Goal: Task Accomplishment & Management: Manage account settings

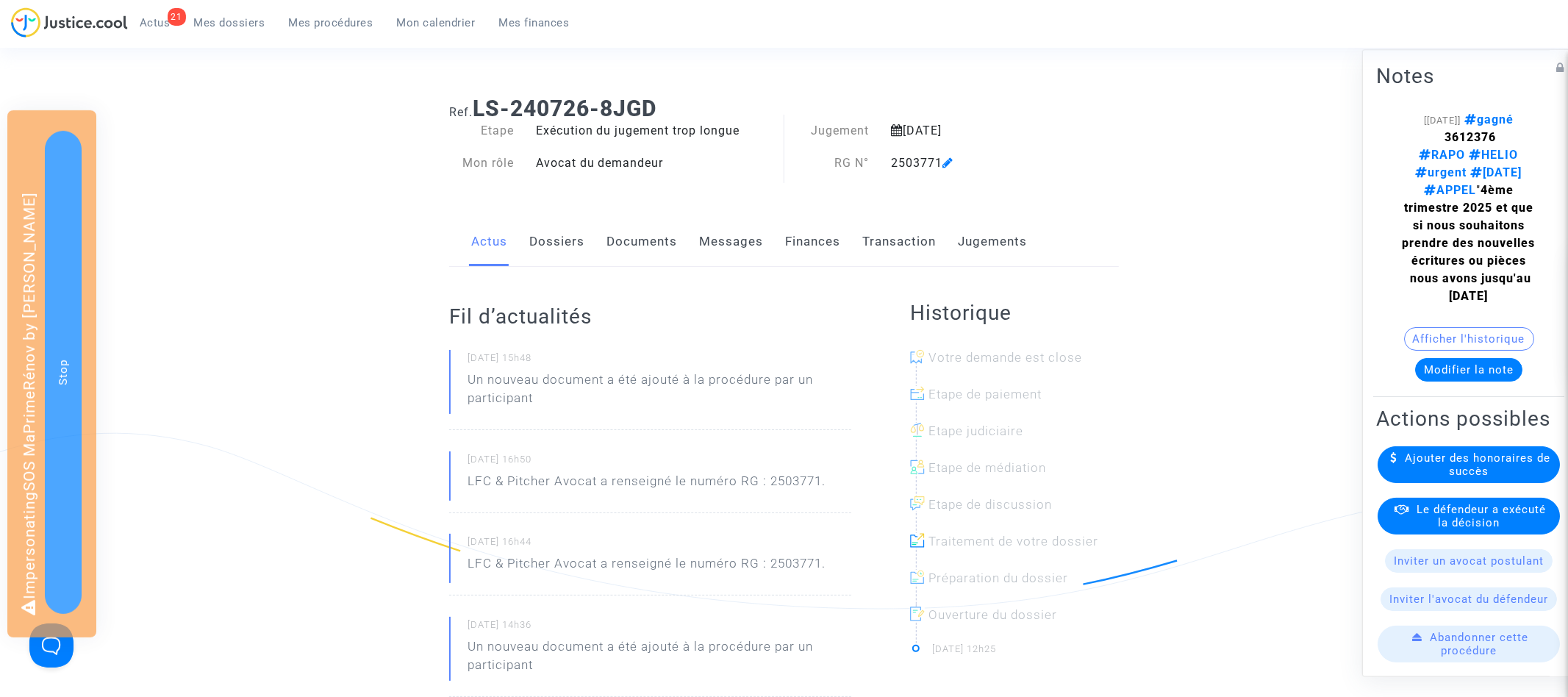
click at [662, 226] on link "Documents" at bounding box center [642, 241] width 70 height 48
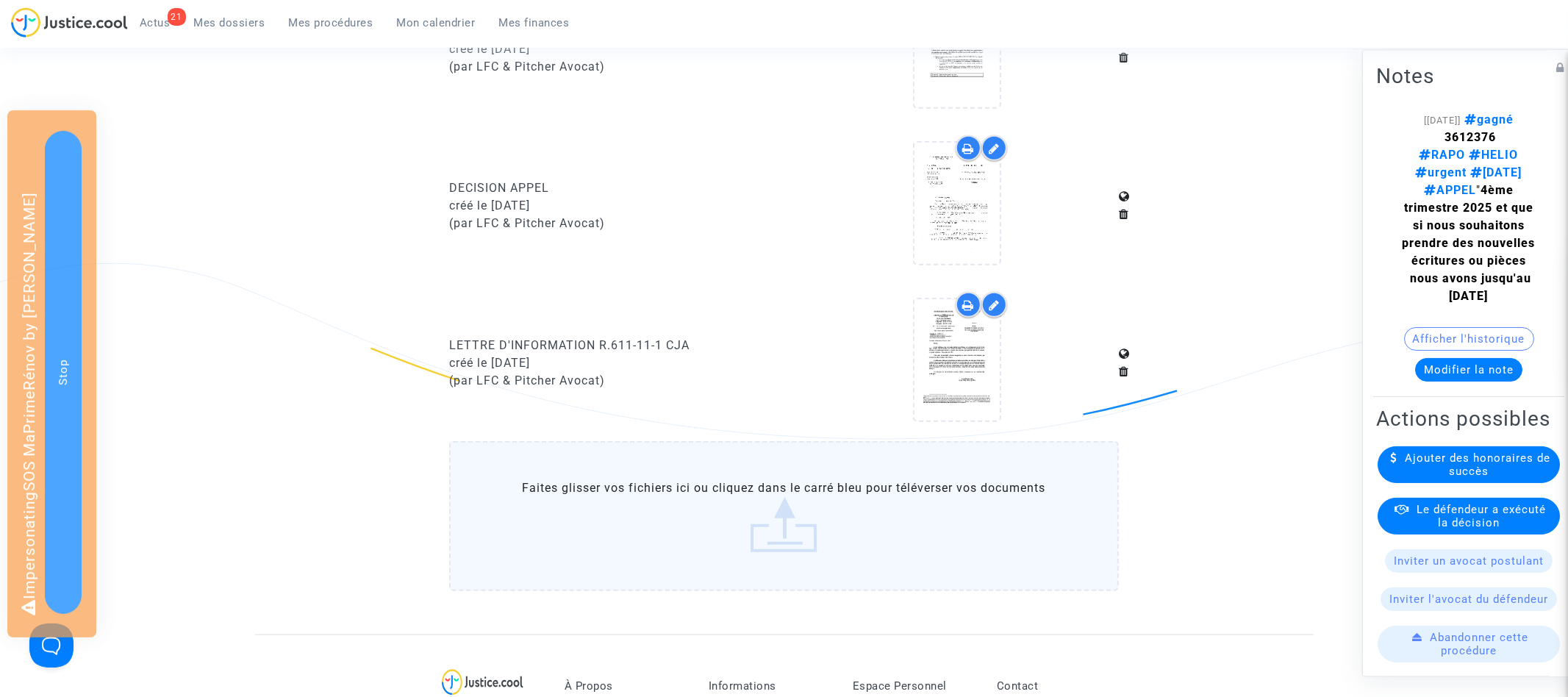
scroll to position [934, 0]
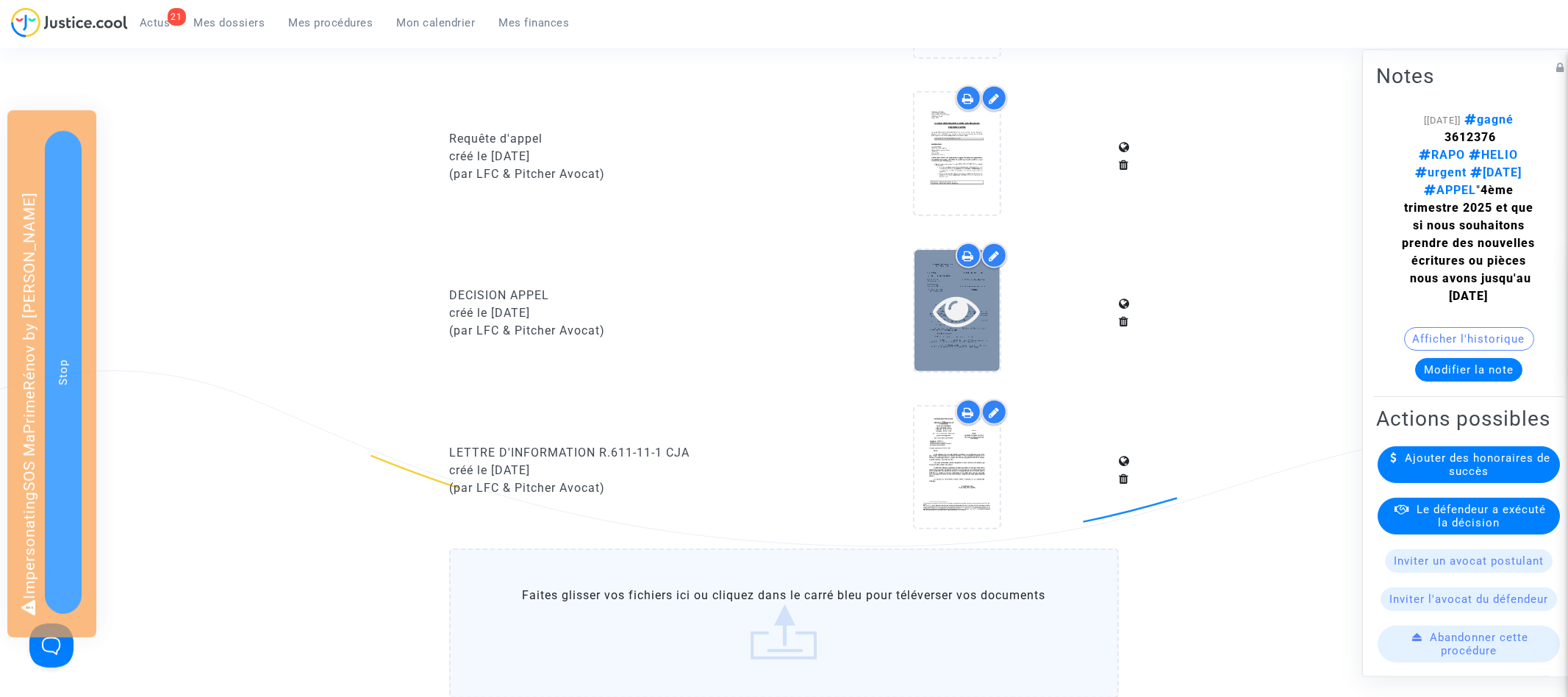
click at [951, 308] on icon at bounding box center [957, 310] width 48 height 47
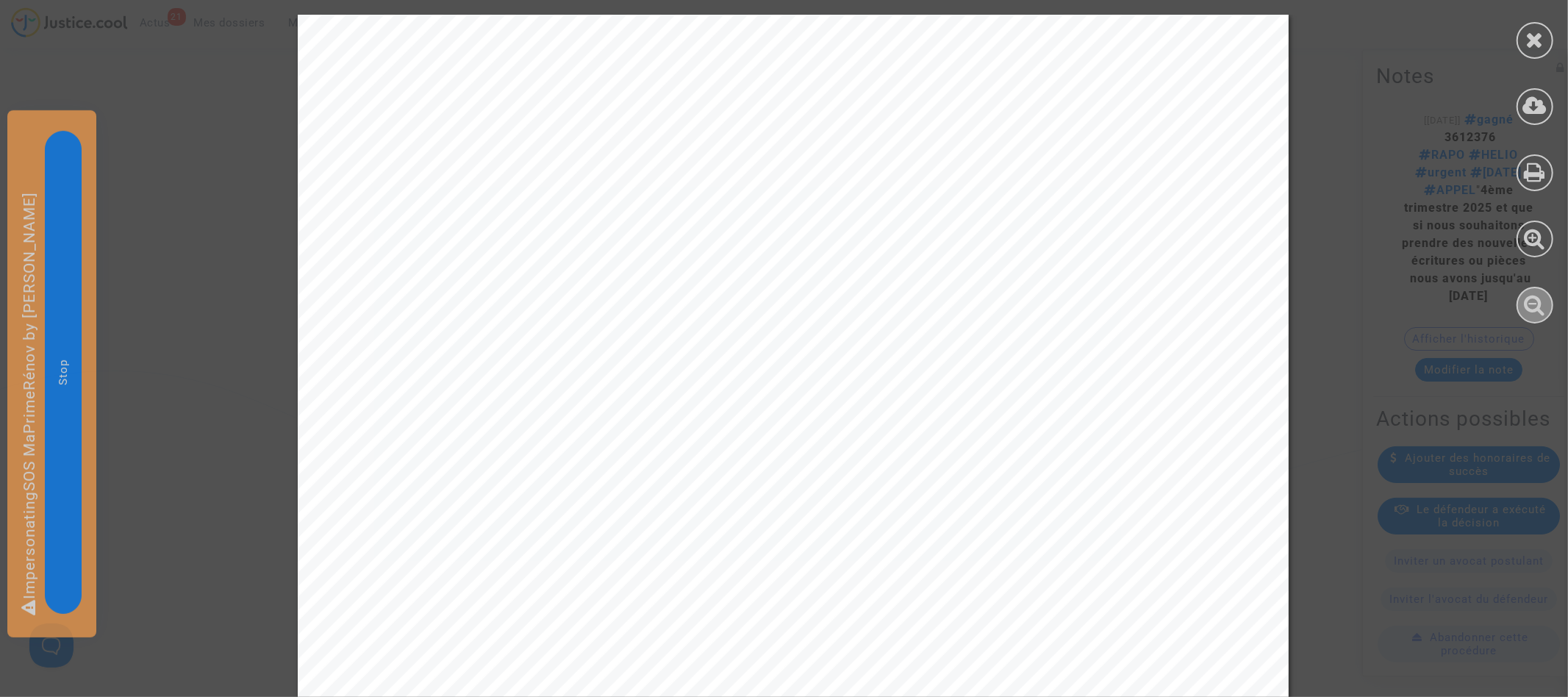
click at [1535, 304] on icon at bounding box center [1535, 304] width 21 height 22
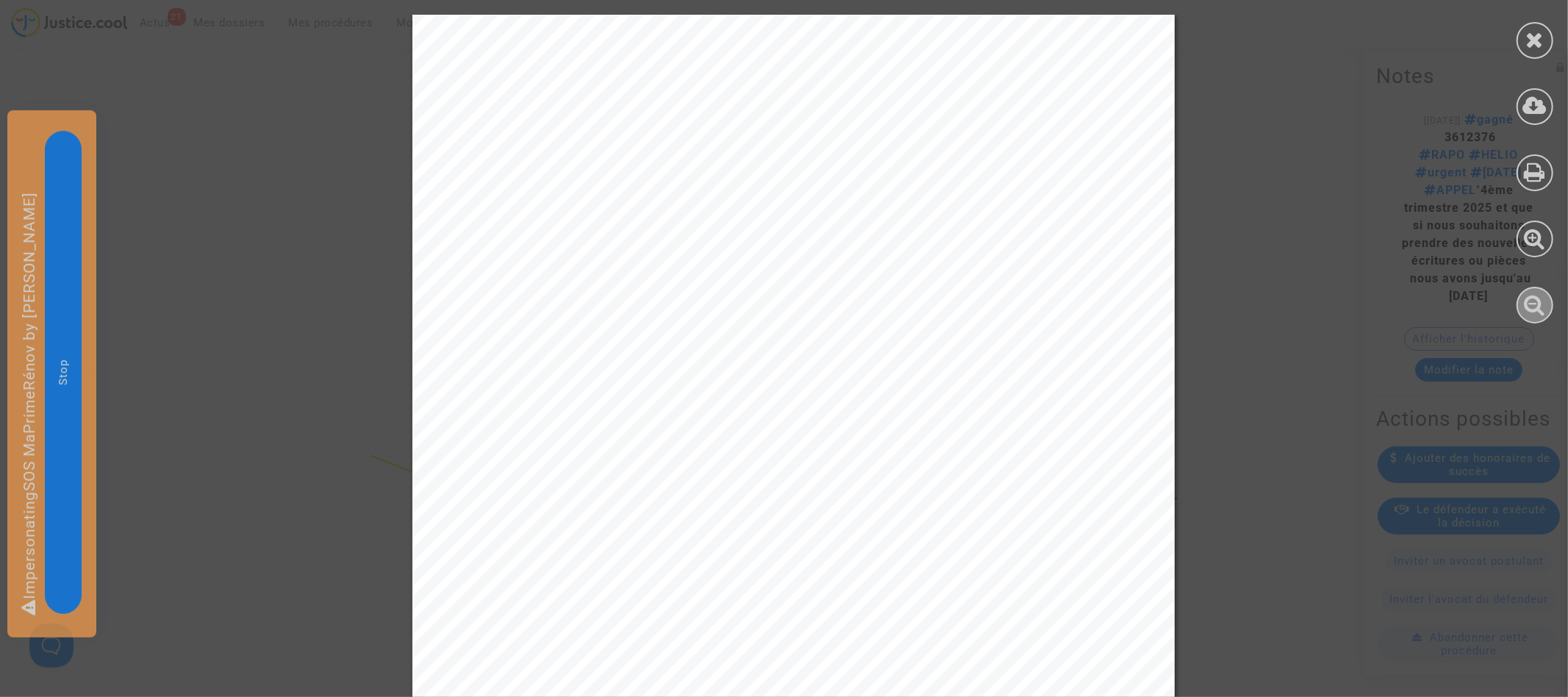
click at [1535, 304] on icon at bounding box center [1535, 304] width 21 height 22
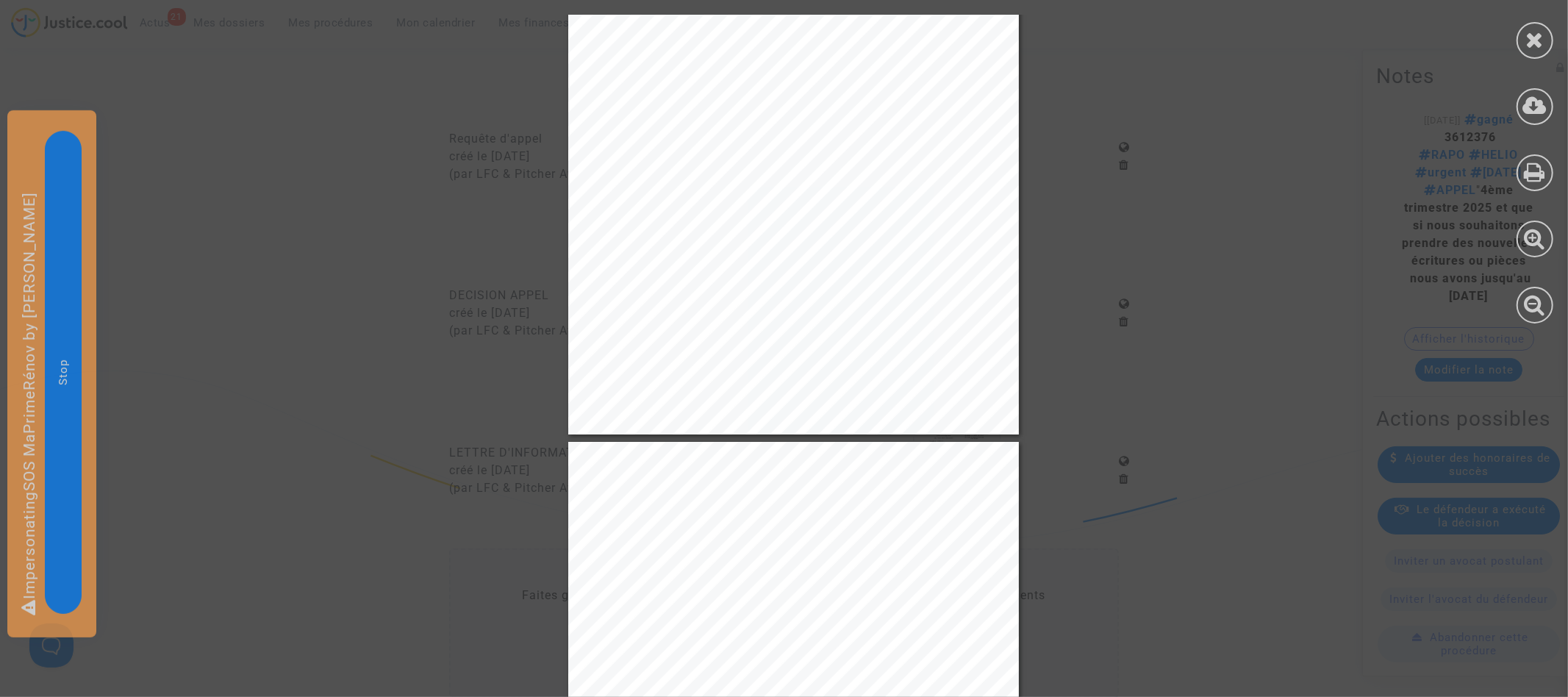
scroll to position [1512, 0]
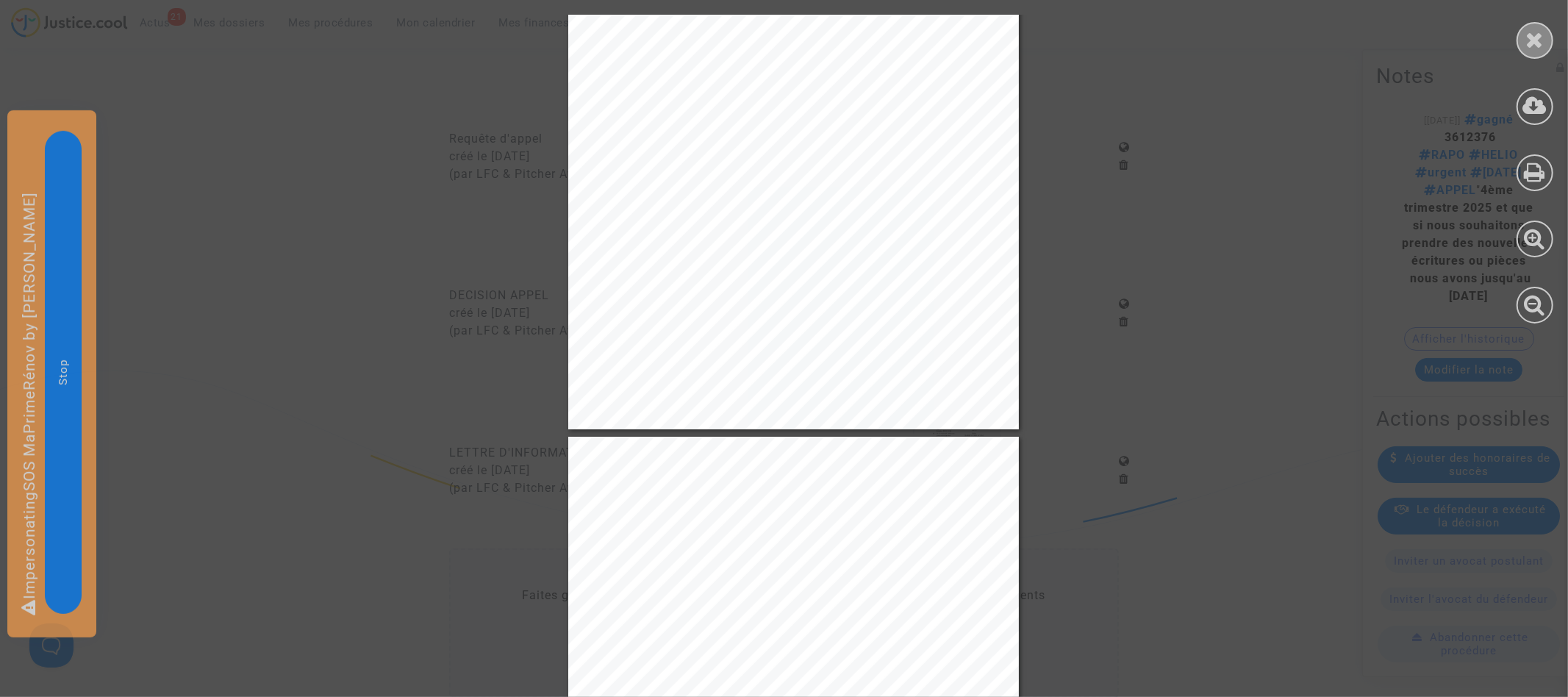
click at [1548, 33] on div at bounding box center [1535, 40] width 37 height 37
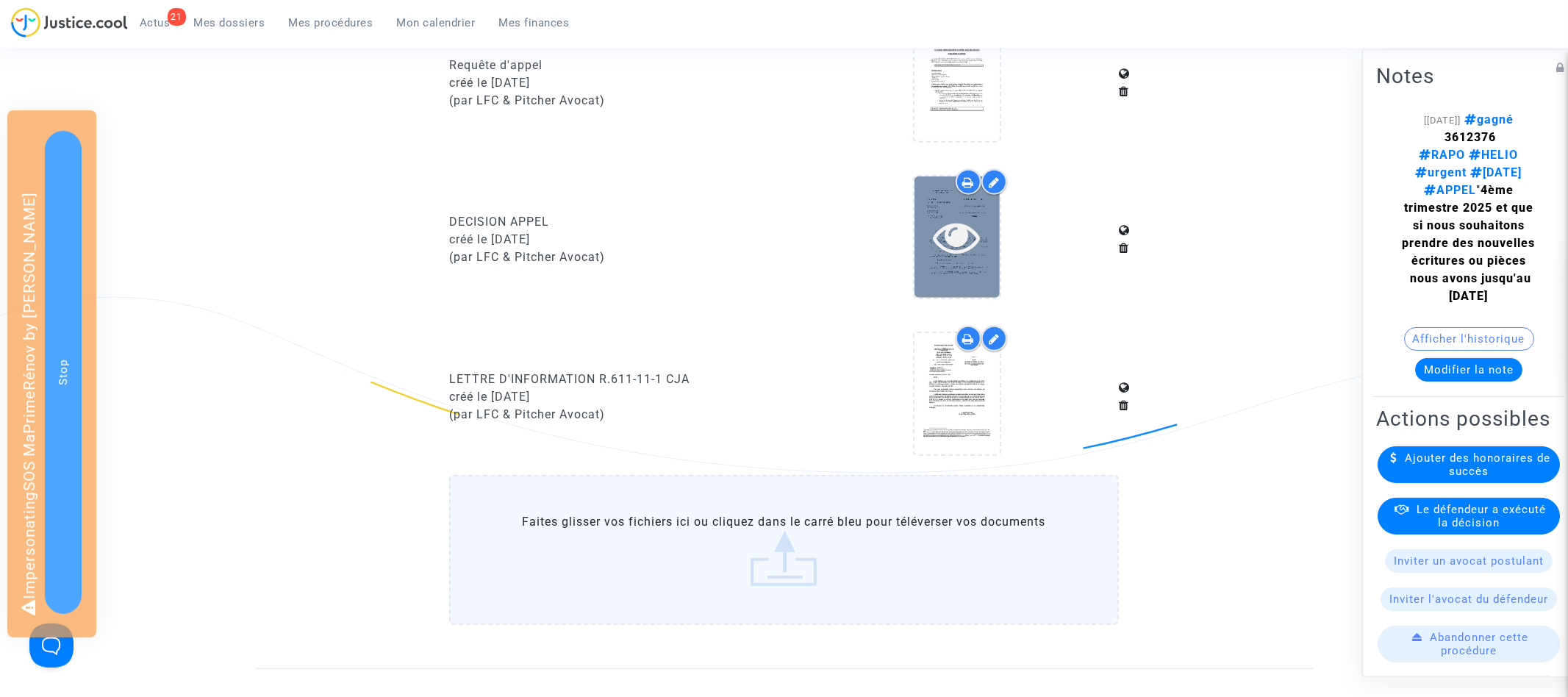
scroll to position [1030, 0]
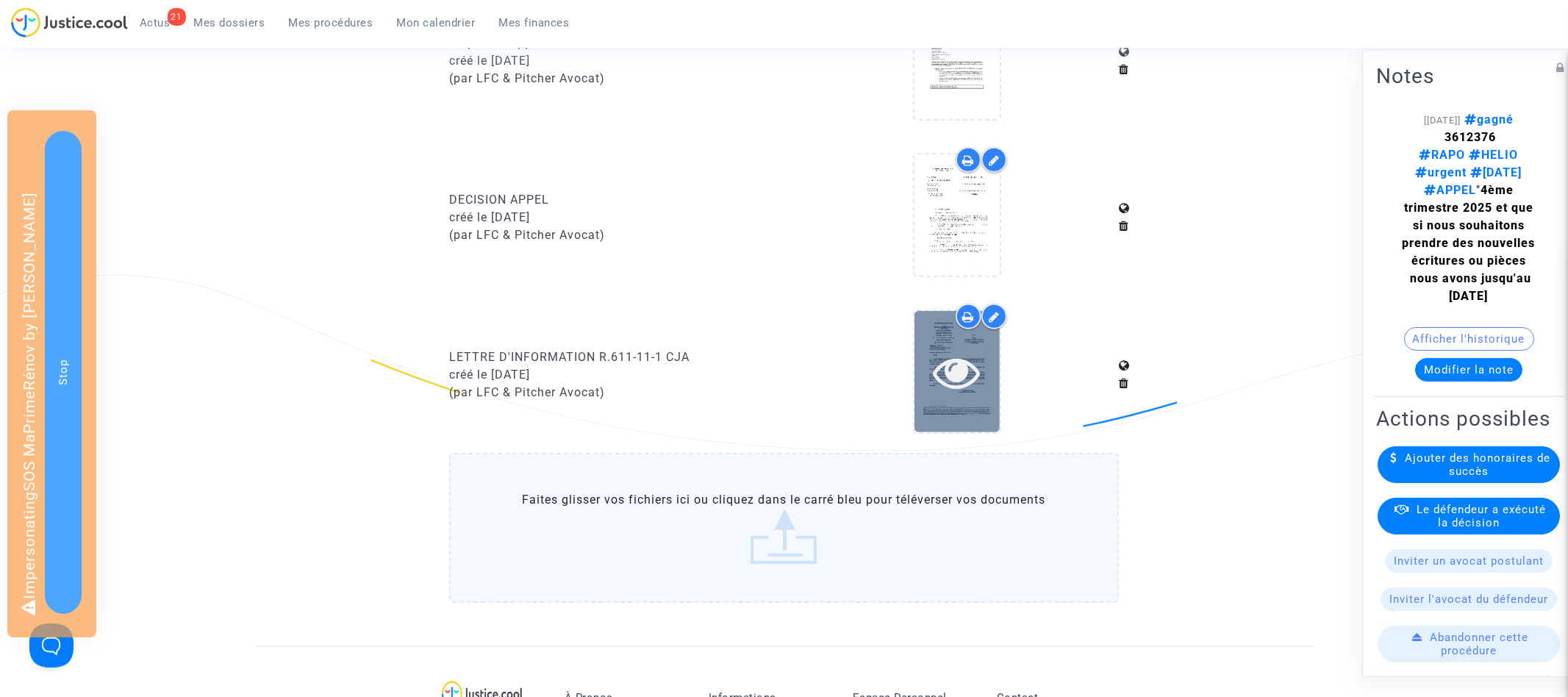
click at [970, 368] on icon at bounding box center [957, 371] width 48 height 47
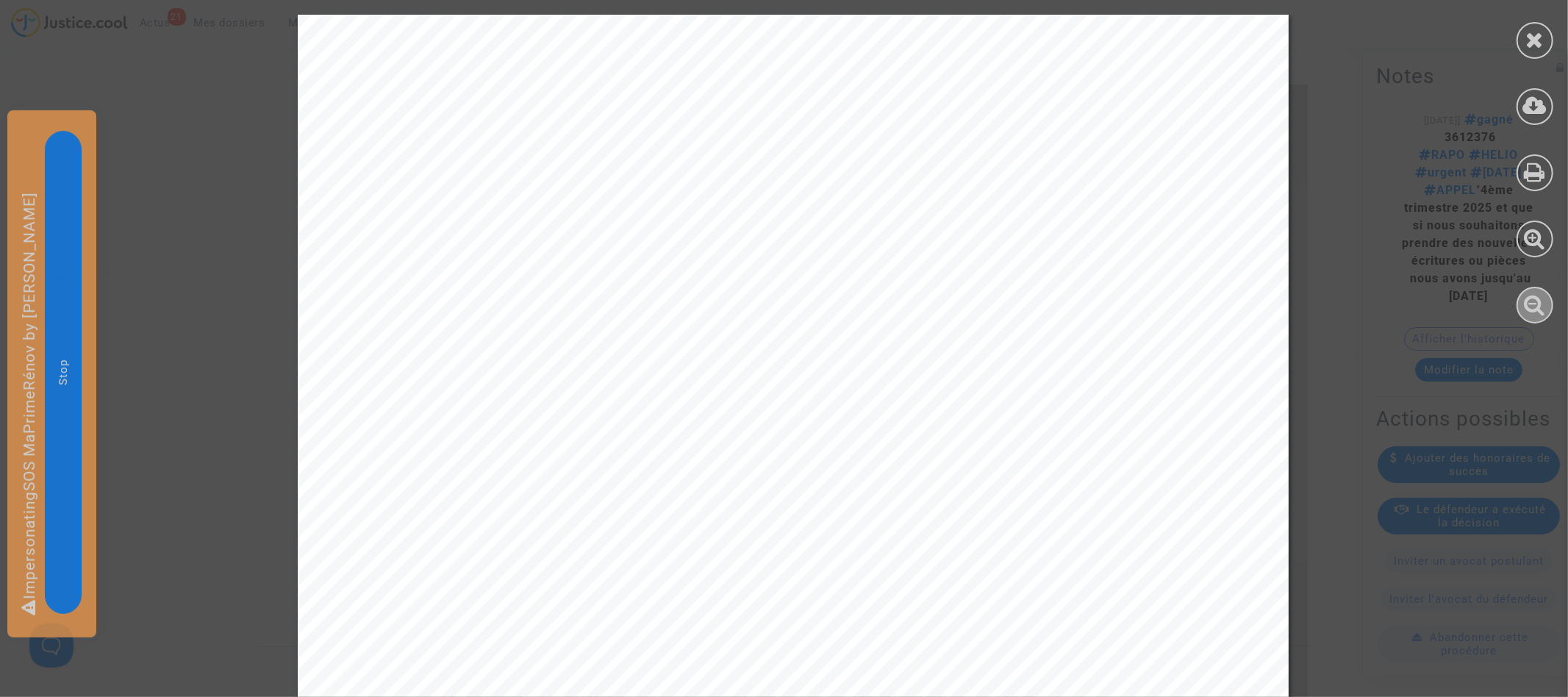
click at [1550, 303] on div at bounding box center [1535, 305] width 37 height 37
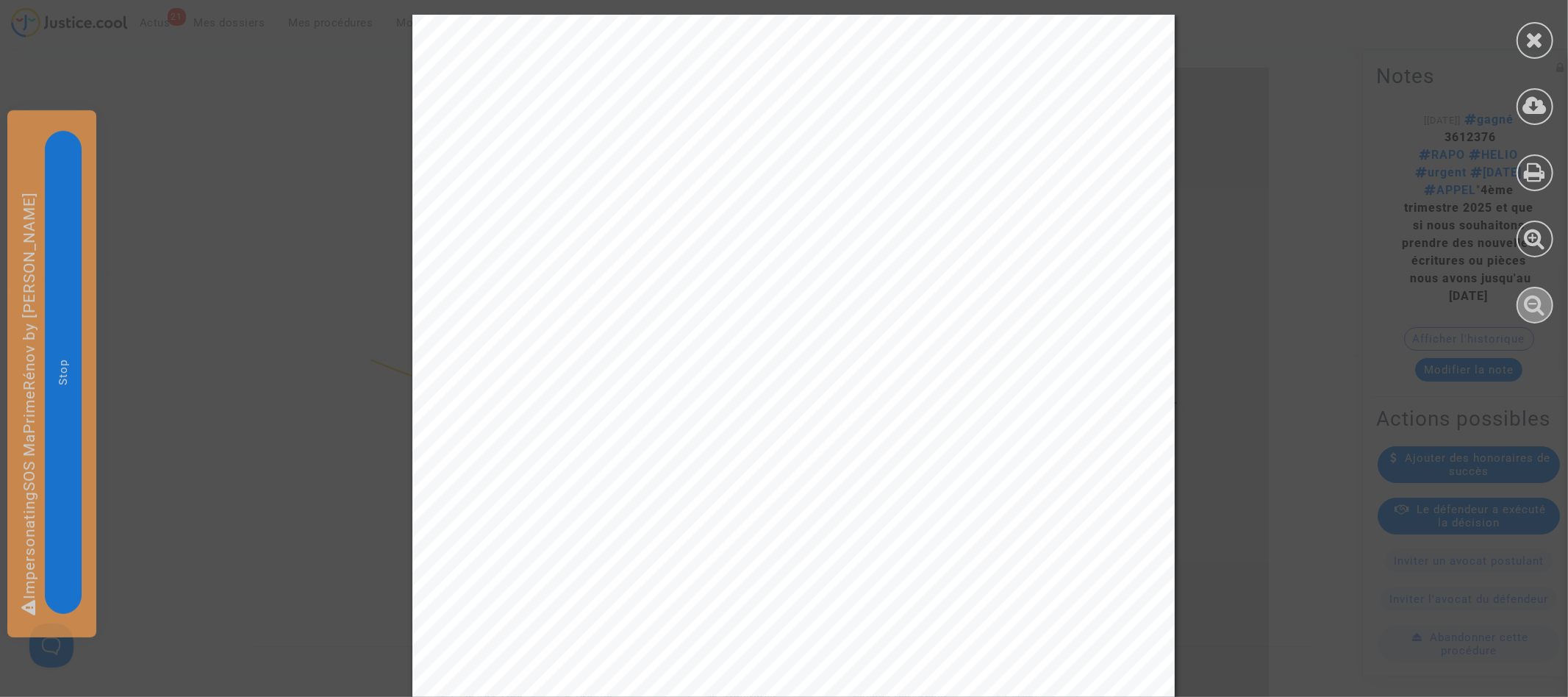
click at [1550, 303] on div at bounding box center [1535, 305] width 37 height 37
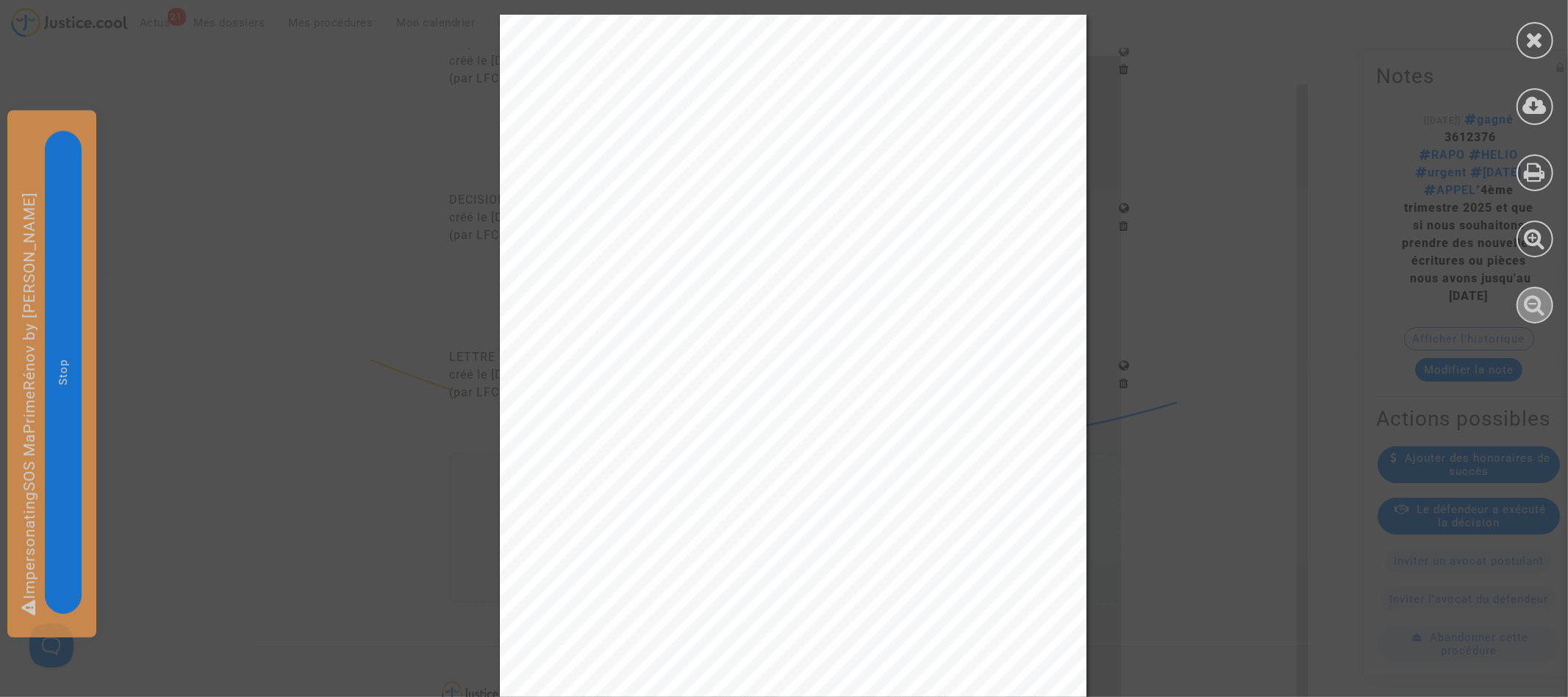
click at [1550, 303] on div at bounding box center [1535, 305] width 37 height 37
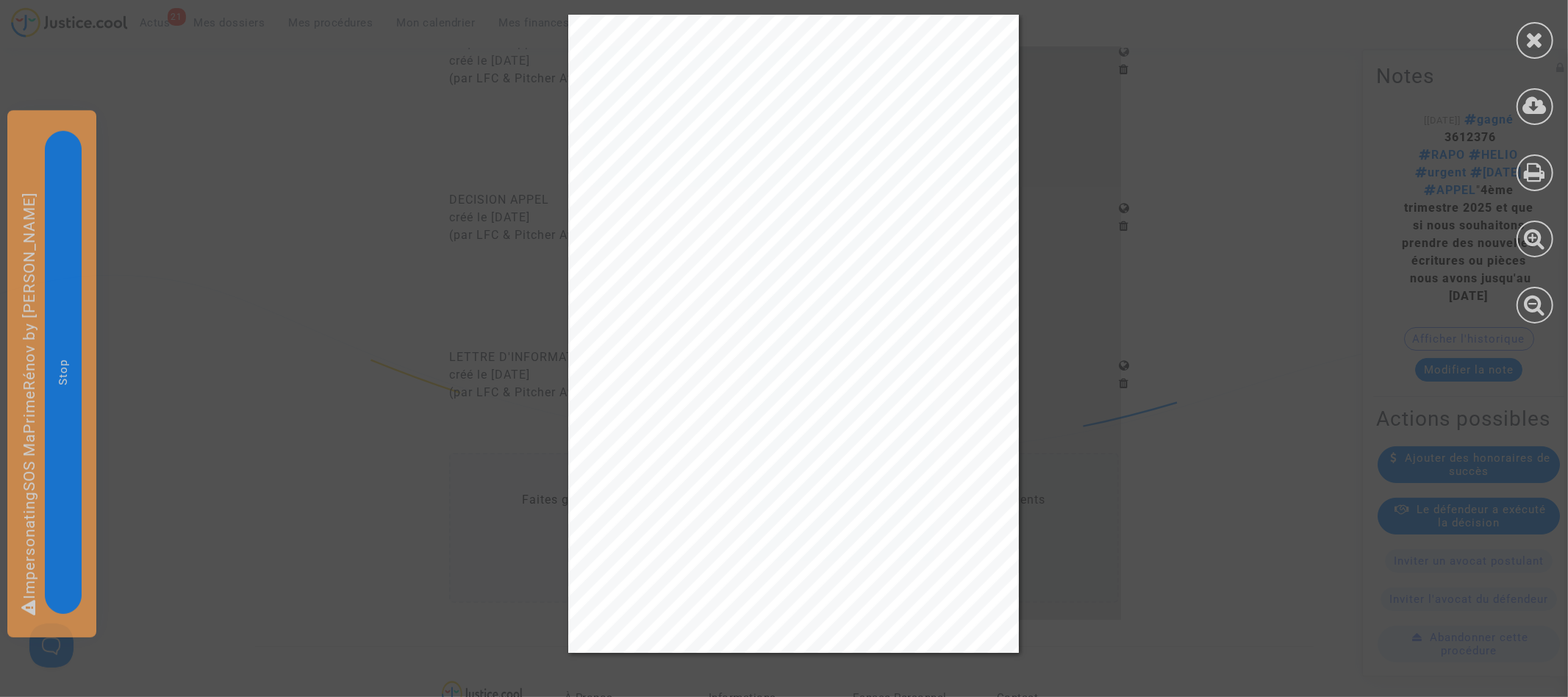
drag, startPoint x: 1535, startPoint y: 34, endPoint x: 1455, endPoint y: 61, distance: 84.4
click at [1535, 34] on icon at bounding box center [1535, 40] width 18 height 22
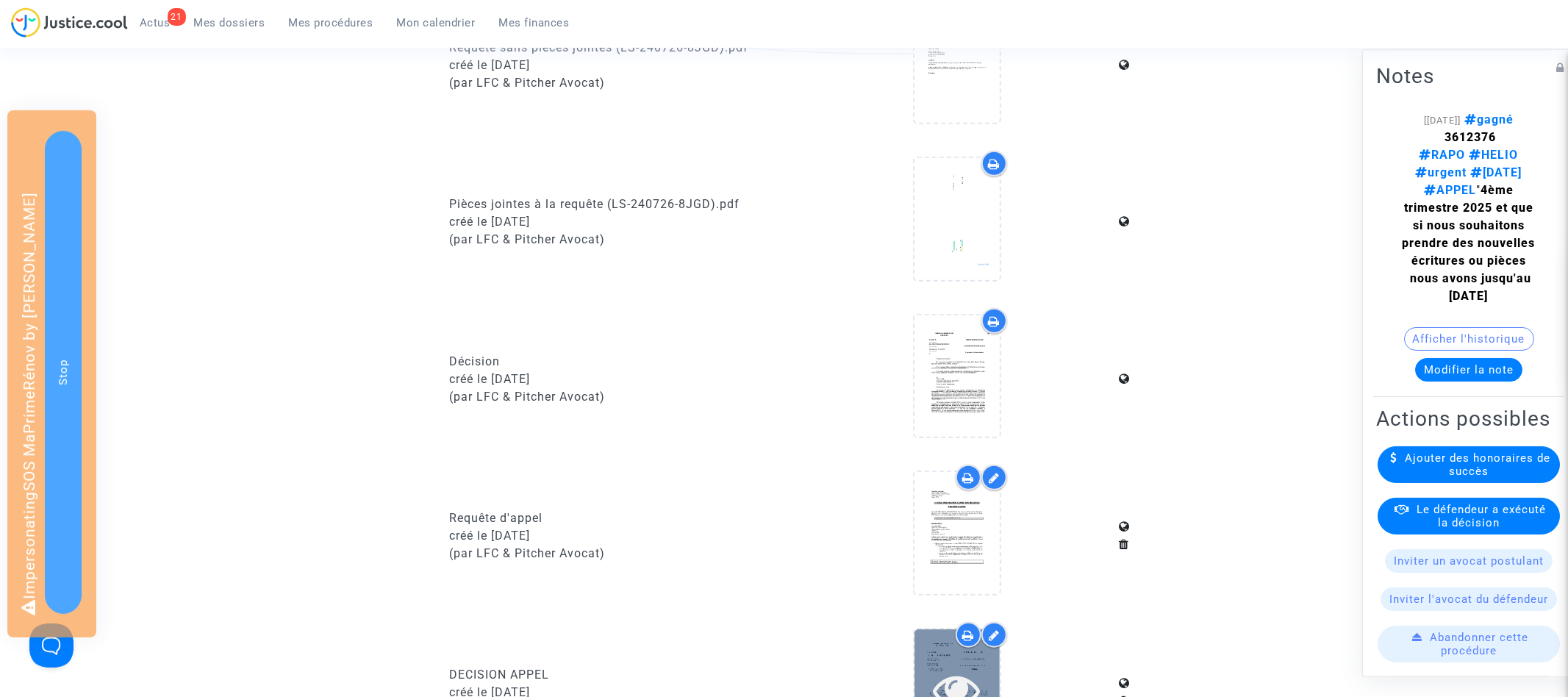
scroll to position [618, 0]
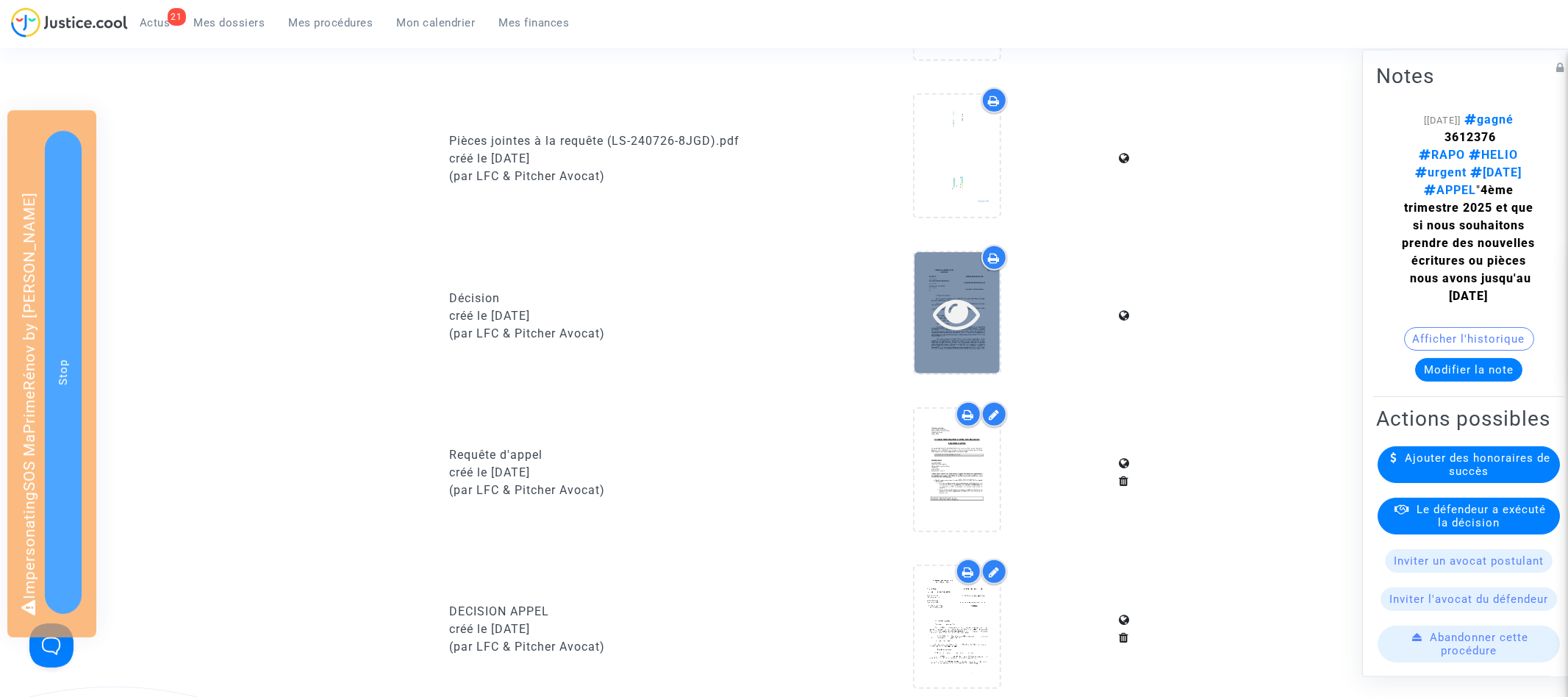
click at [952, 319] on icon at bounding box center [957, 312] width 48 height 47
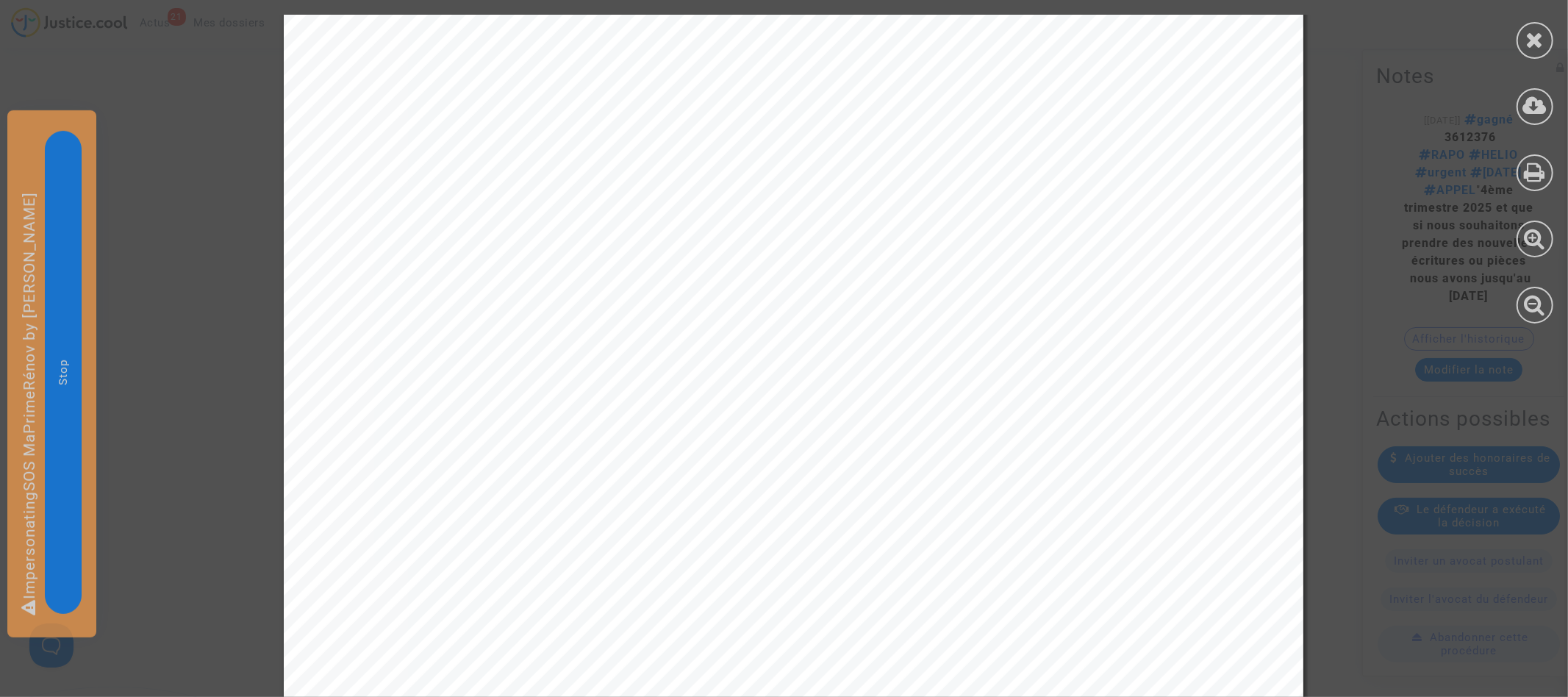
scroll to position [74, 0]
click at [1540, 299] on icon at bounding box center [1535, 304] width 21 height 22
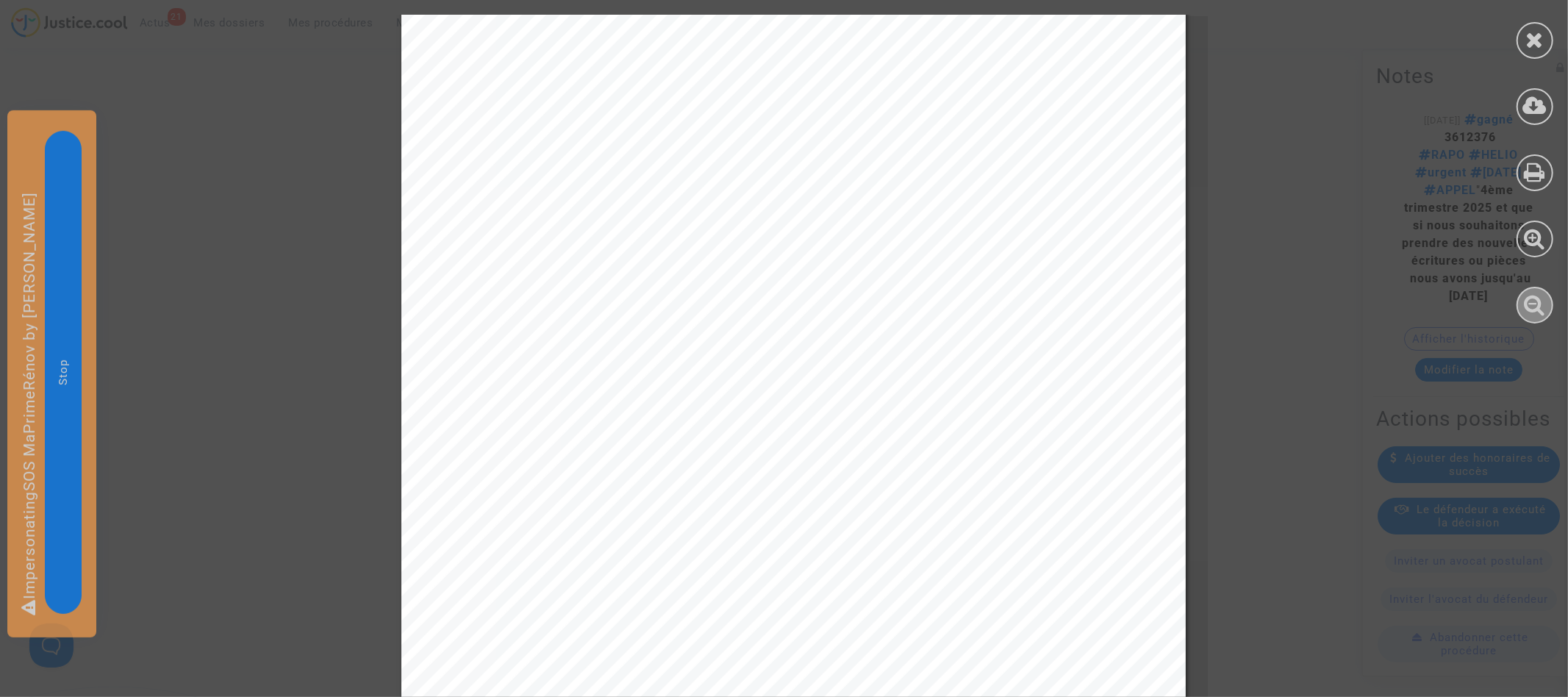
click at [1540, 299] on icon at bounding box center [1535, 304] width 21 height 22
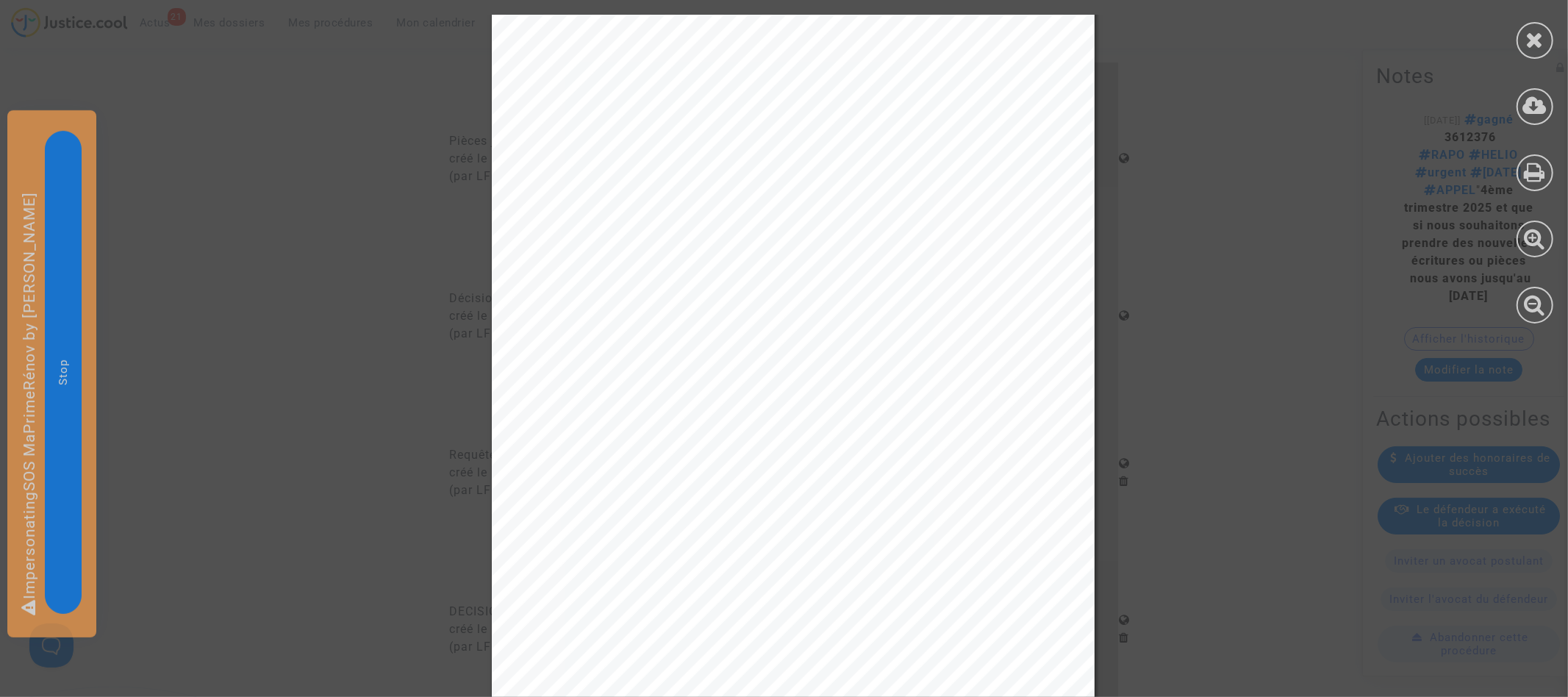
scroll to position [0, 0]
click at [1532, 43] on icon at bounding box center [1535, 40] width 18 height 22
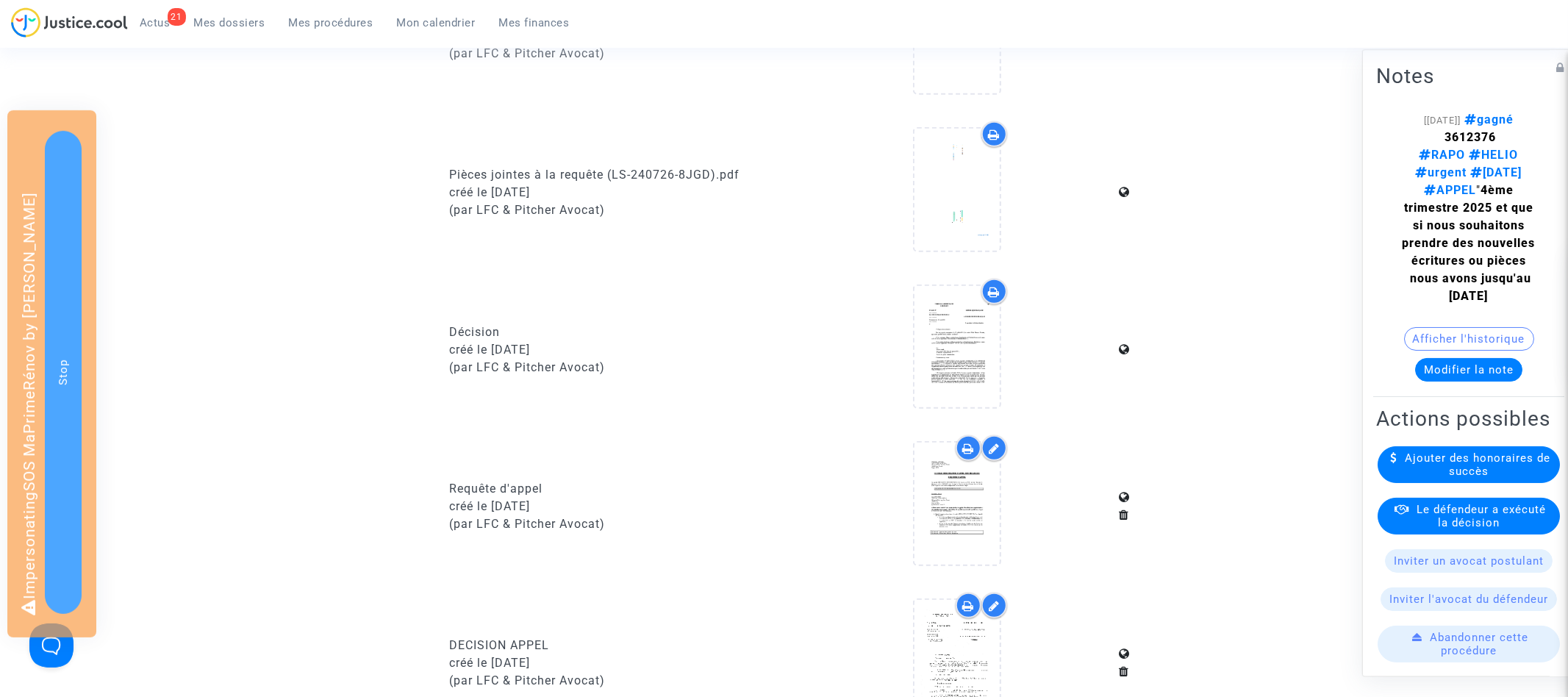
scroll to position [583, 0]
click at [961, 345] on icon at bounding box center [957, 347] width 48 height 47
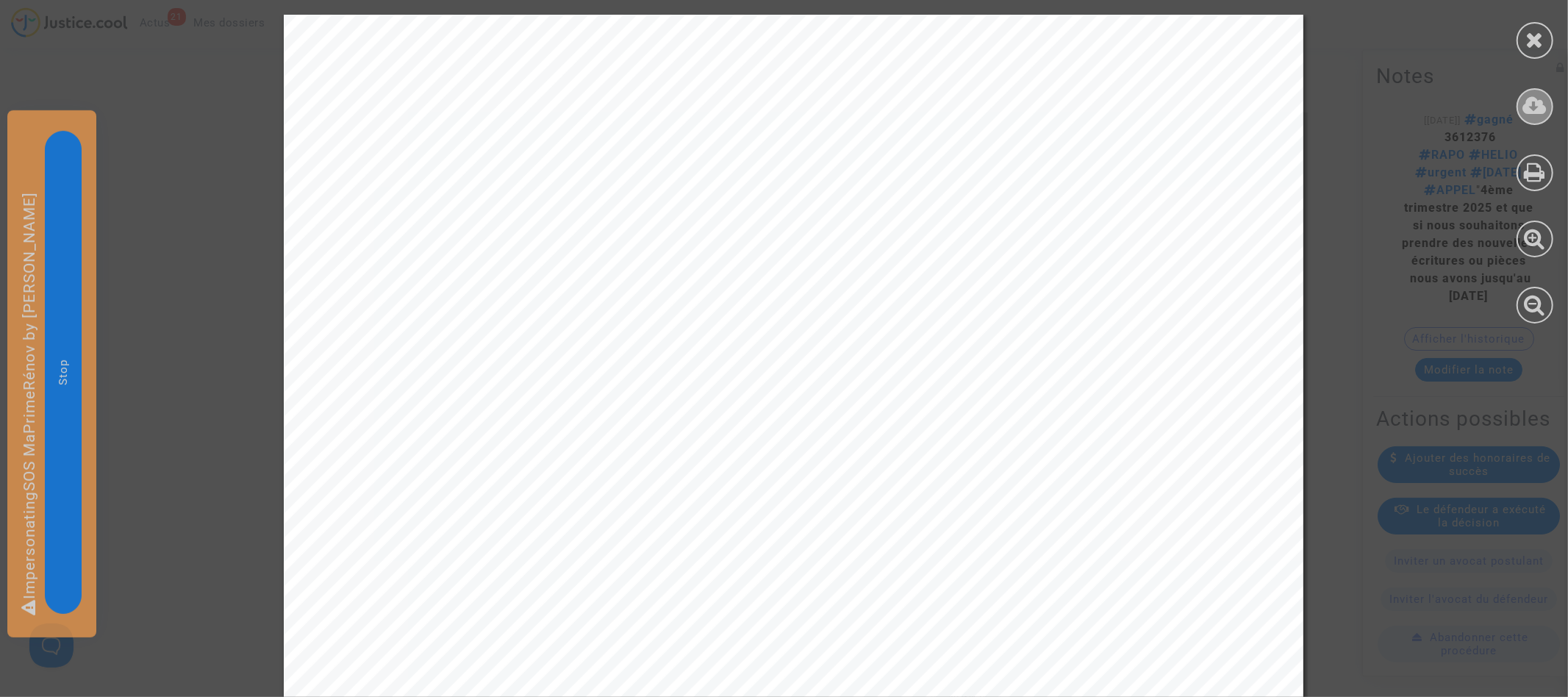
click at [1532, 114] on icon at bounding box center [1535, 106] width 25 height 22
click at [1544, 38] on icon at bounding box center [1535, 40] width 18 height 22
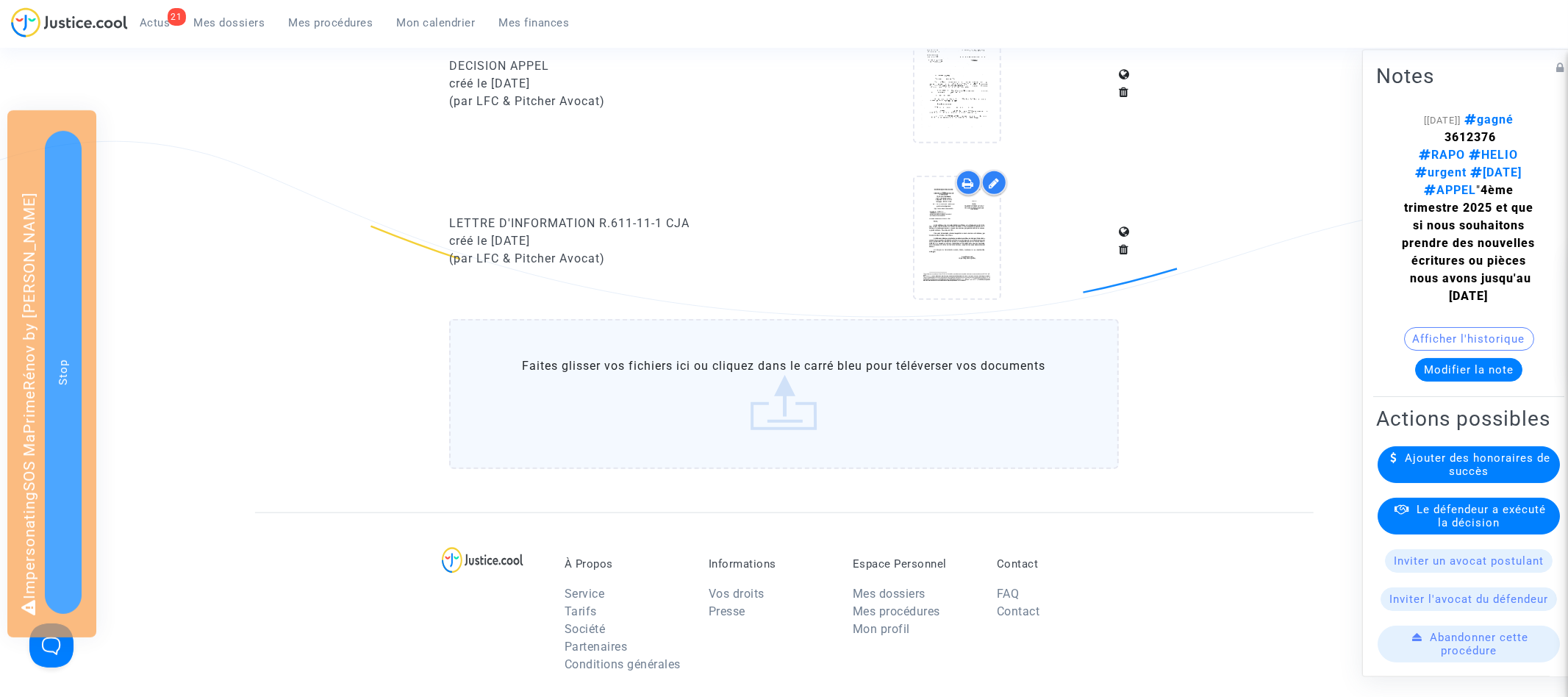
scroll to position [1134, 0]
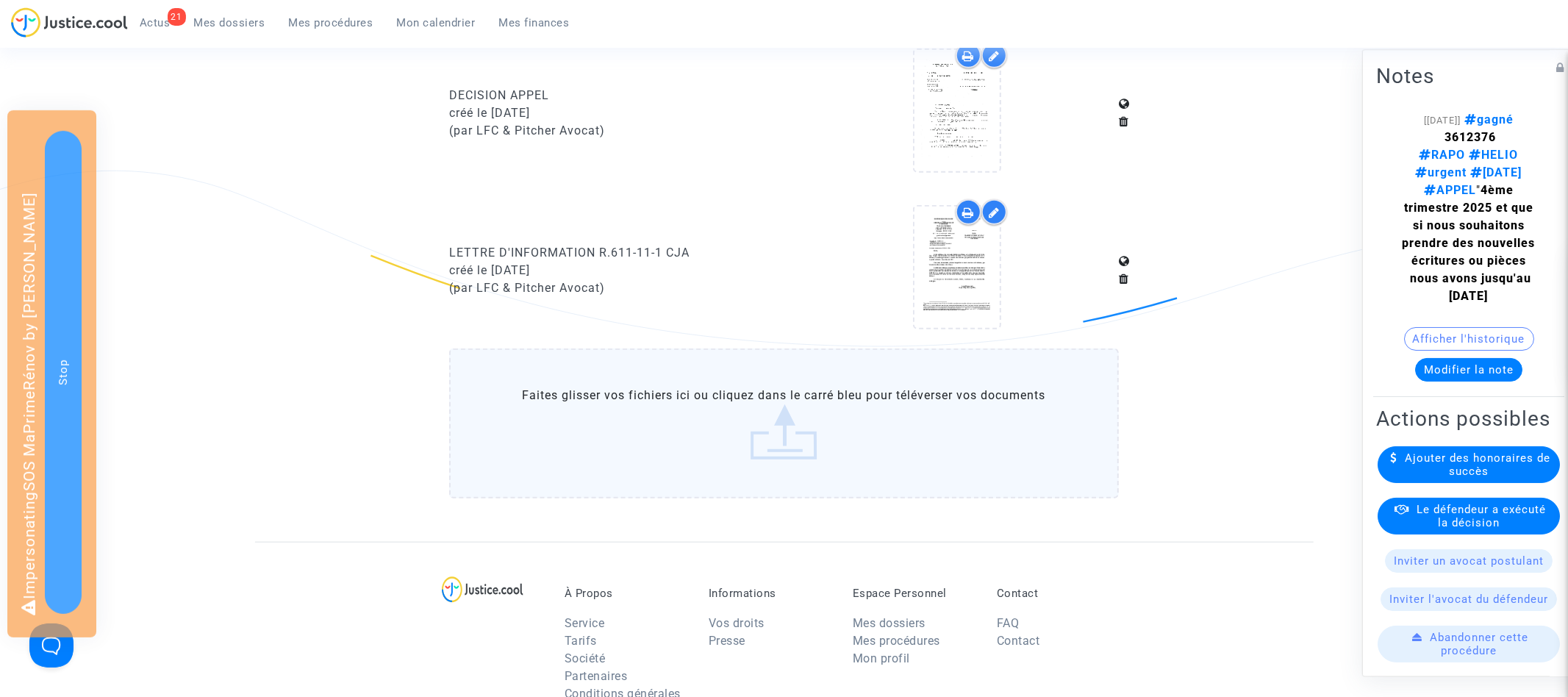
click at [824, 404] on label "Faites glisser vos fichiers ici ou cliquez dans le carré bleu pour téléverser v…" at bounding box center [784, 423] width 670 height 150
click at [0, 0] on input "Faites glisser vos fichiers ici ou cliquez dans le carré bleu pour téléverser v…" at bounding box center [0, 0] width 0 height 0
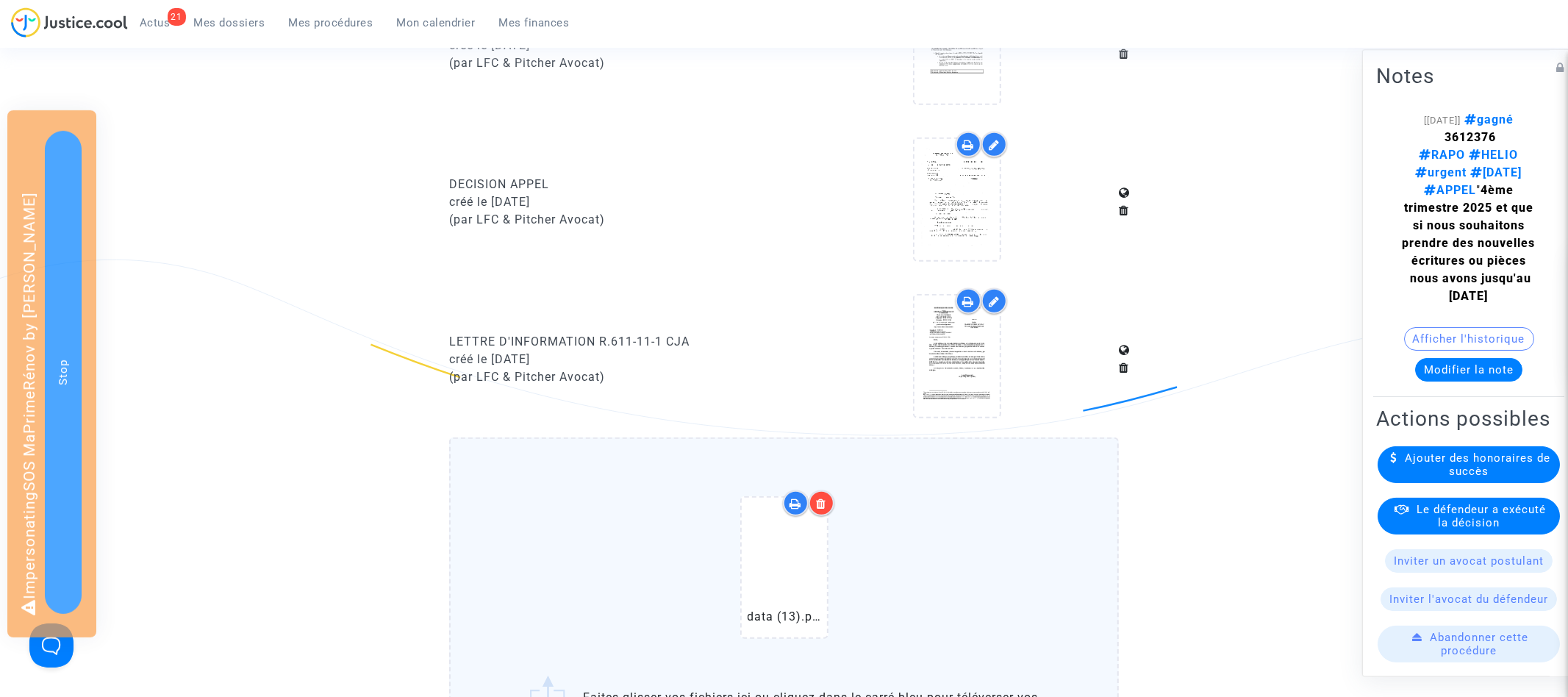
scroll to position [1235, 0]
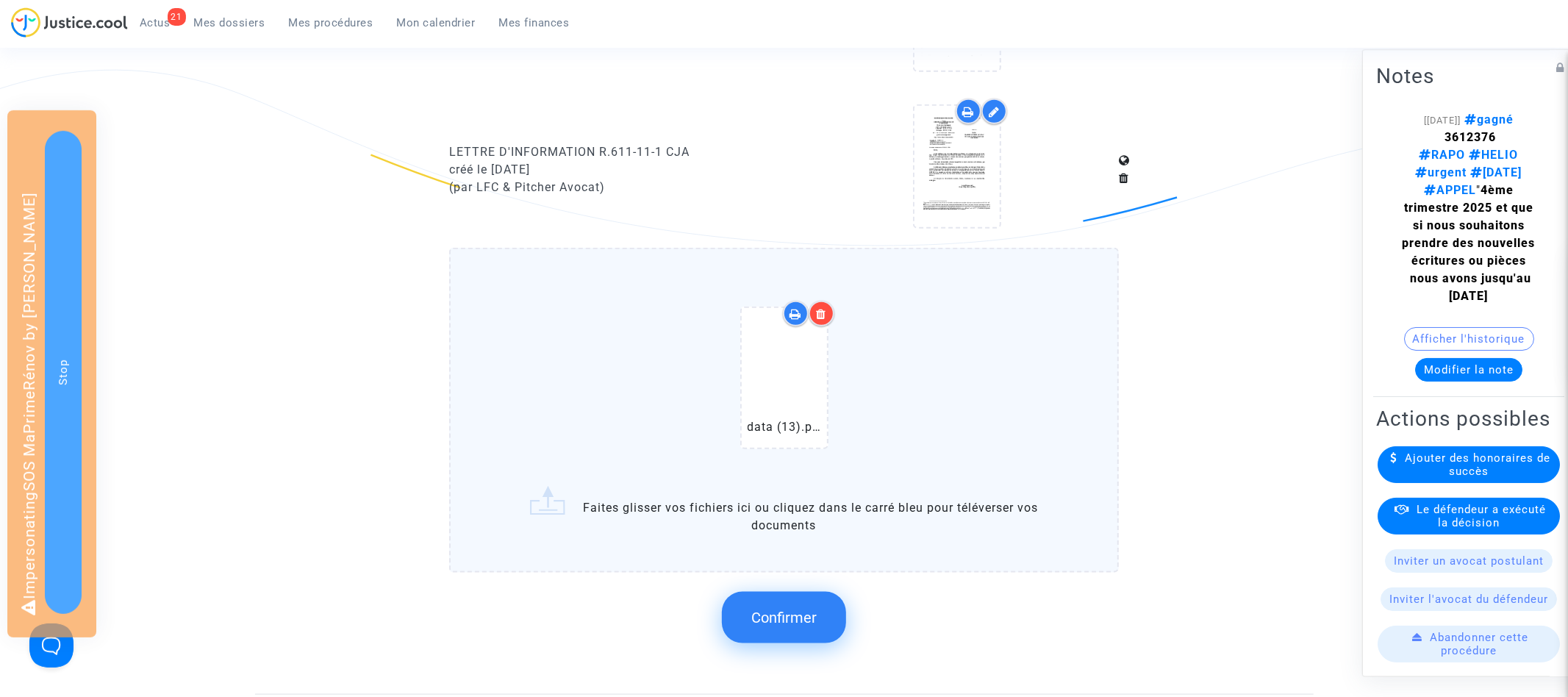
click at [783, 609] on span "Confirmer" at bounding box center [784, 618] width 65 height 18
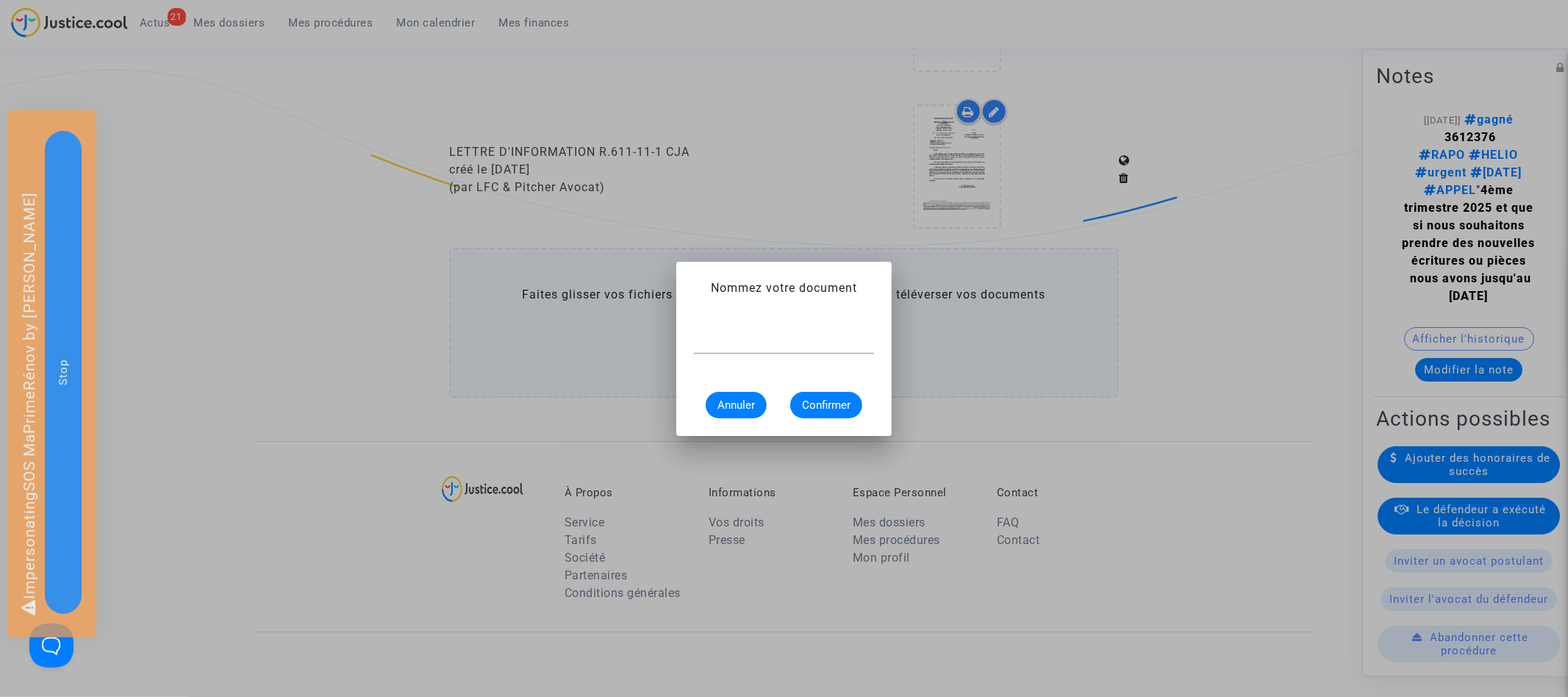
scroll to position [0, 0]
type input "Décision [DATE]"
click at [836, 407] on span "Confirmer" at bounding box center [826, 405] width 48 height 13
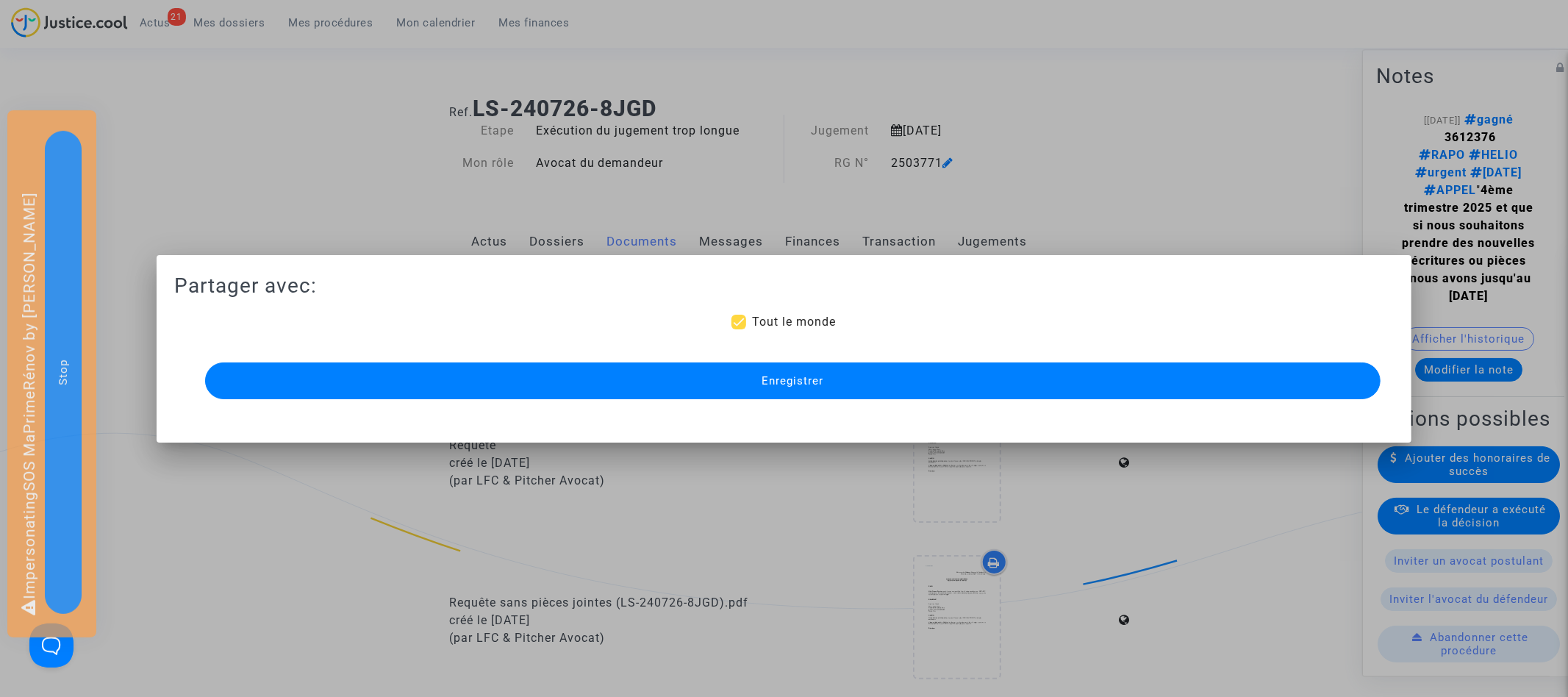
scroll to position [1235, 0]
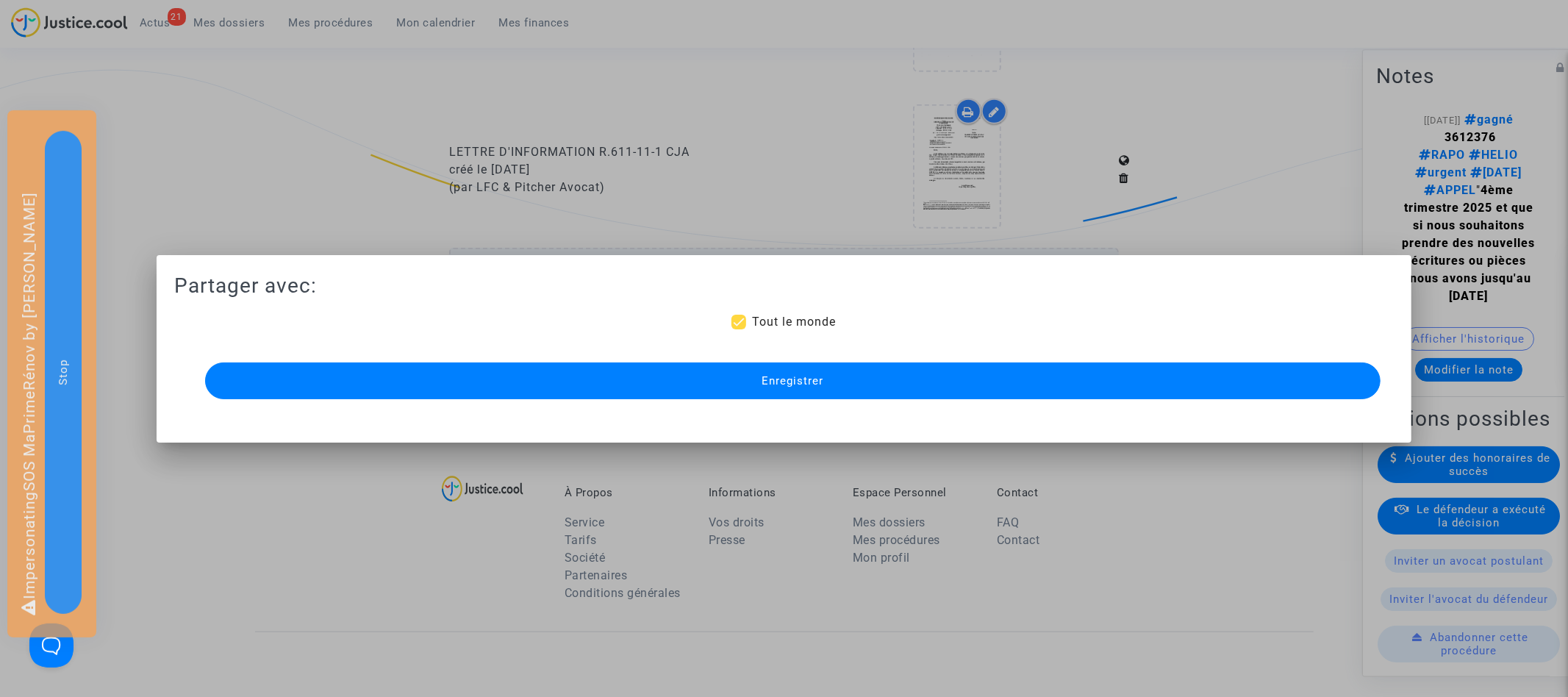
click at [805, 385] on span "Enregistrer" at bounding box center [792, 380] width 62 height 13
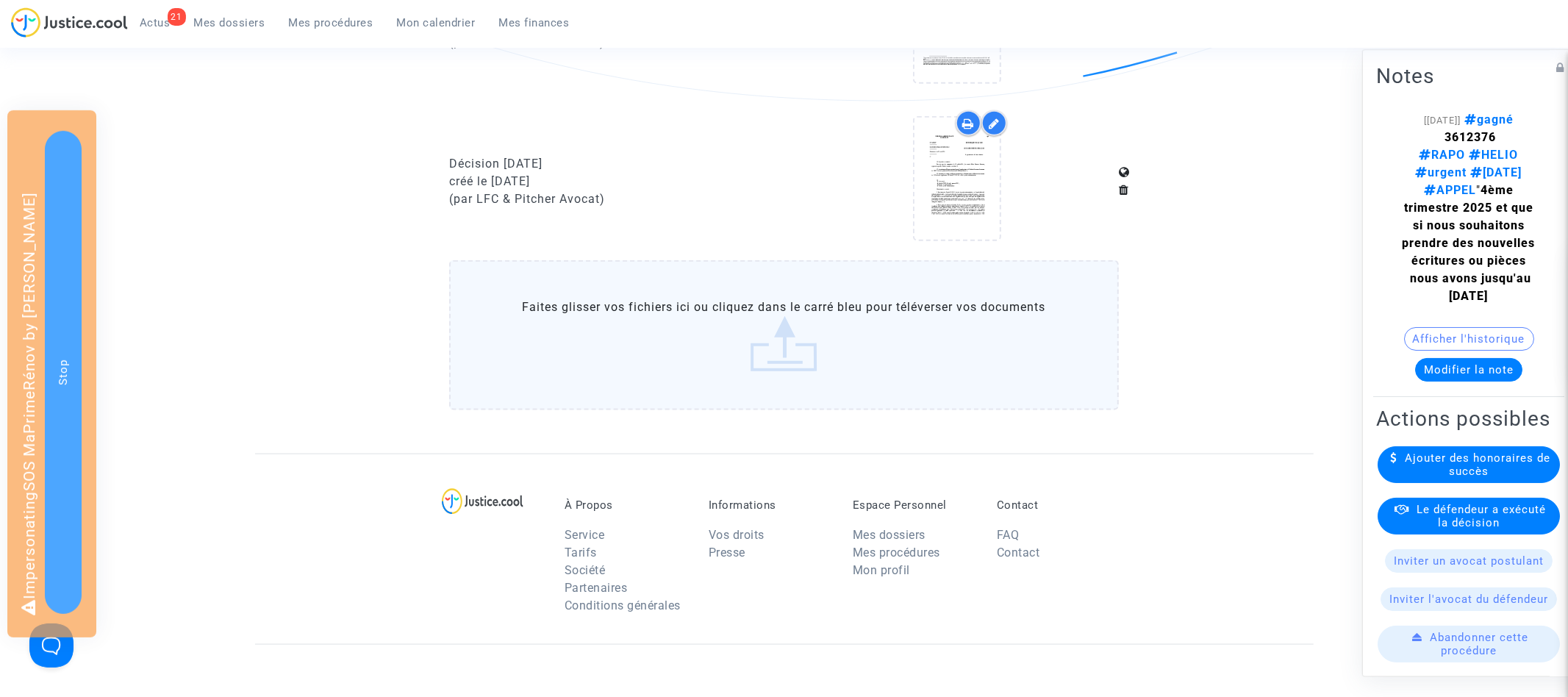
scroll to position [0, 0]
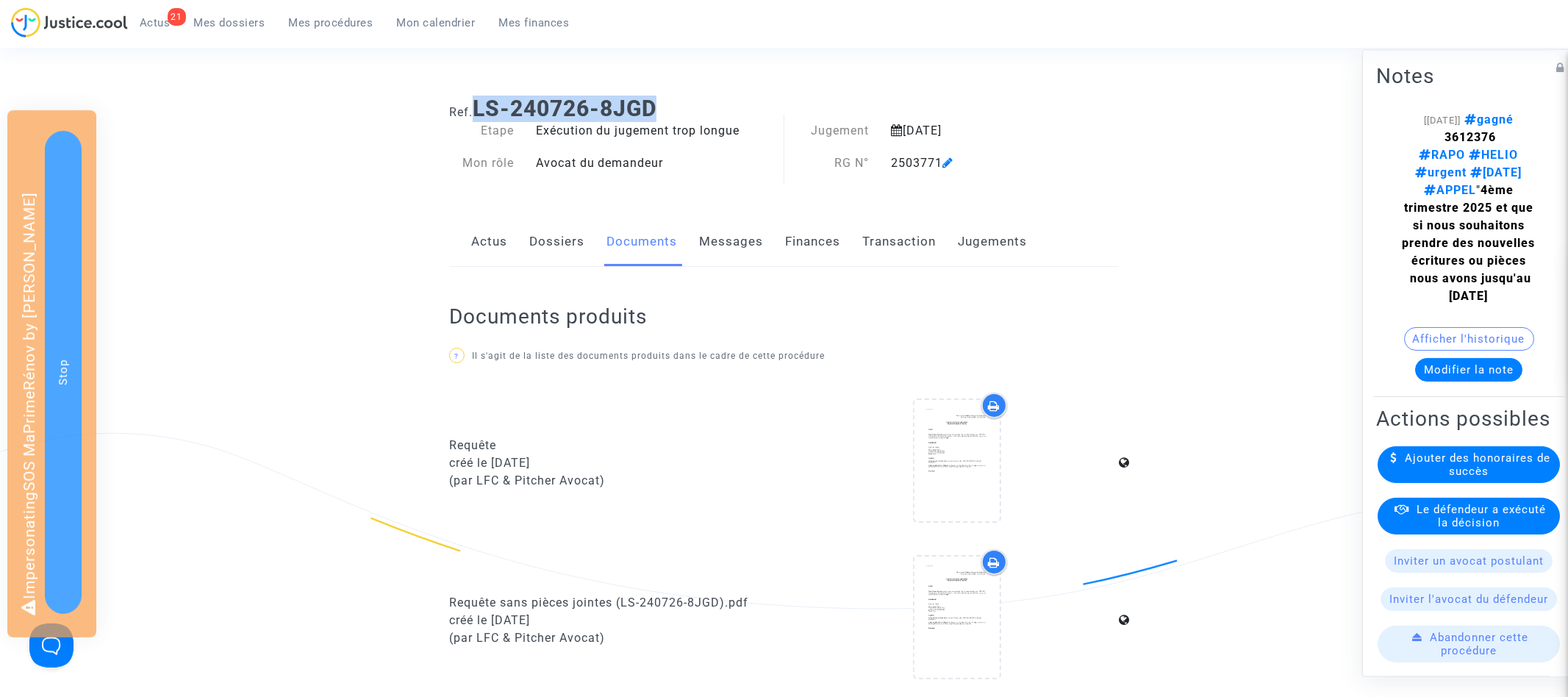
drag, startPoint x: 480, startPoint y: 103, endPoint x: 689, endPoint y: 101, distance: 209.0
click at [689, 102] on h1 "Ref. LS-240726-8JGD" at bounding box center [784, 109] width 670 height 26
copy b "LS-240726-8JGD"
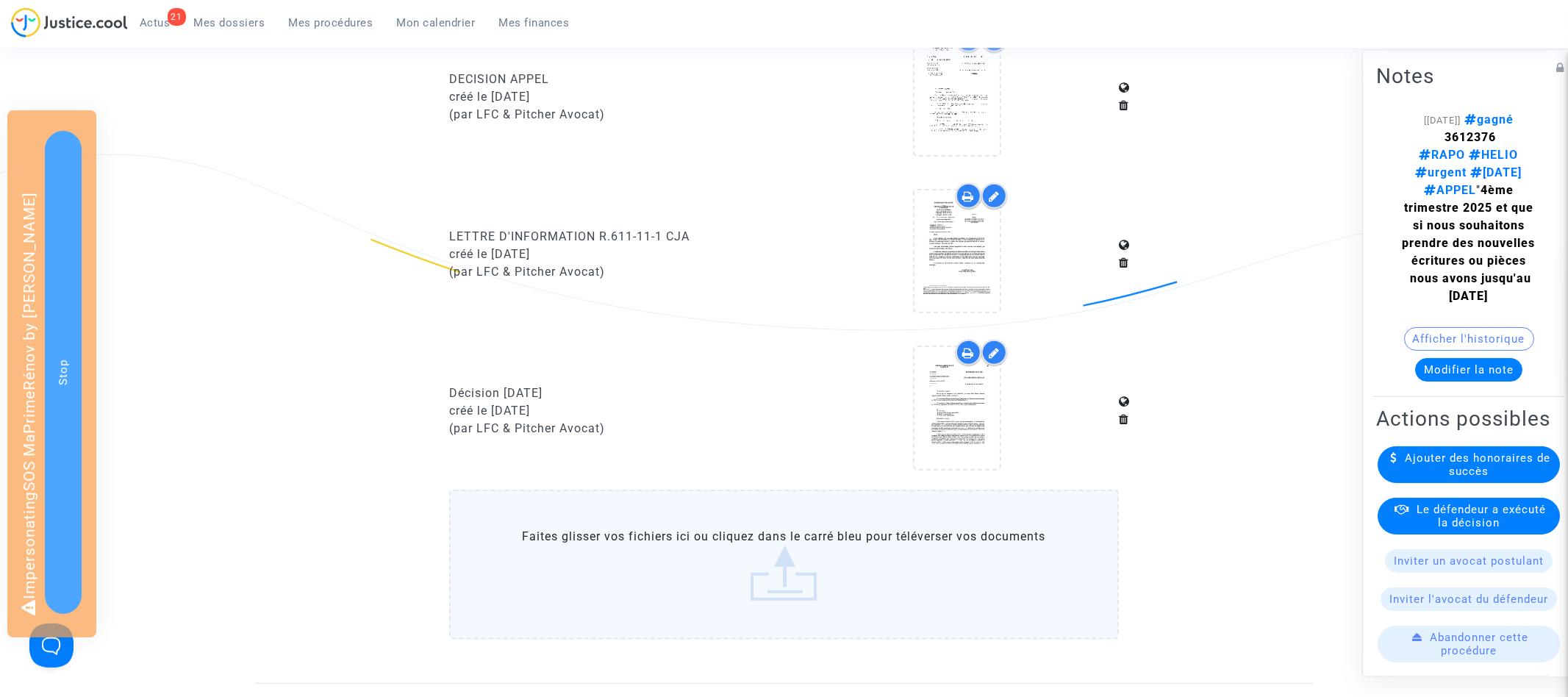
scroll to position [750, 0]
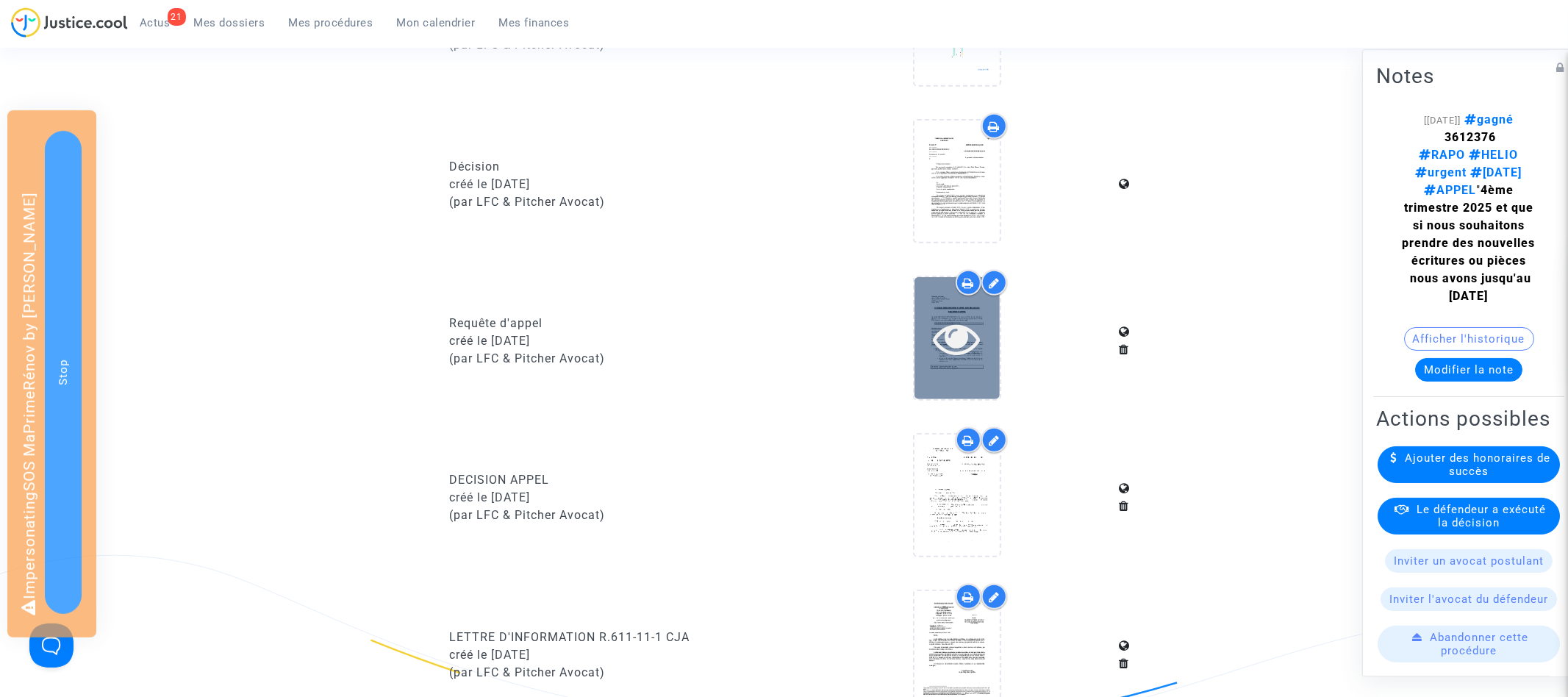
click at [967, 341] on icon at bounding box center [957, 337] width 48 height 47
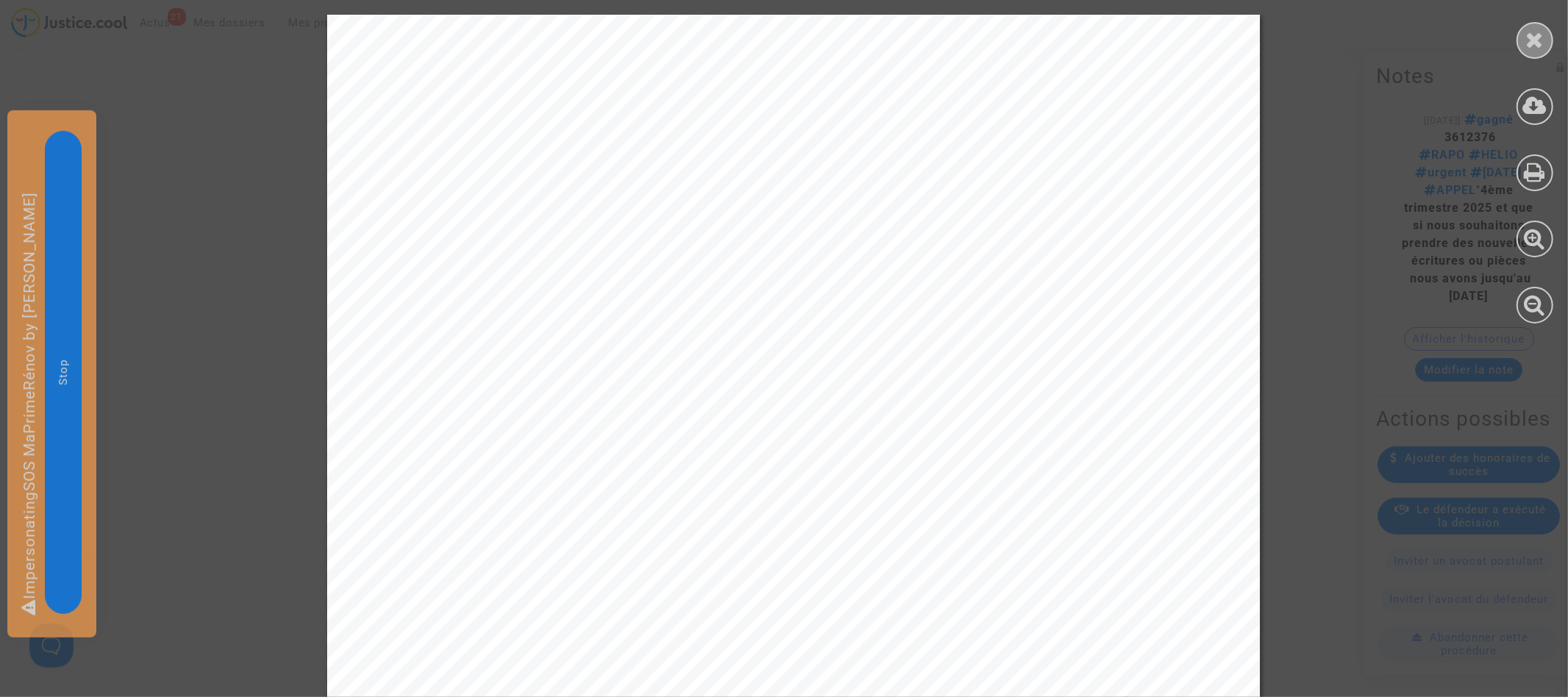
click at [1540, 41] on icon at bounding box center [1535, 40] width 18 height 22
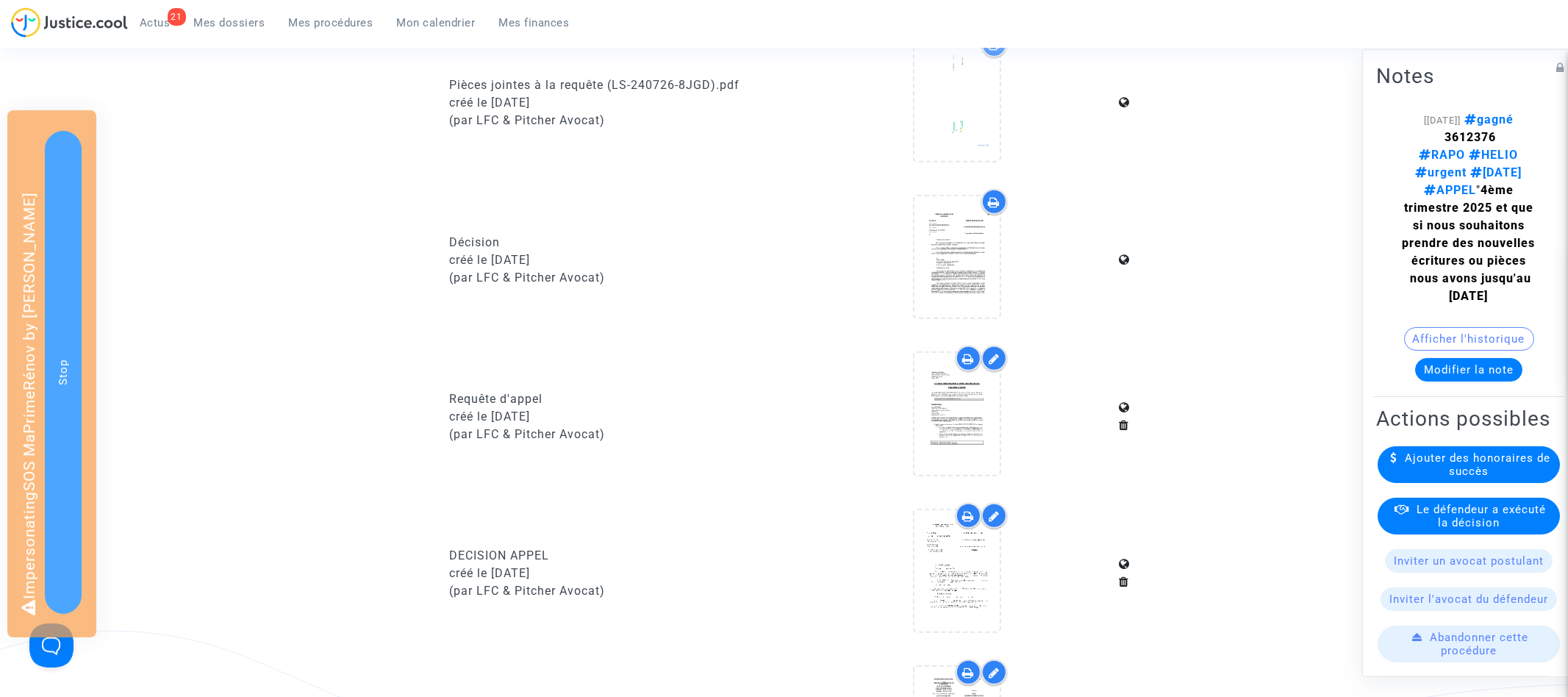
scroll to position [0, 0]
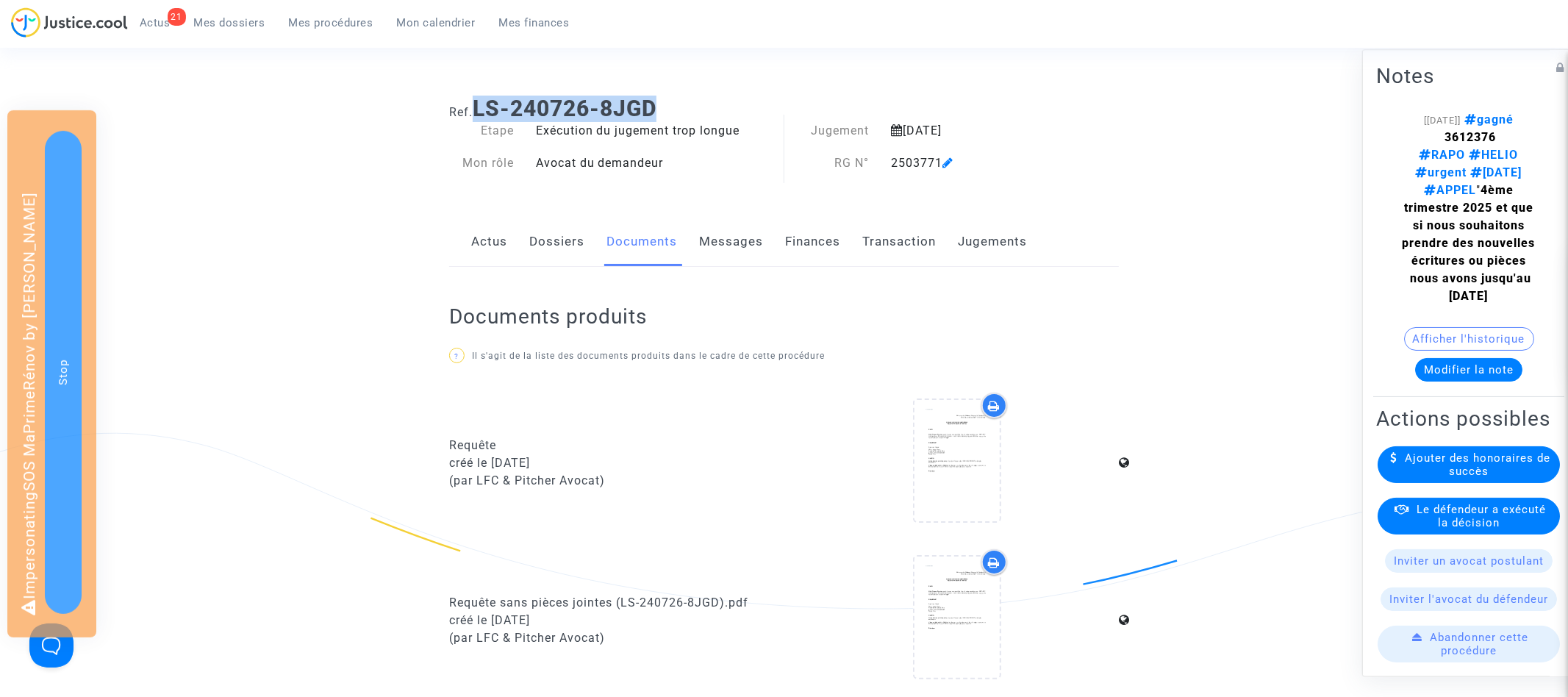
drag, startPoint x: 480, startPoint y: 108, endPoint x: 688, endPoint y: 108, distance: 208.0
click at [688, 108] on h1 "Ref. LS-240726-8JGD" at bounding box center [784, 109] width 670 height 26
copy b "LS-240726-8JGD"
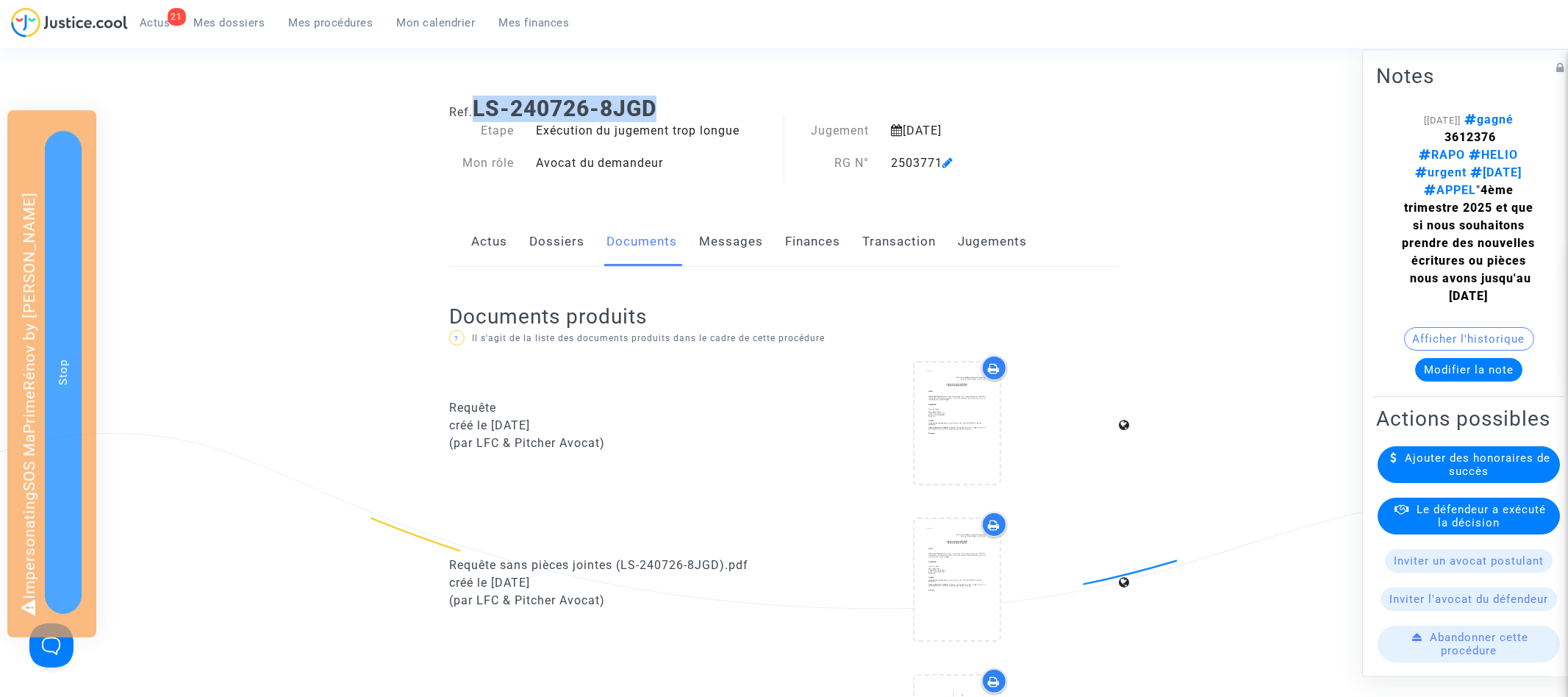
drag, startPoint x: 479, startPoint y: 106, endPoint x: 713, endPoint y: 106, distance: 234.0
click at [713, 106] on h1 "Ref. LS-240726-8JGD" at bounding box center [784, 109] width 670 height 26
copy b "LS-240726-8JGD"
click at [490, 110] on b "LS-240726-8JGD" at bounding box center [564, 108] width 184 height 26
drag, startPoint x: 478, startPoint y: 110, endPoint x: 720, endPoint y: 106, distance: 242.0
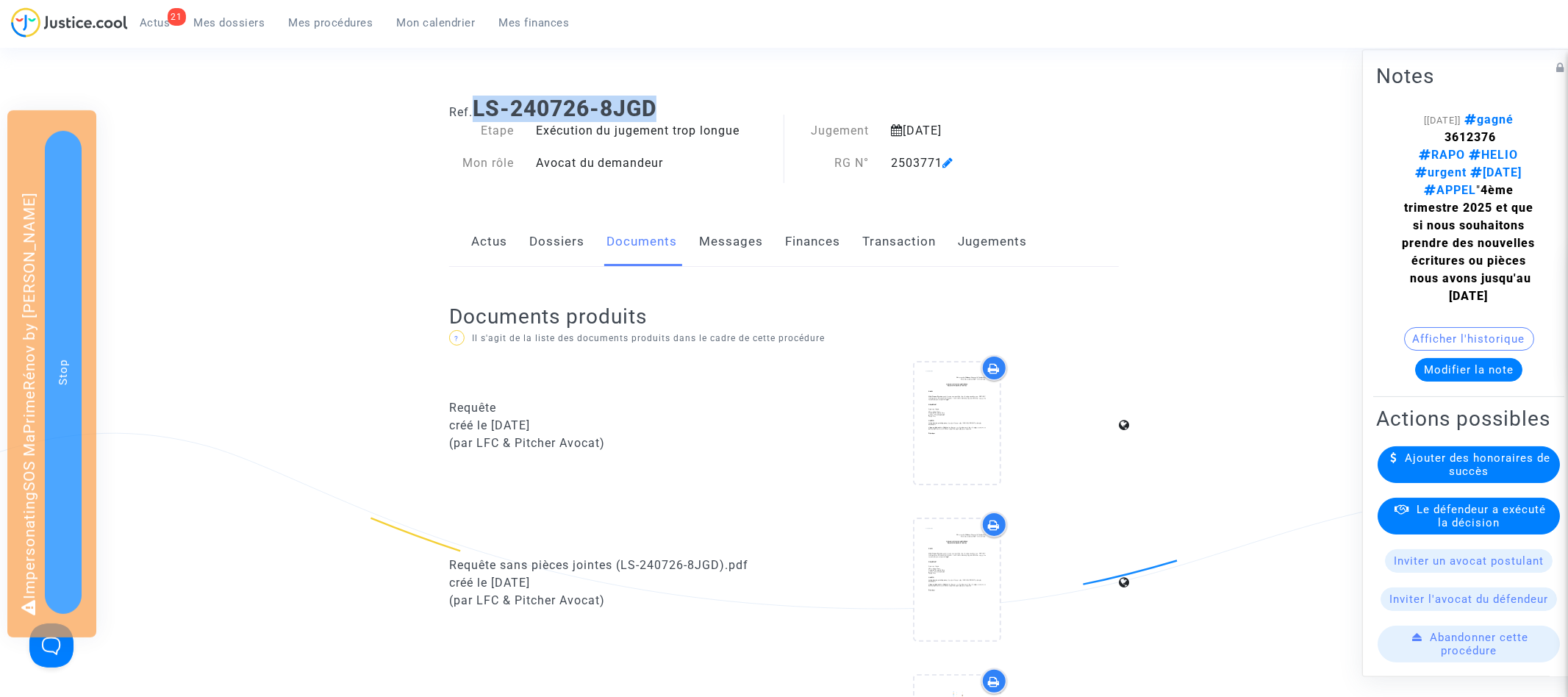
click at [720, 107] on h1 "Ref. LS-240726-8JGD" at bounding box center [784, 109] width 670 height 26
copy b "LS-240726-8JGD"
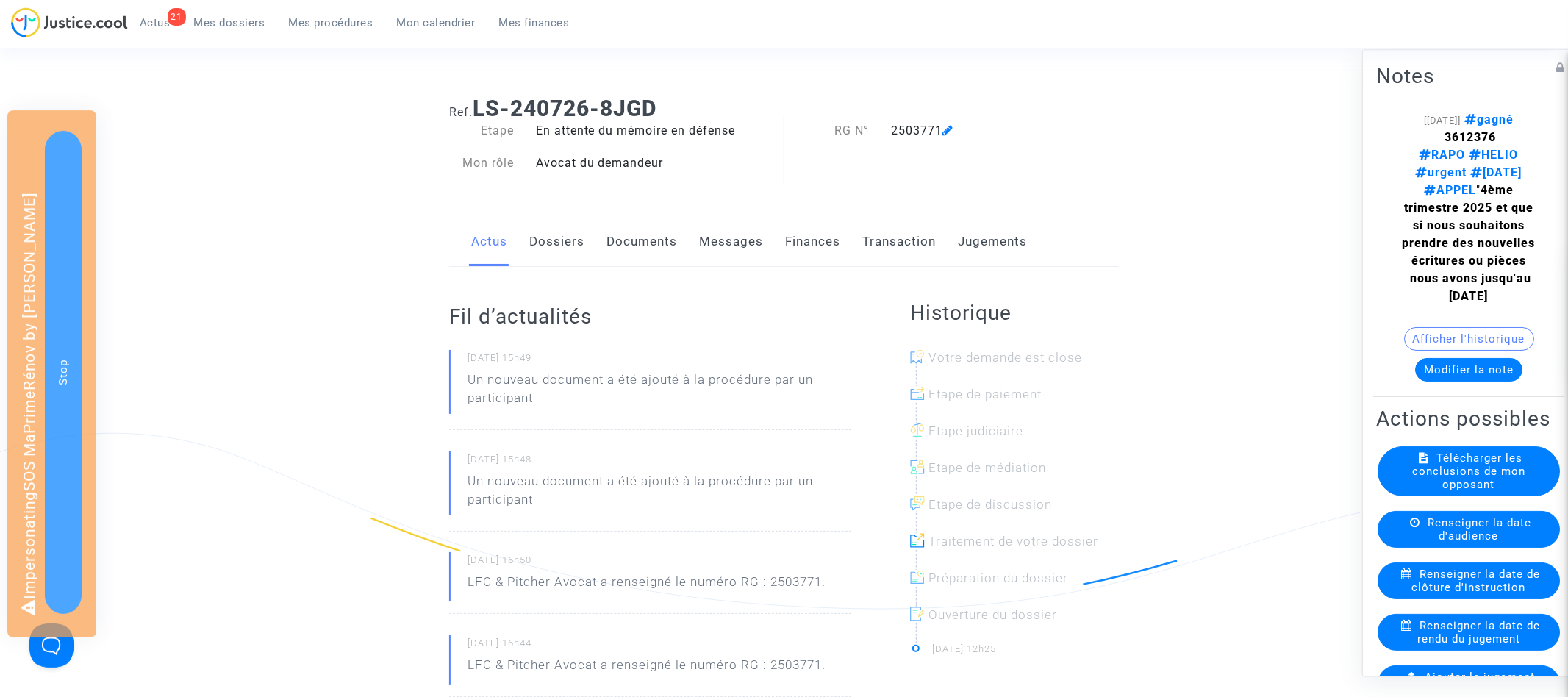
click at [652, 260] on link "Documents" at bounding box center [642, 241] width 70 height 48
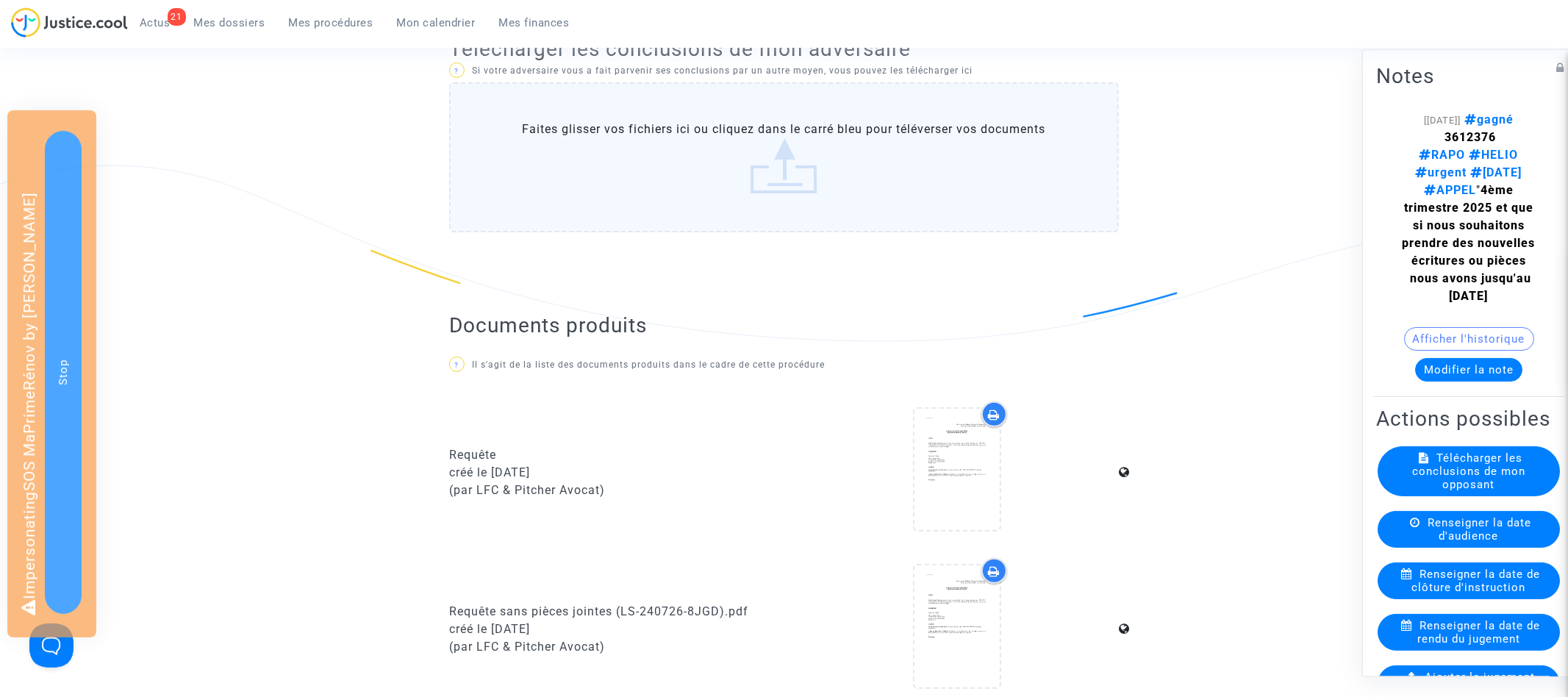
scroll to position [1214, 0]
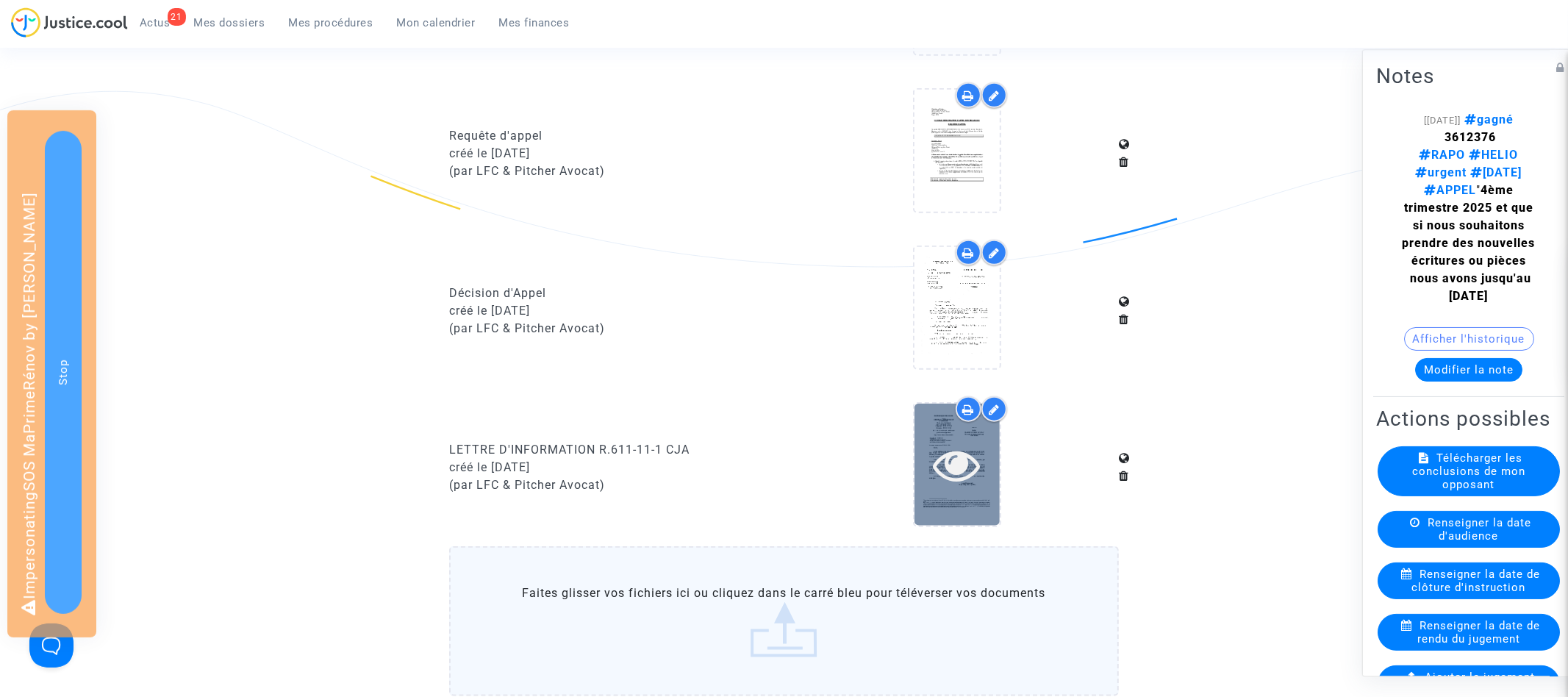
click at [953, 455] on icon at bounding box center [957, 464] width 48 height 47
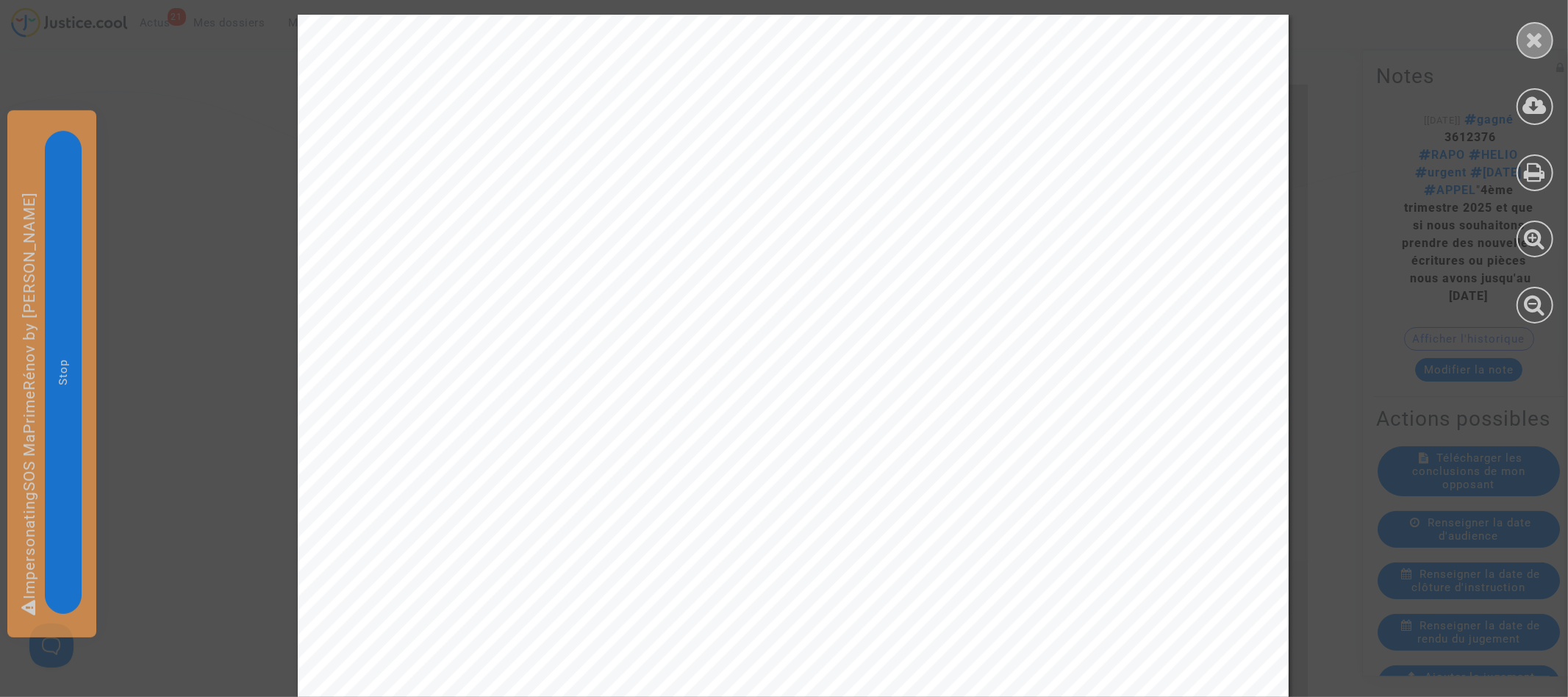
click at [1541, 38] on icon at bounding box center [1535, 40] width 18 height 22
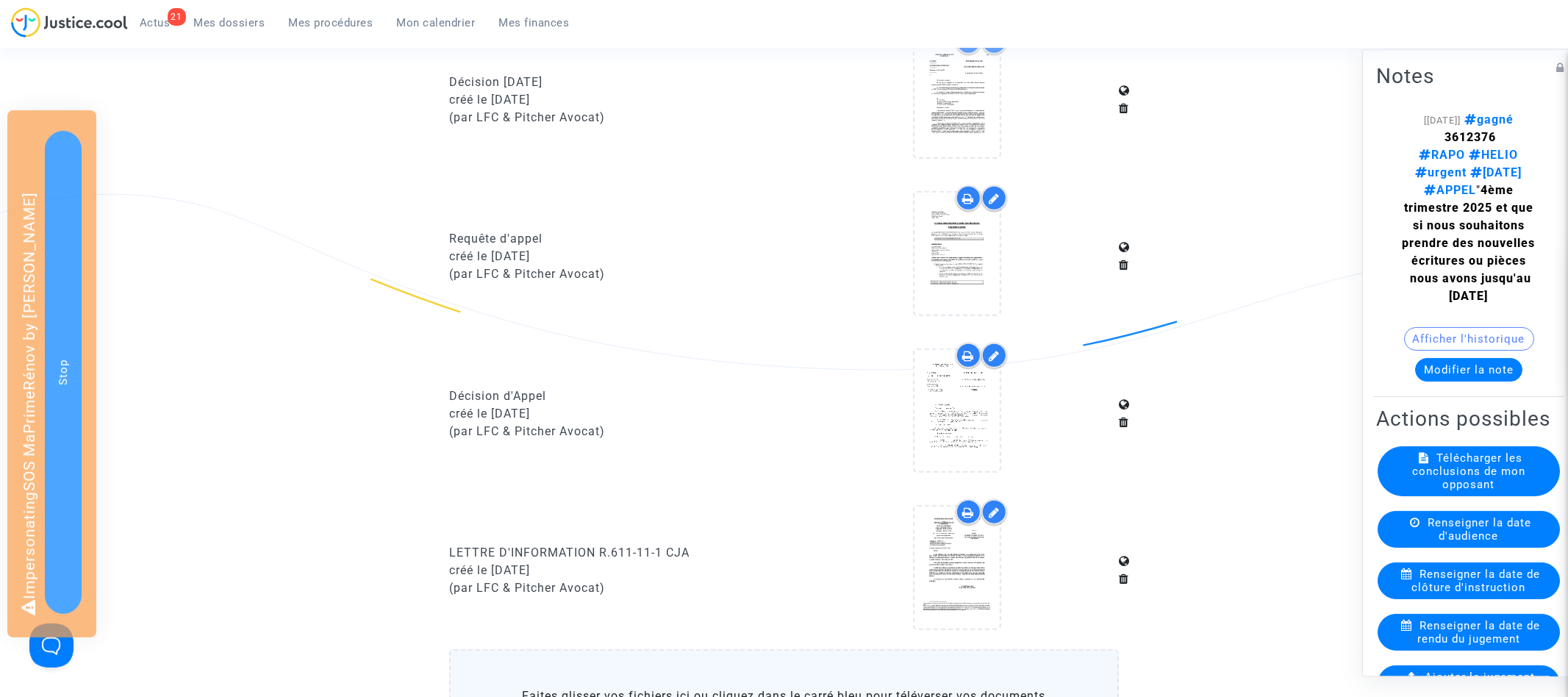
scroll to position [960, 0]
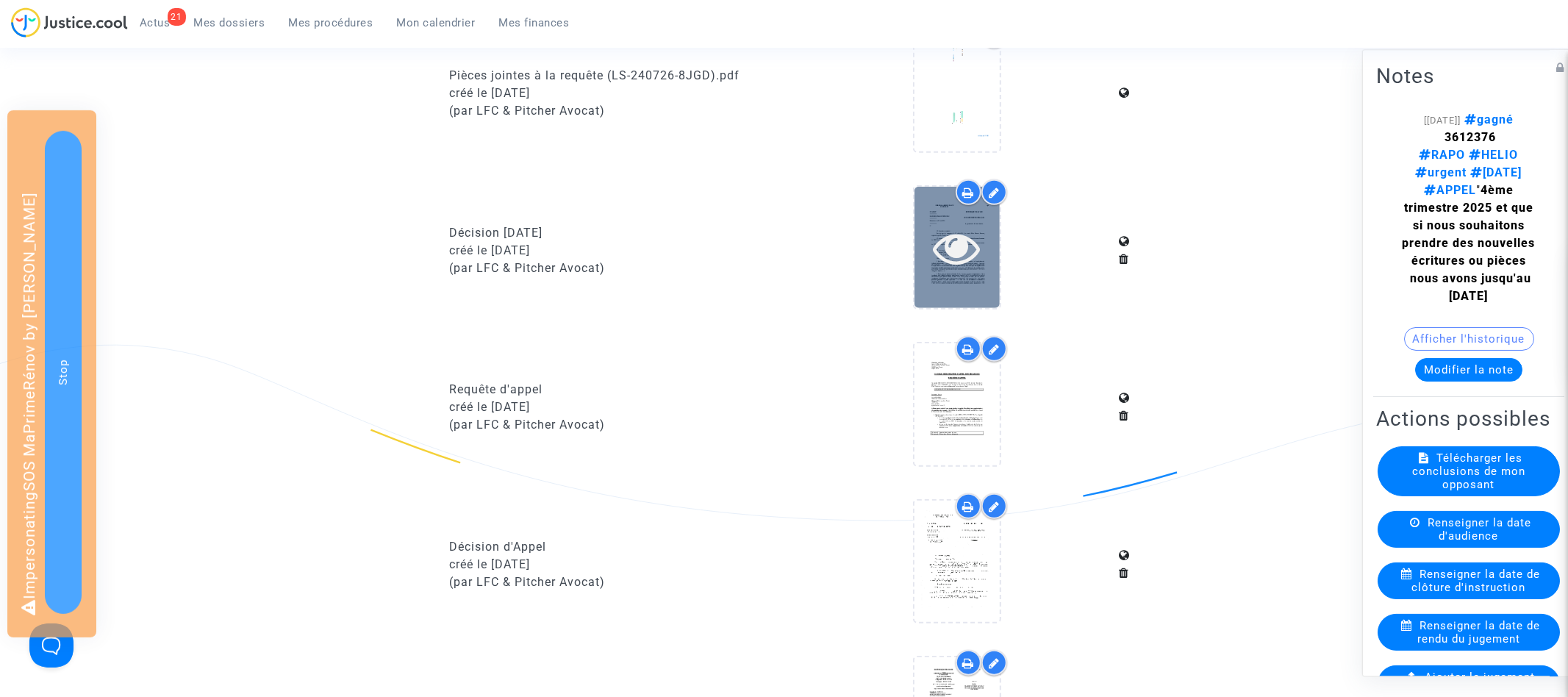
click at [956, 247] on icon at bounding box center [957, 247] width 48 height 47
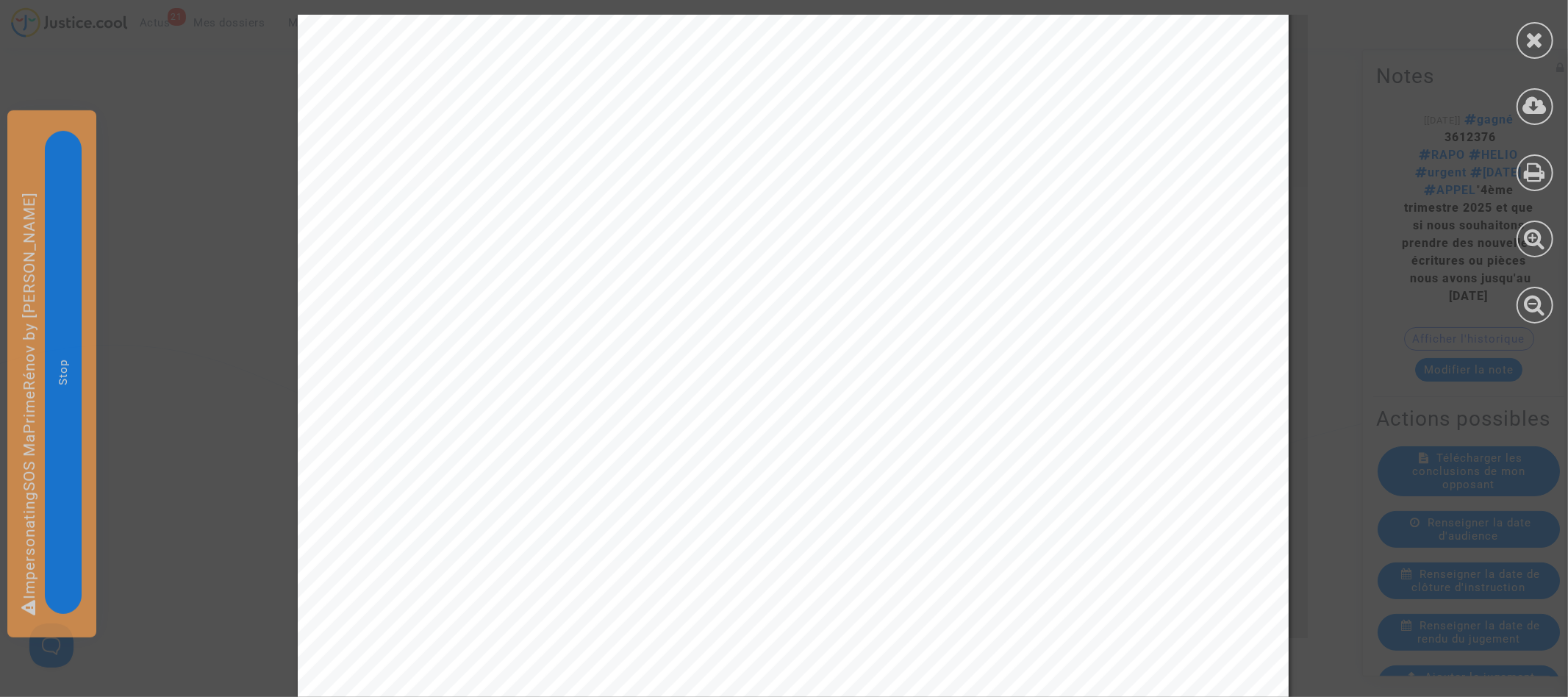
scroll to position [2136, 0]
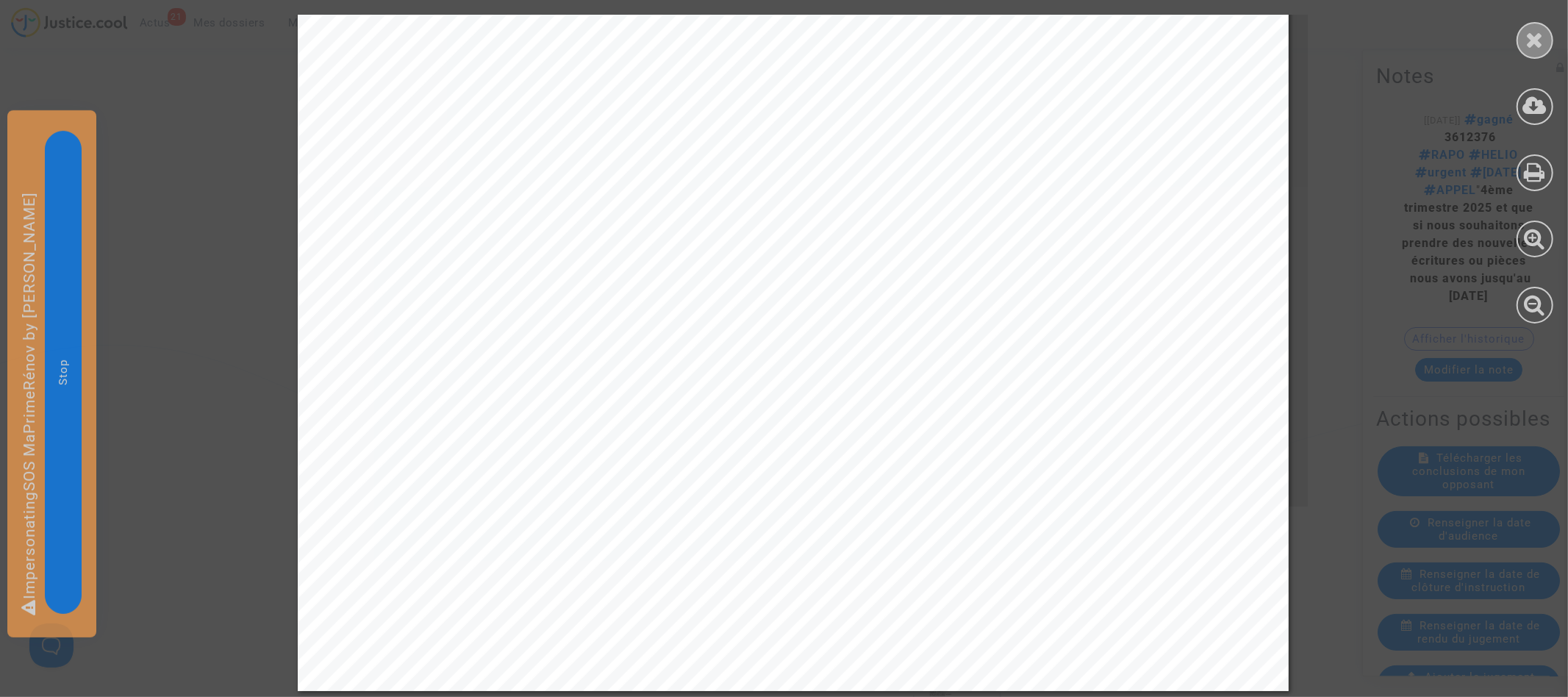
click at [1529, 30] on icon at bounding box center [1535, 40] width 18 height 22
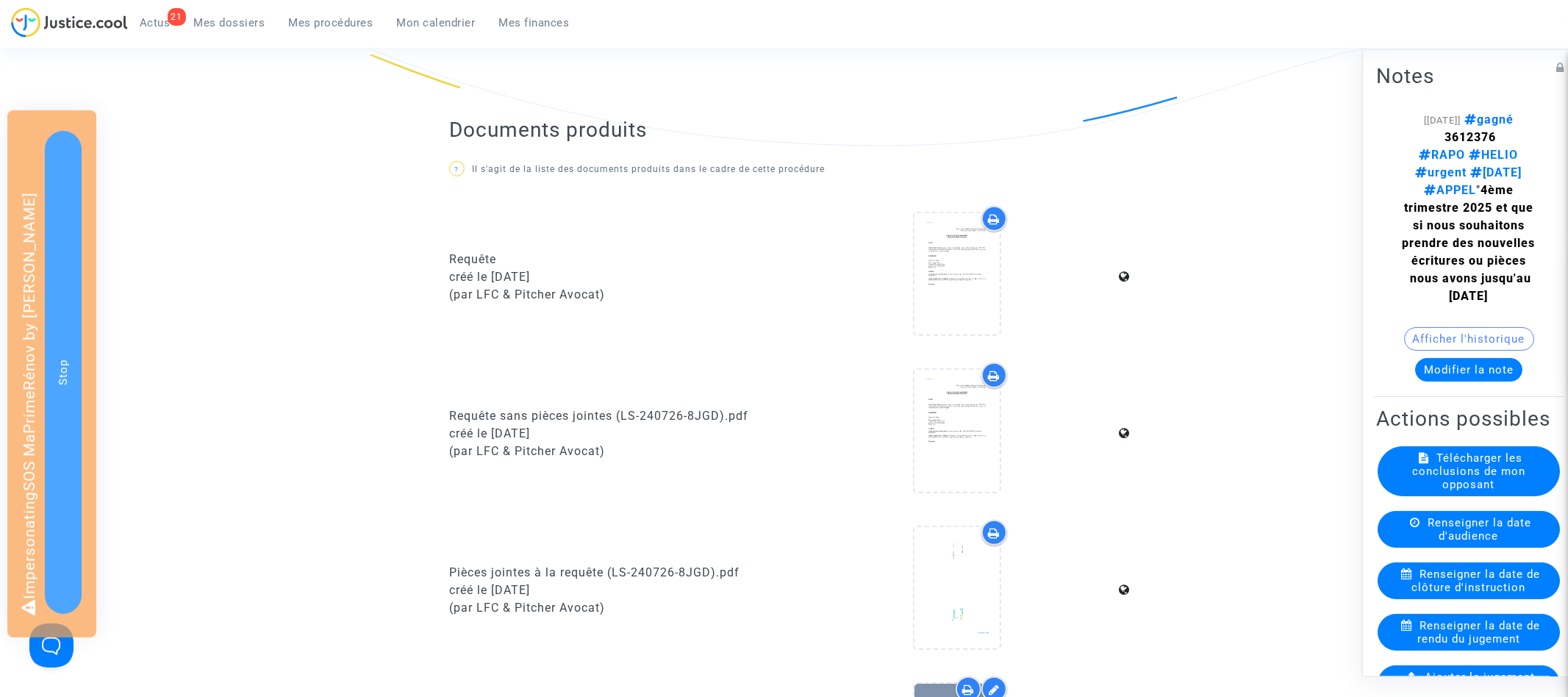
scroll to position [0, 0]
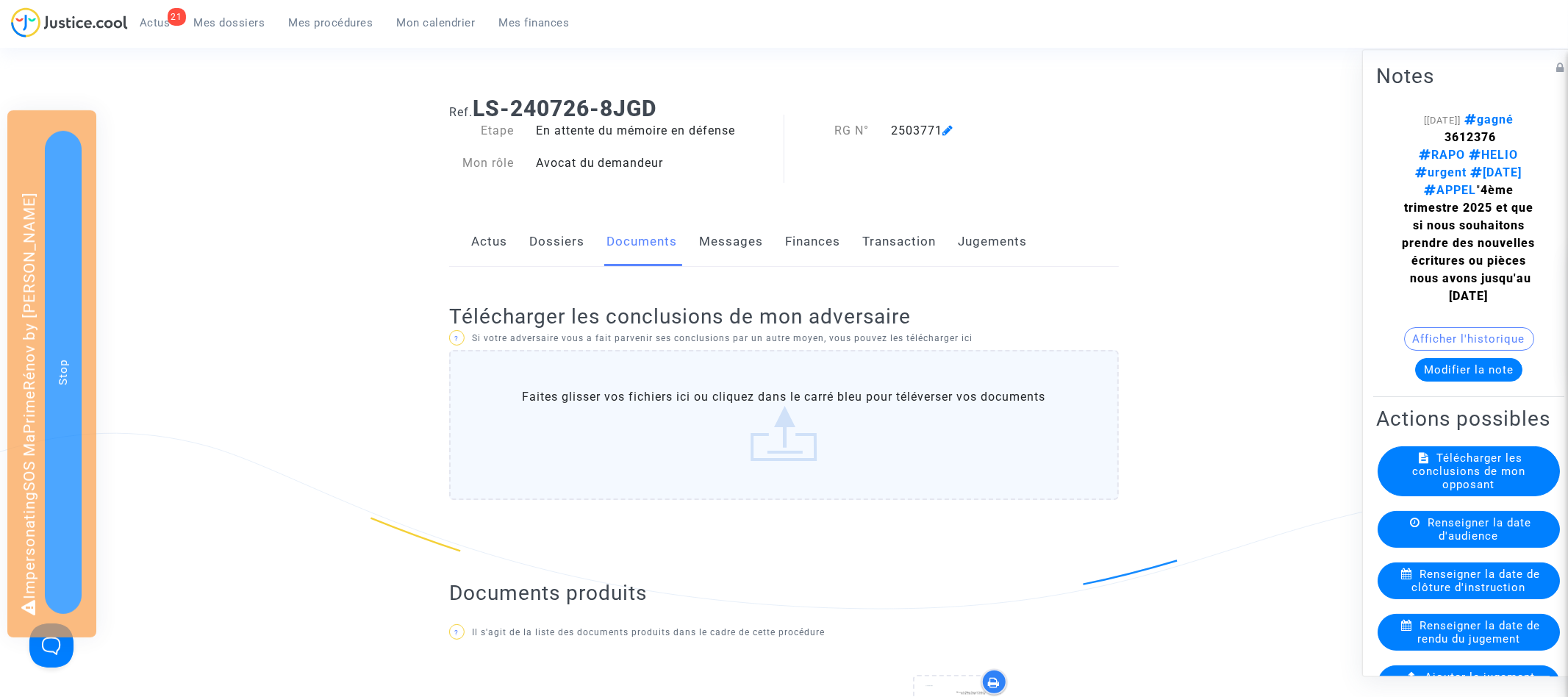
click at [537, 247] on link "Dossiers" at bounding box center [556, 241] width 55 height 48
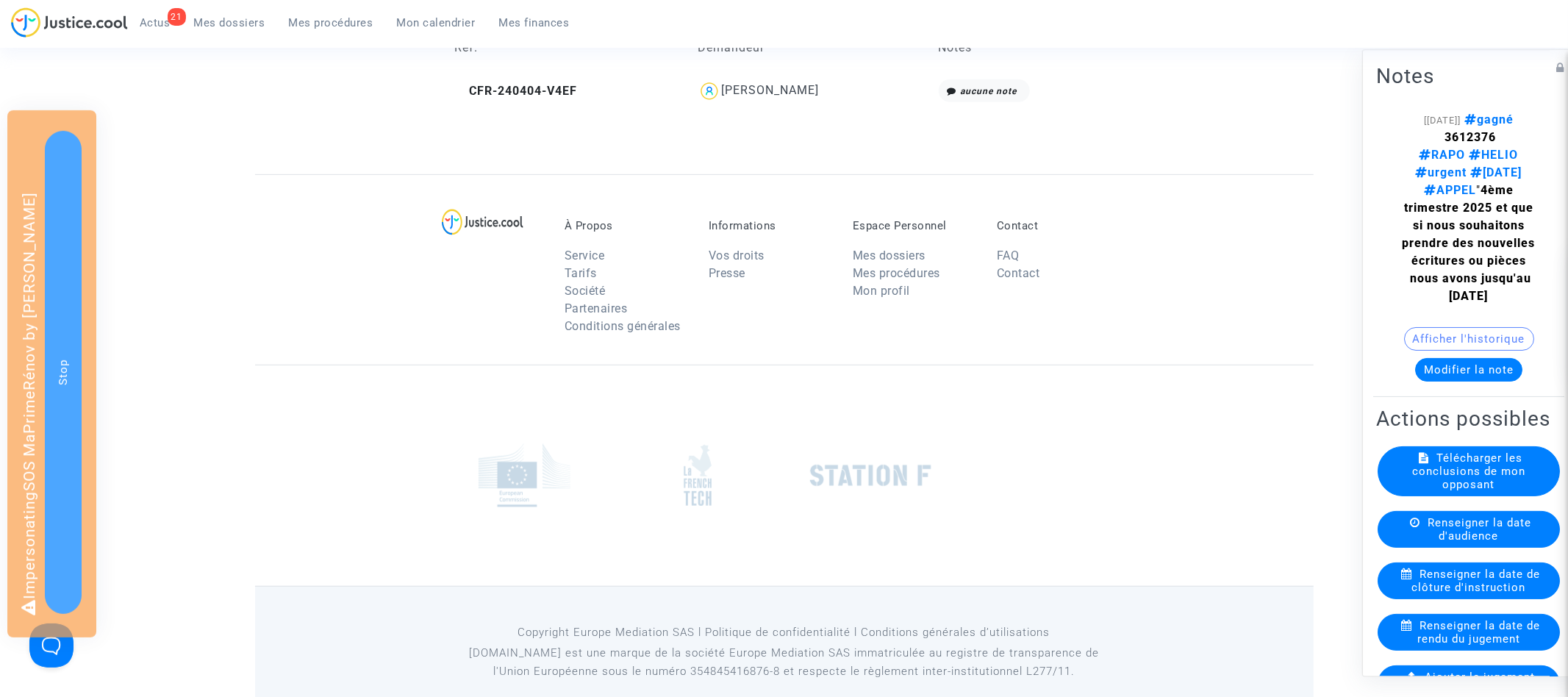
scroll to position [464, 0]
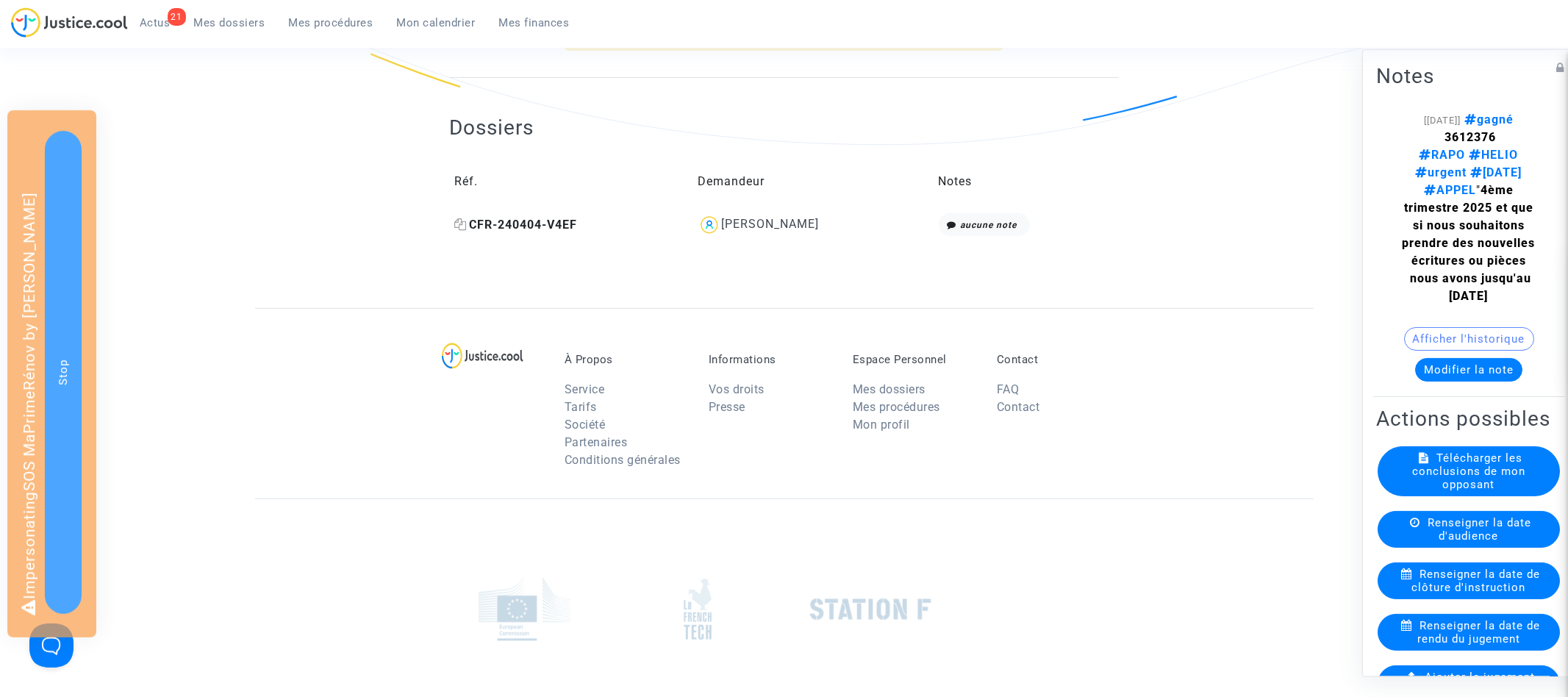
click at [542, 227] on span "CFR-240404-V4EF" at bounding box center [515, 224] width 122 height 14
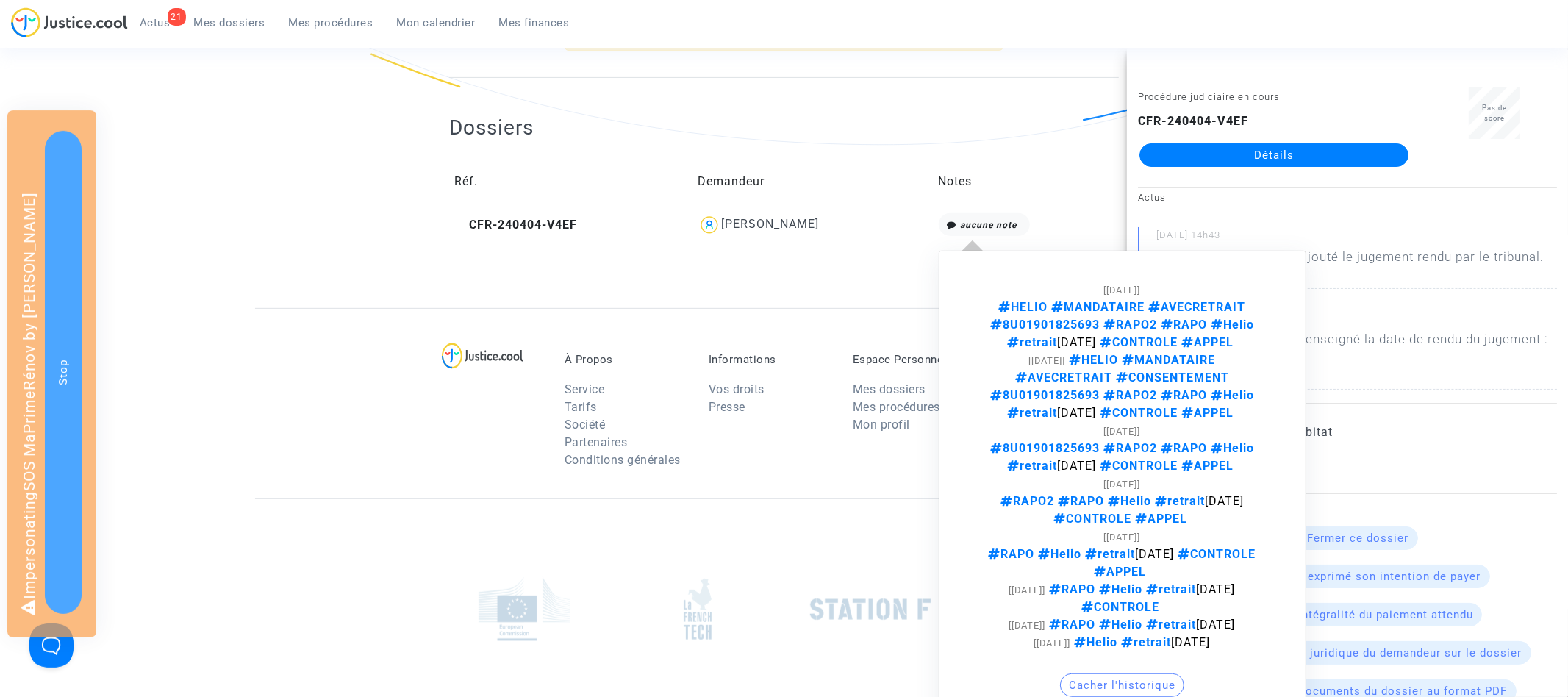
scroll to position [620, 0]
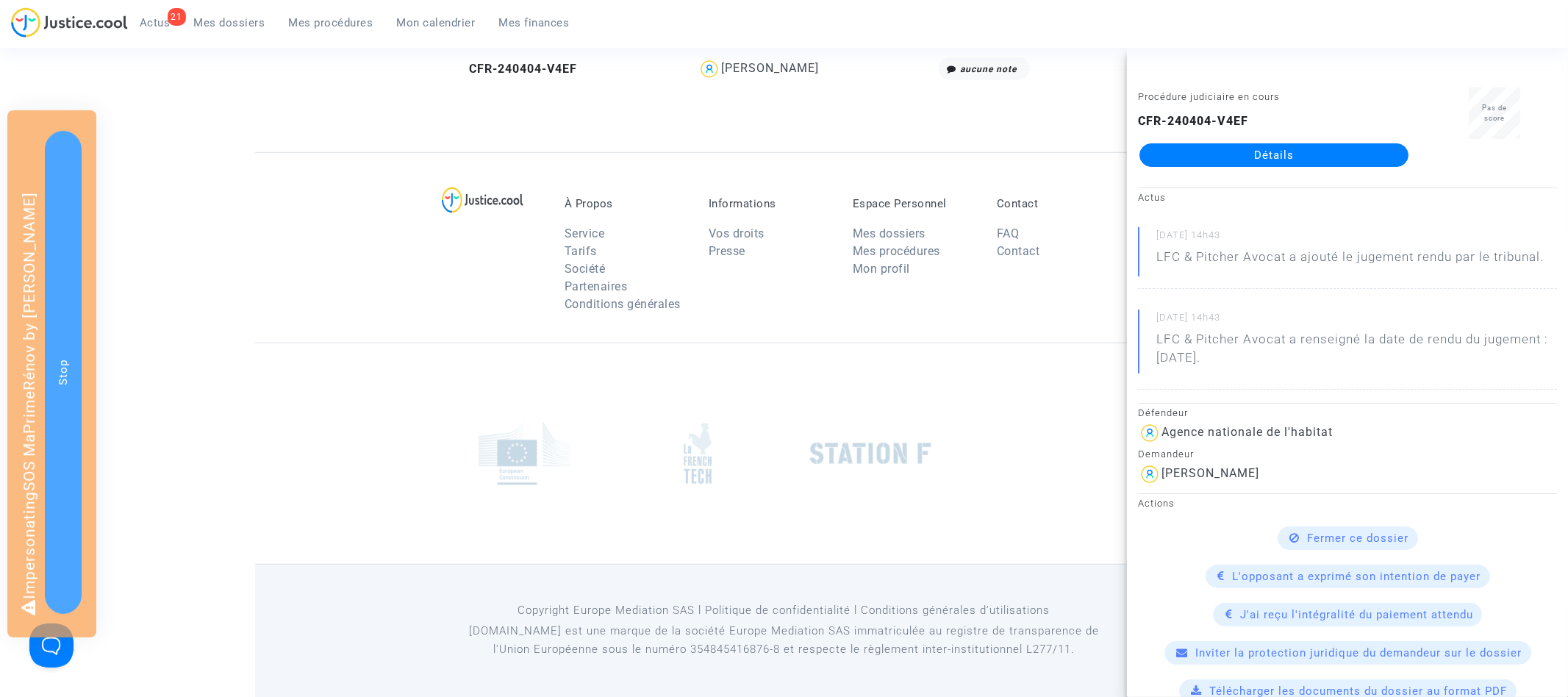
click at [1306, 155] on link "Détails" at bounding box center [1274, 155] width 269 height 24
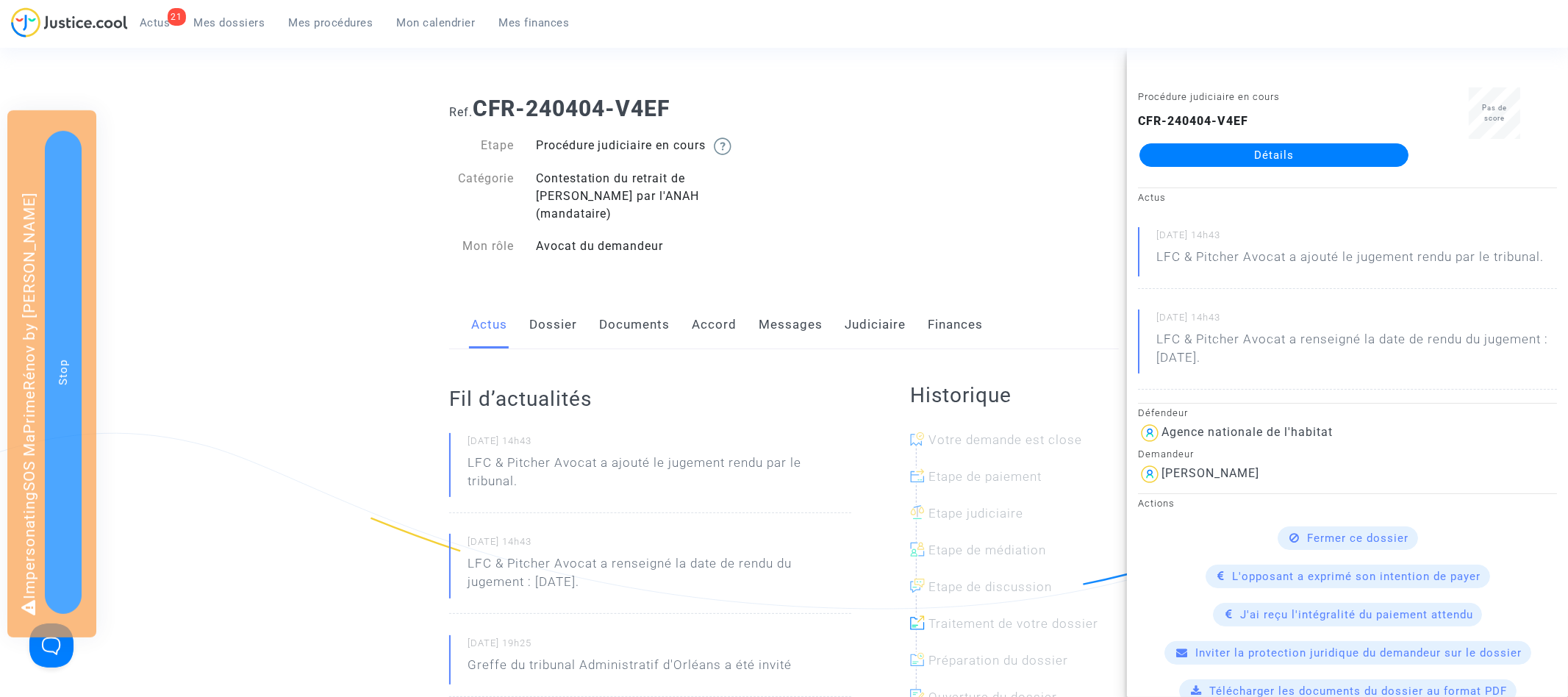
click at [648, 314] on link "Documents" at bounding box center [635, 325] width 70 height 48
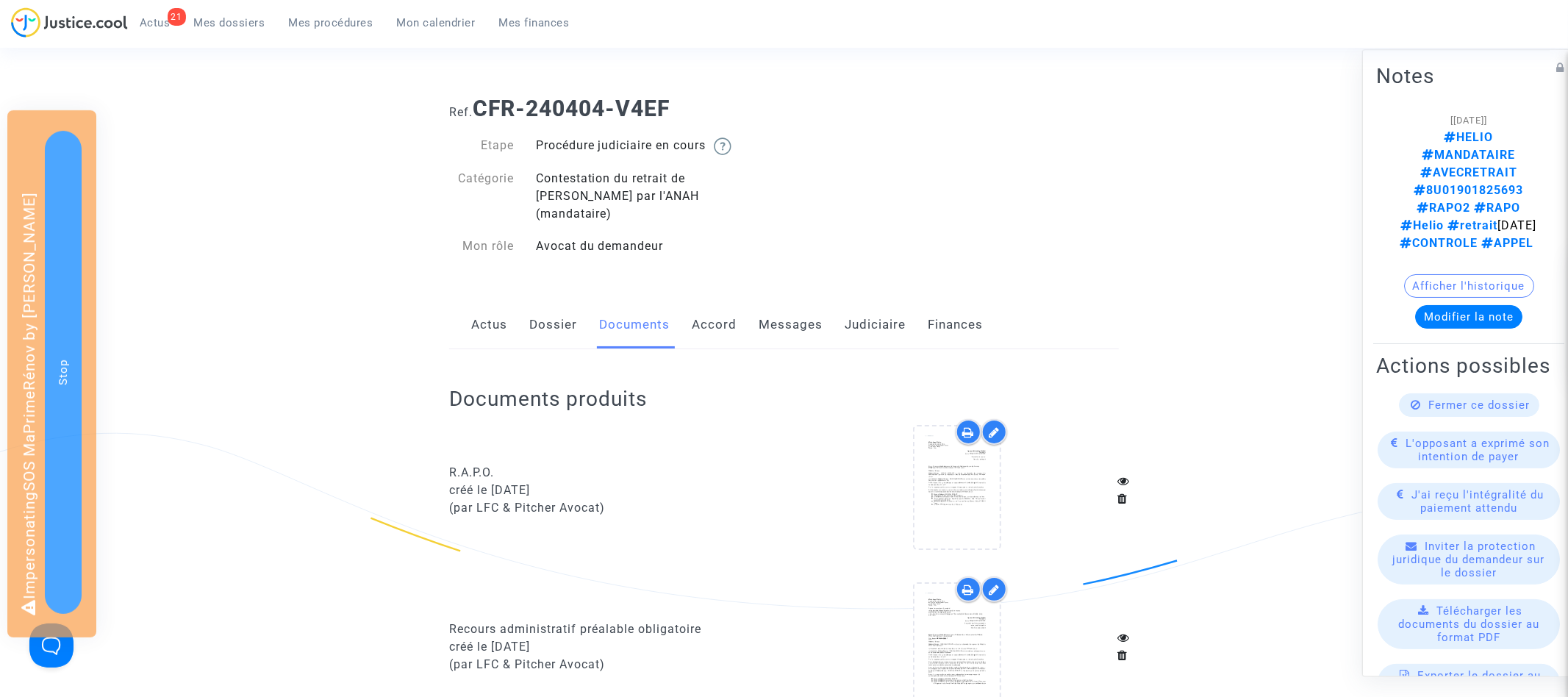
click at [566, 311] on link "Dossier" at bounding box center [553, 325] width 48 height 48
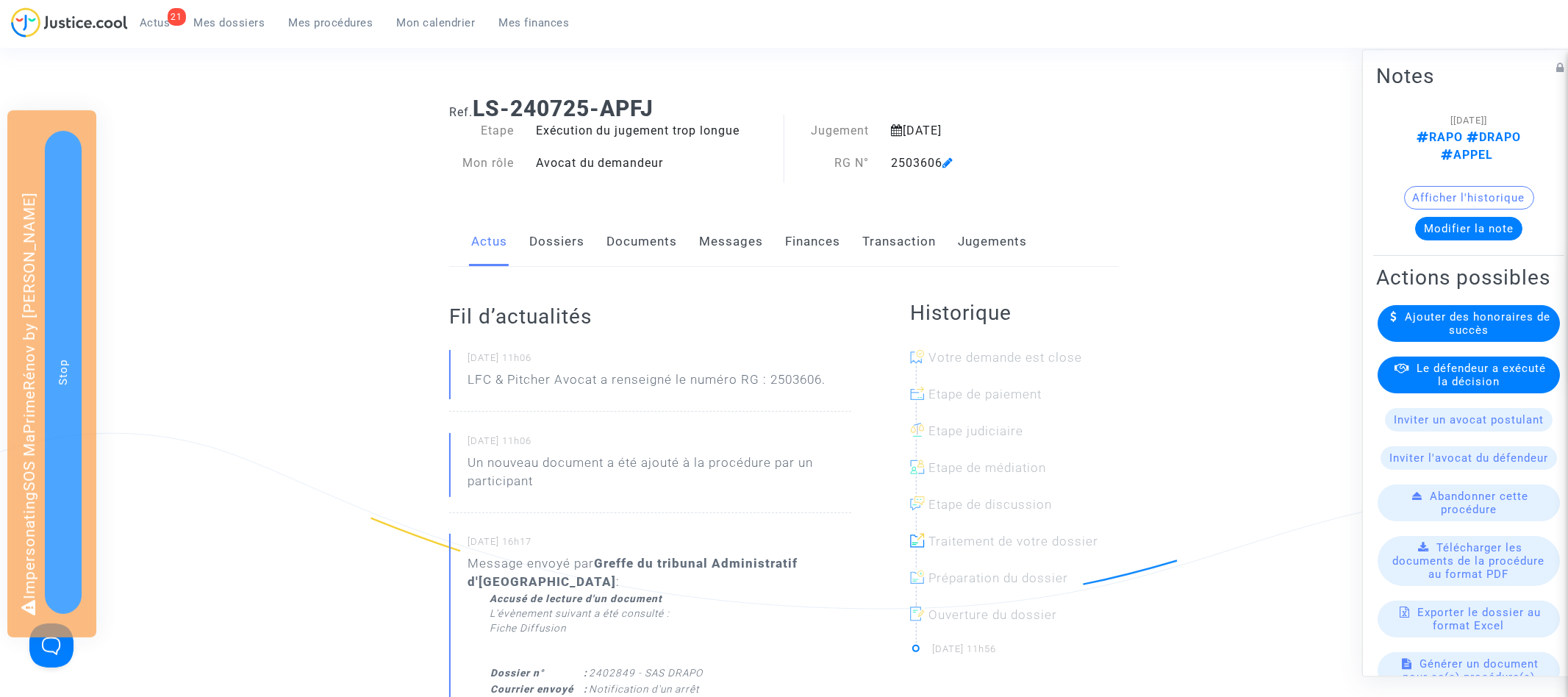
click at [629, 228] on link "Documents" at bounding box center [642, 241] width 70 height 48
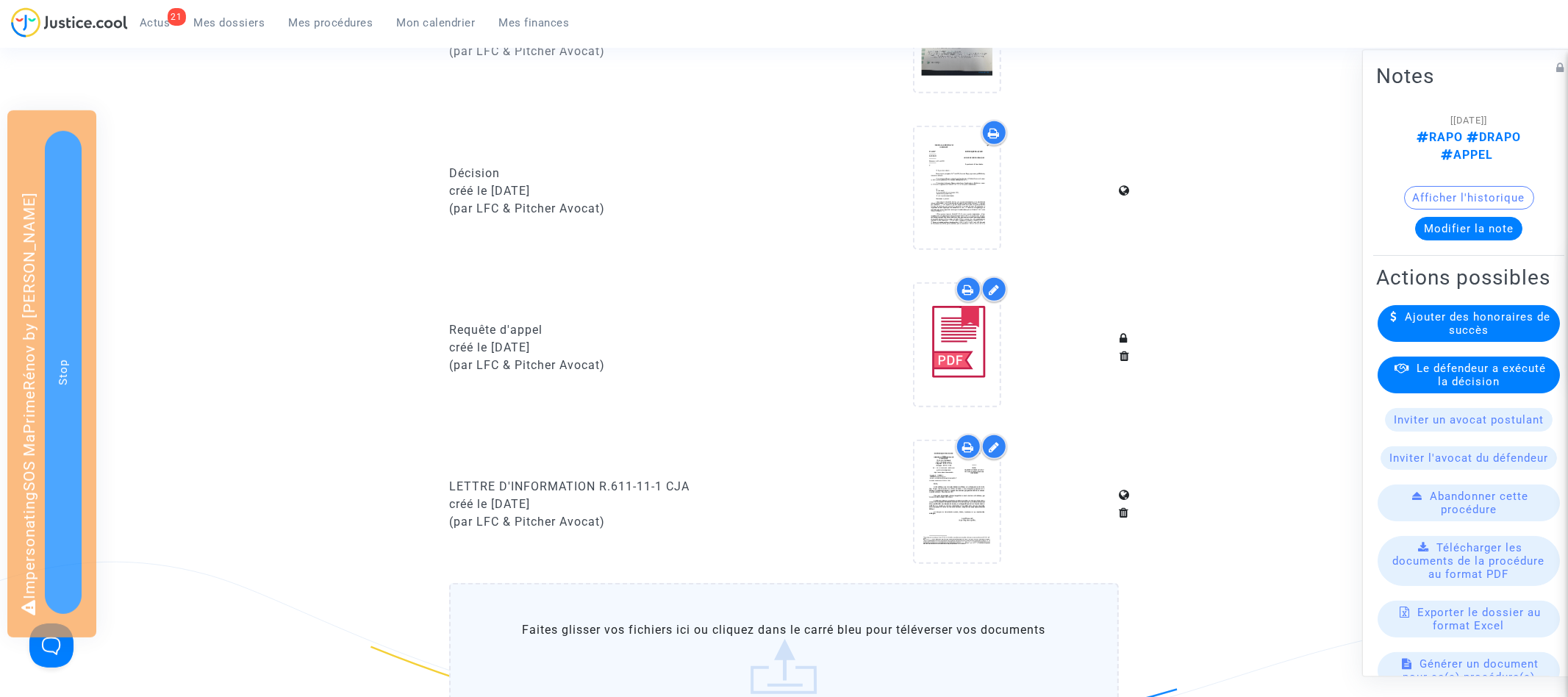
scroll to position [716, 0]
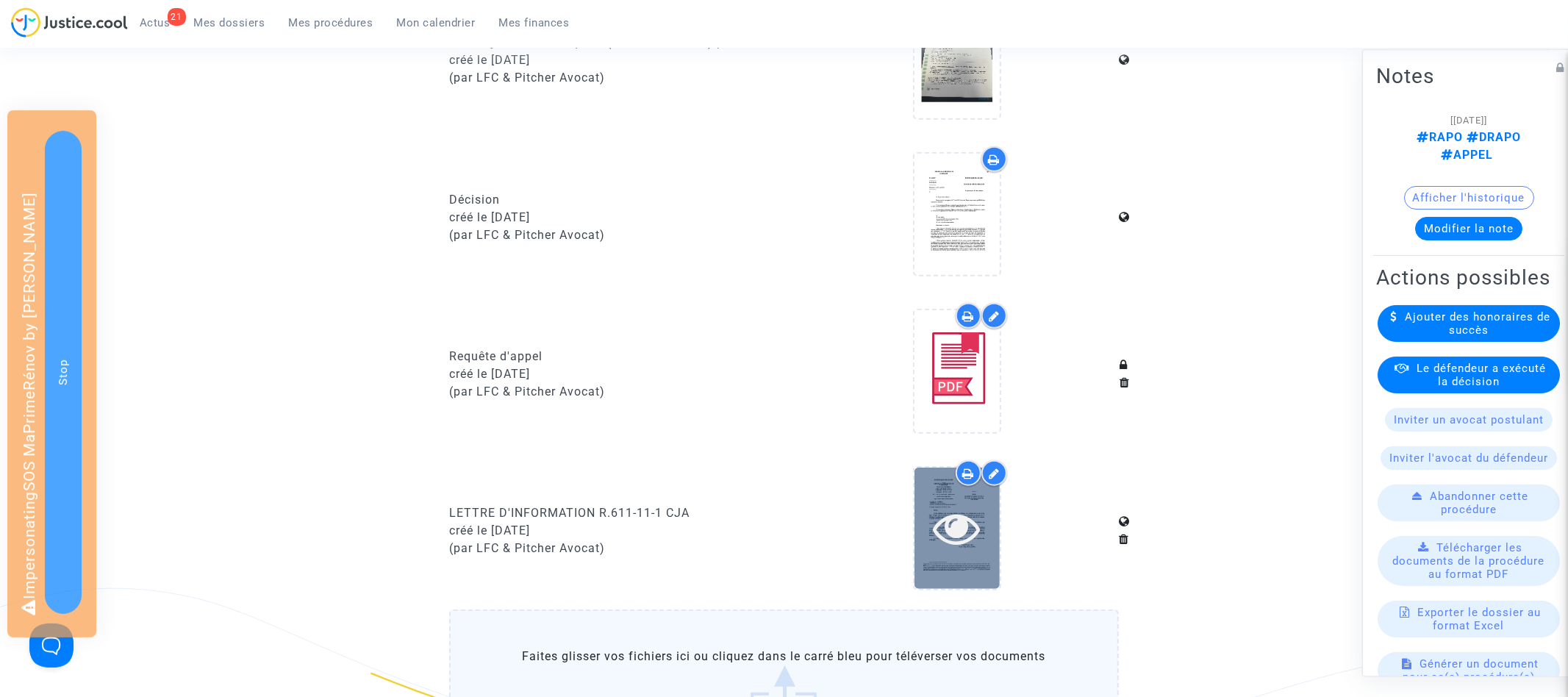
click at [959, 517] on icon at bounding box center [957, 527] width 48 height 47
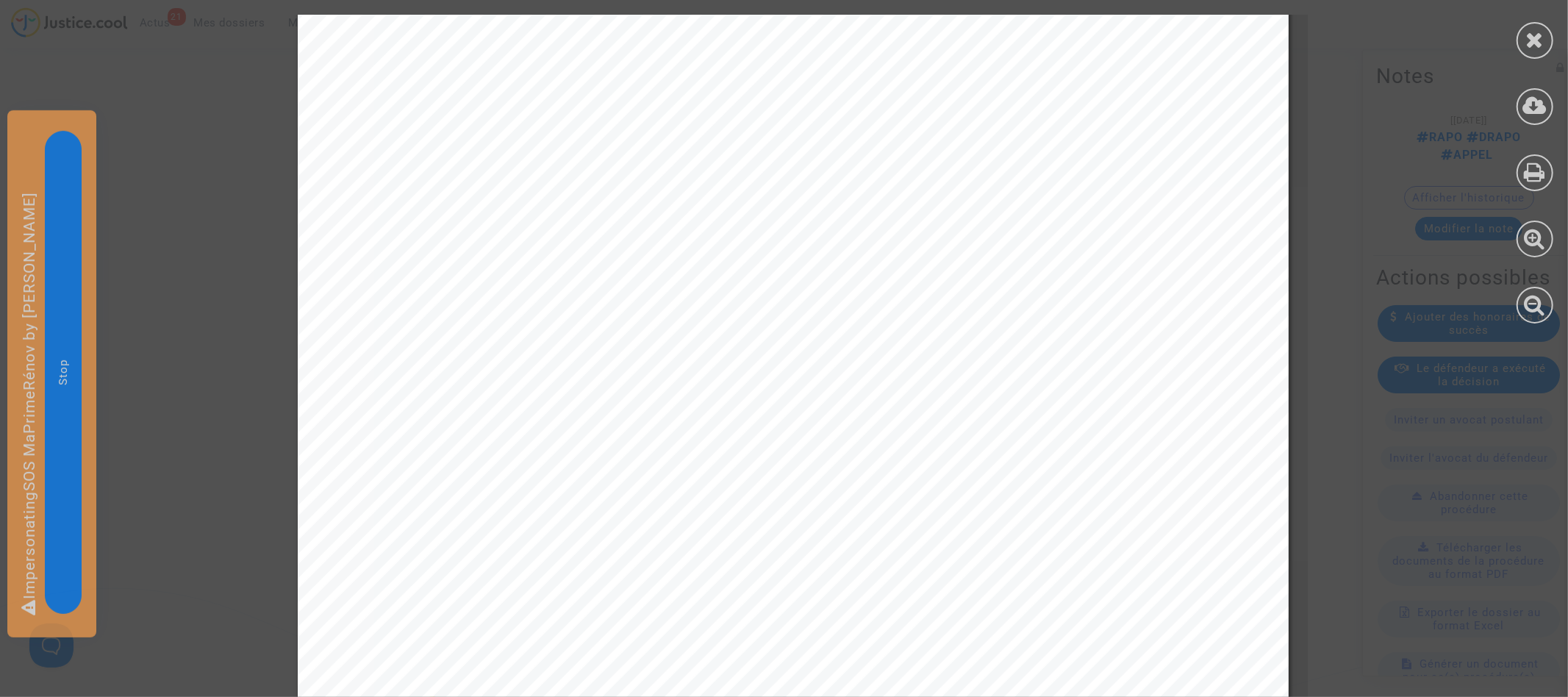
scroll to position [0, 0]
click at [1543, 31] on icon at bounding box center [1535, 40] width 18 height 22
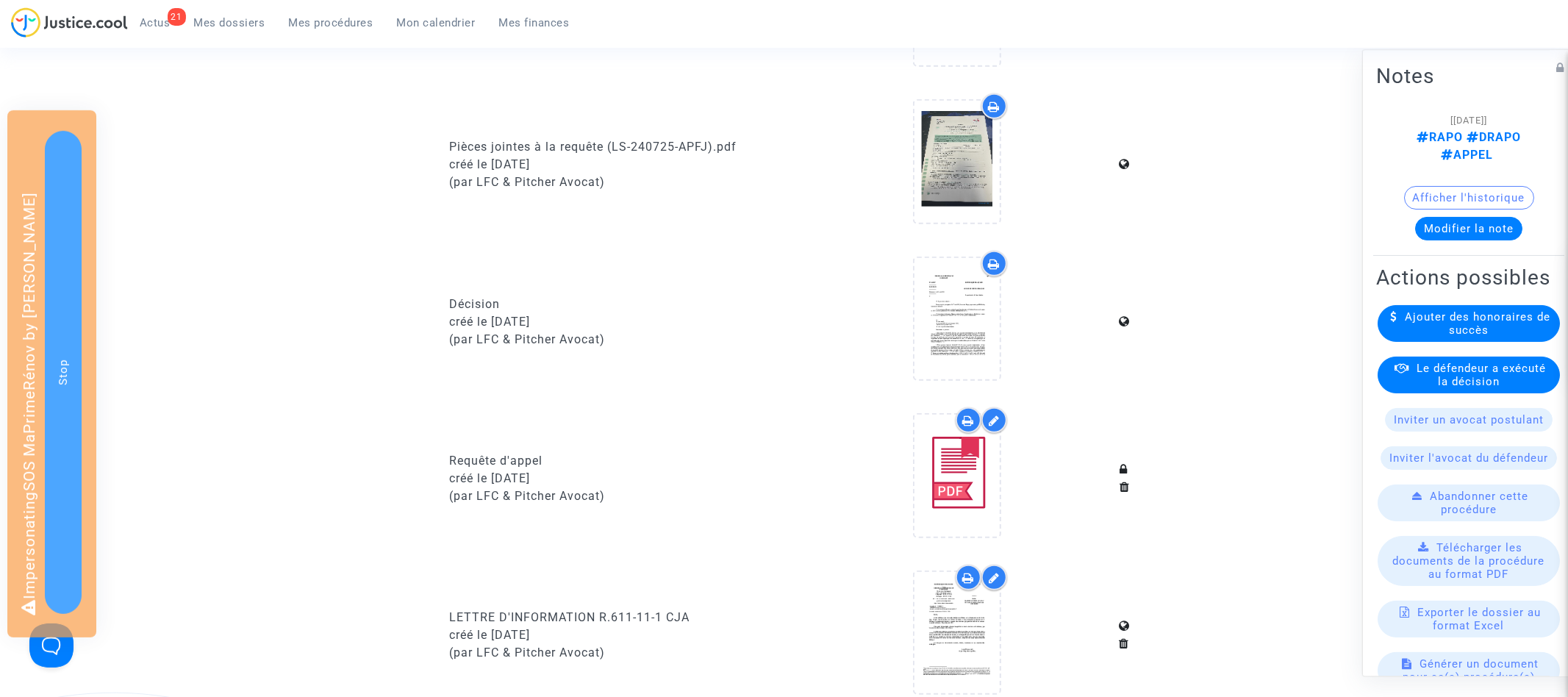
scroll to position [584, 0]
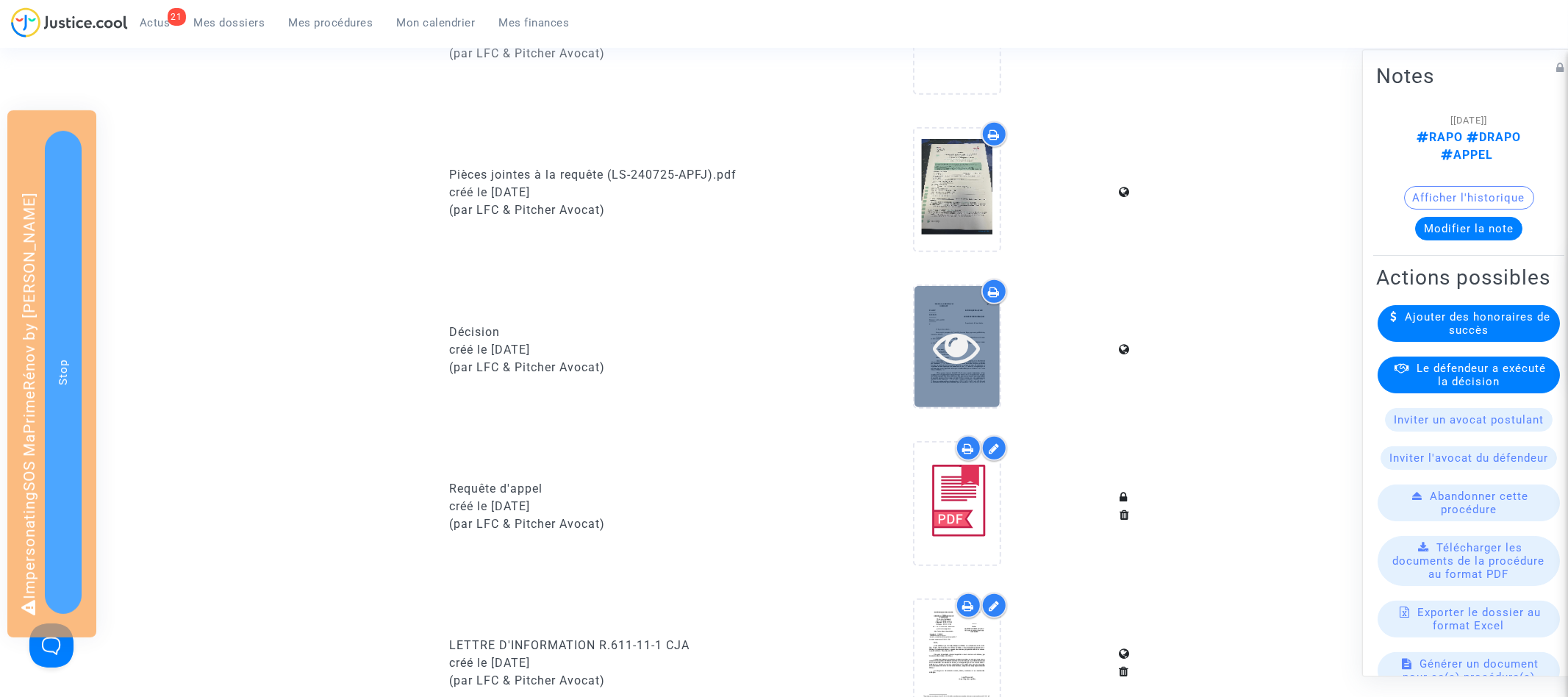
click at [974, 353] on icon at bounding box center [957, 346] width 48 height 47
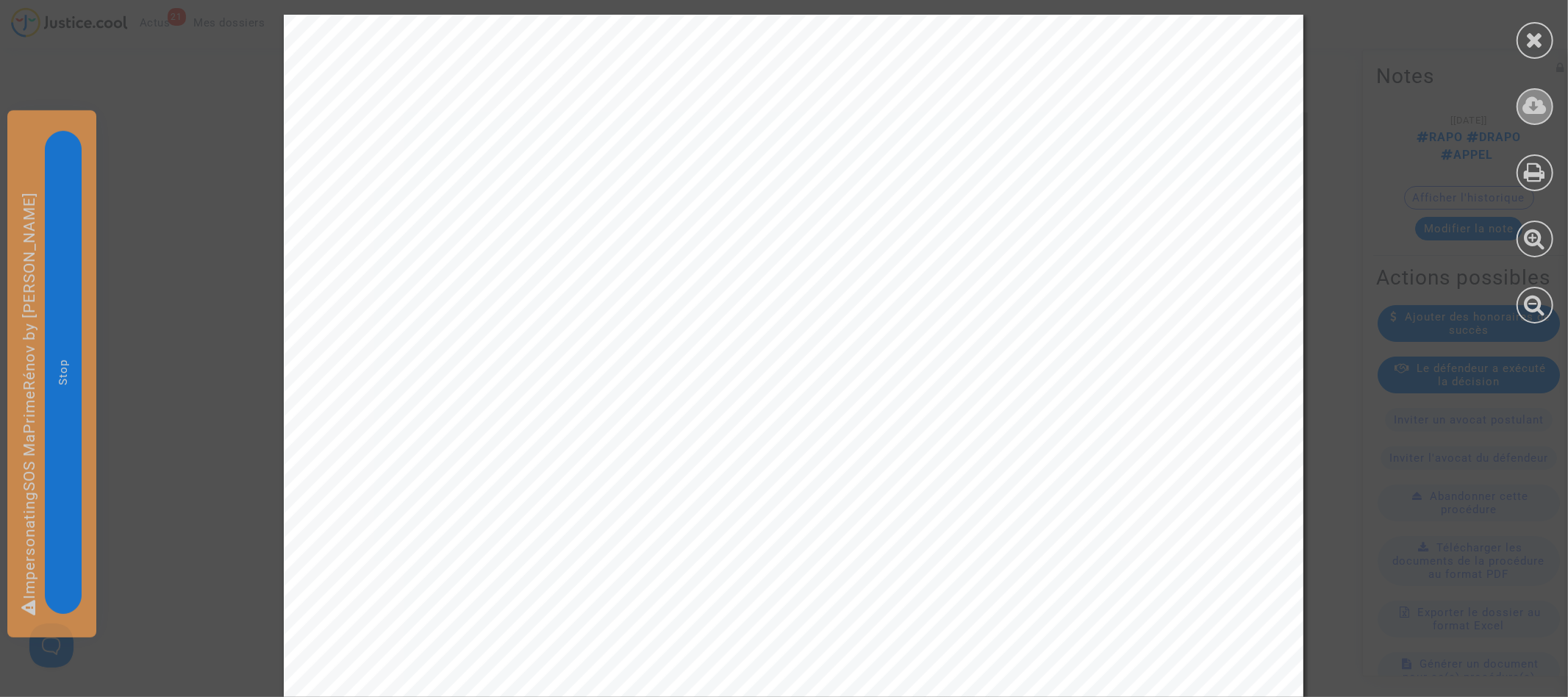
click at [1537, 105] on icon at bounding box center [1535, 106] width 25 height 22
click at [1523, 48] on div at bounding box center [1535, 40] width 37 height 37
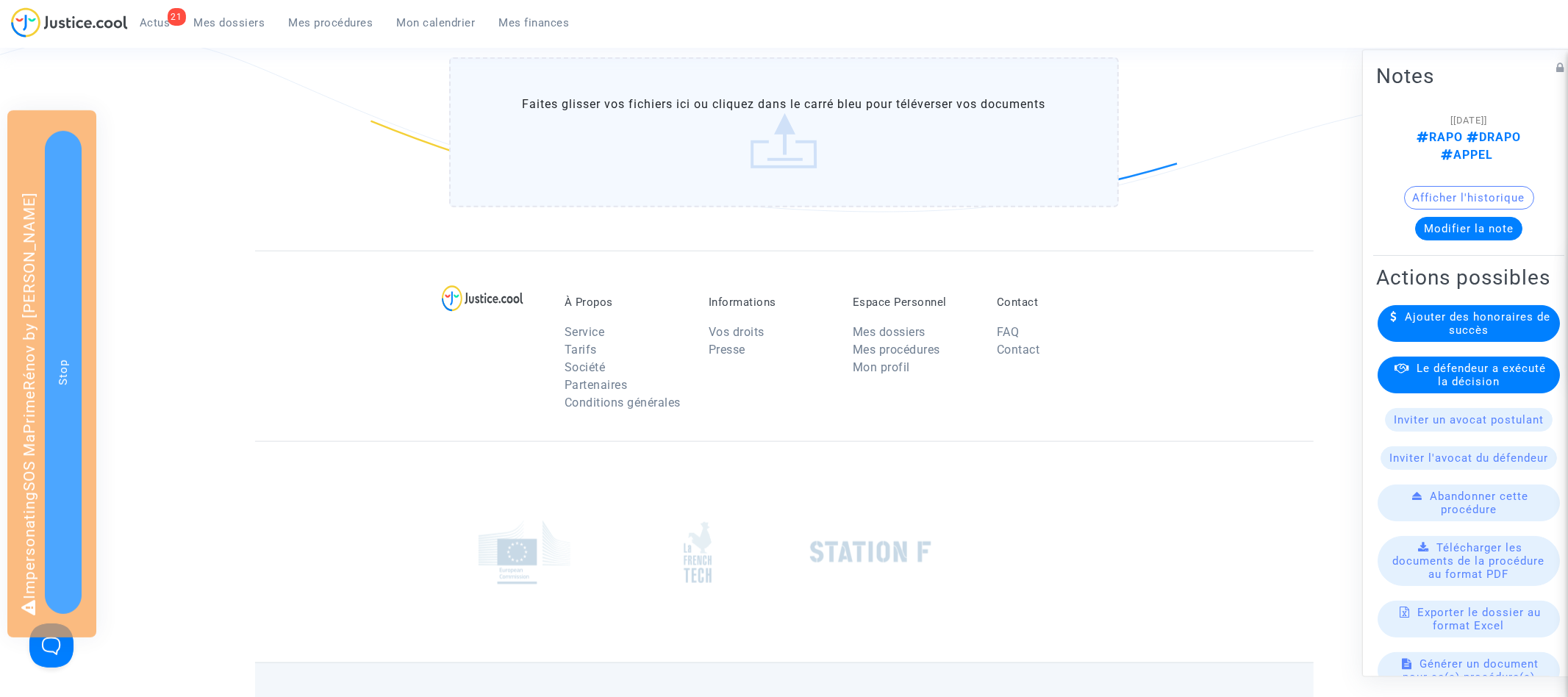
scroll to position [1269, 0]
click at [725, 143] on label "Faites glisser vos fichiers ici ou cliquez dans le carré bleu pour téléverser v…" at bounding box center [784, 131] width 670 height 150
click at [0, 0] on input "Faites glisser vos fichiers ici ou cliquez dans le carré bleu pour téléverser v…" at bounding box center [0, 0] width 0 height 0
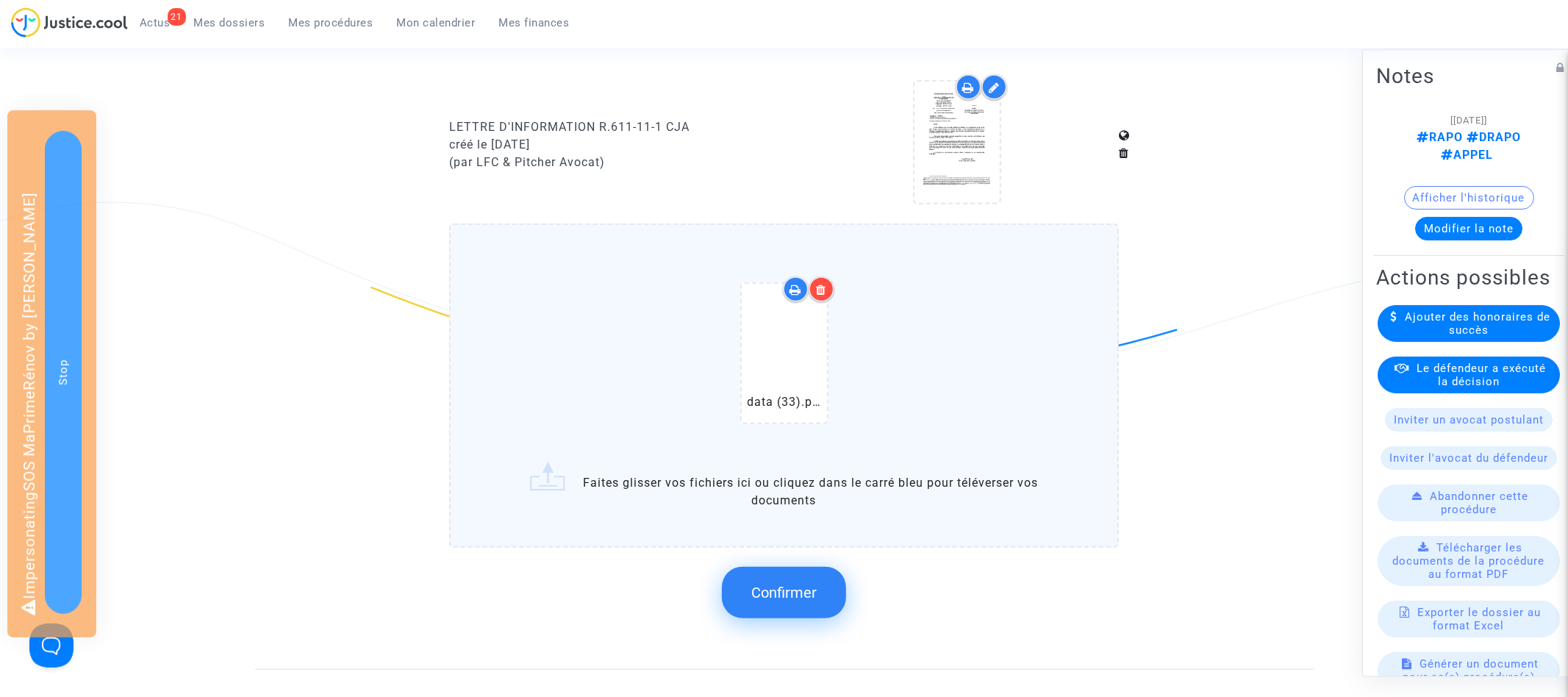
scroll to position [1104, 0]
click at [791, 583] on span "Confirmer" at bounding box center [784, 591] width 65 height 18
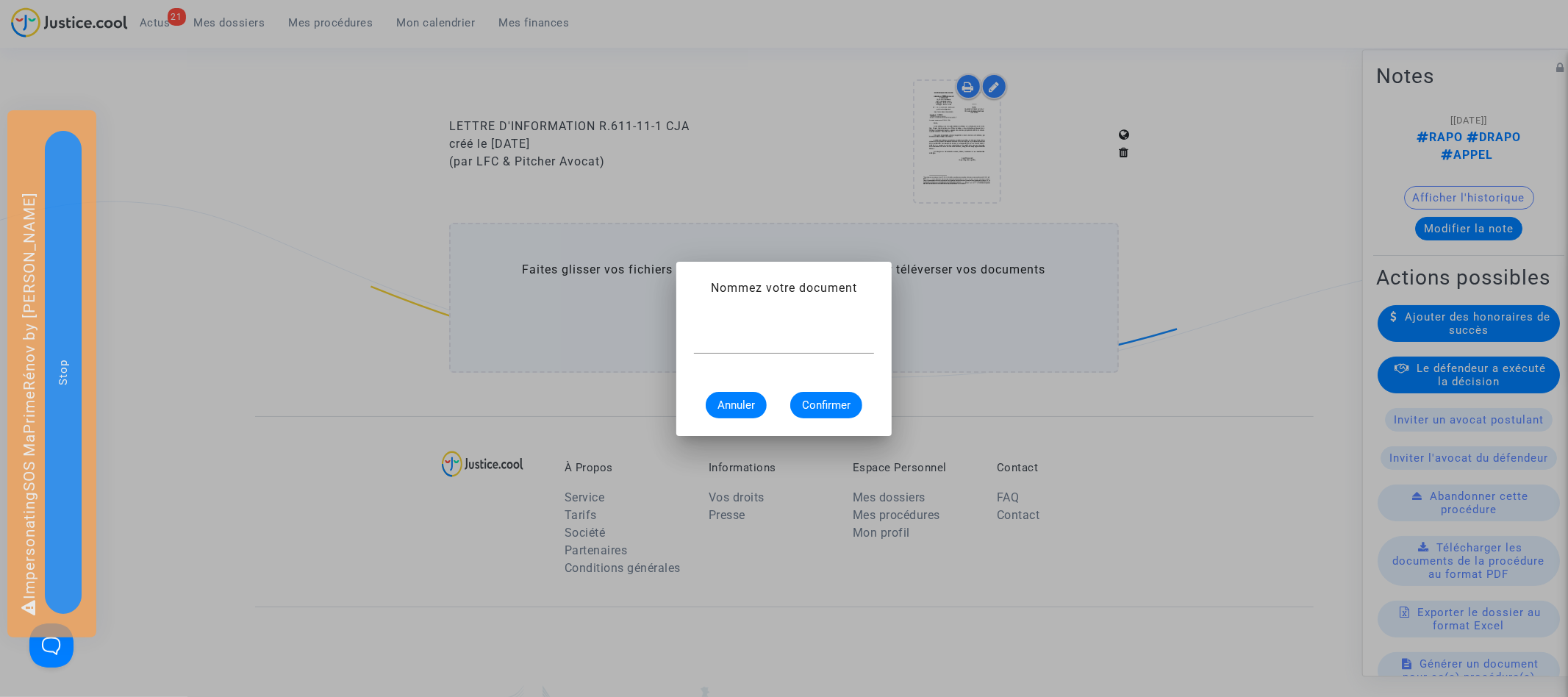
scroll to position [0, 0]
type input "Décision [DATE]"
click at [832, 404] on span "Confirmer" at bounding box center [826, 405] width 48 height 13
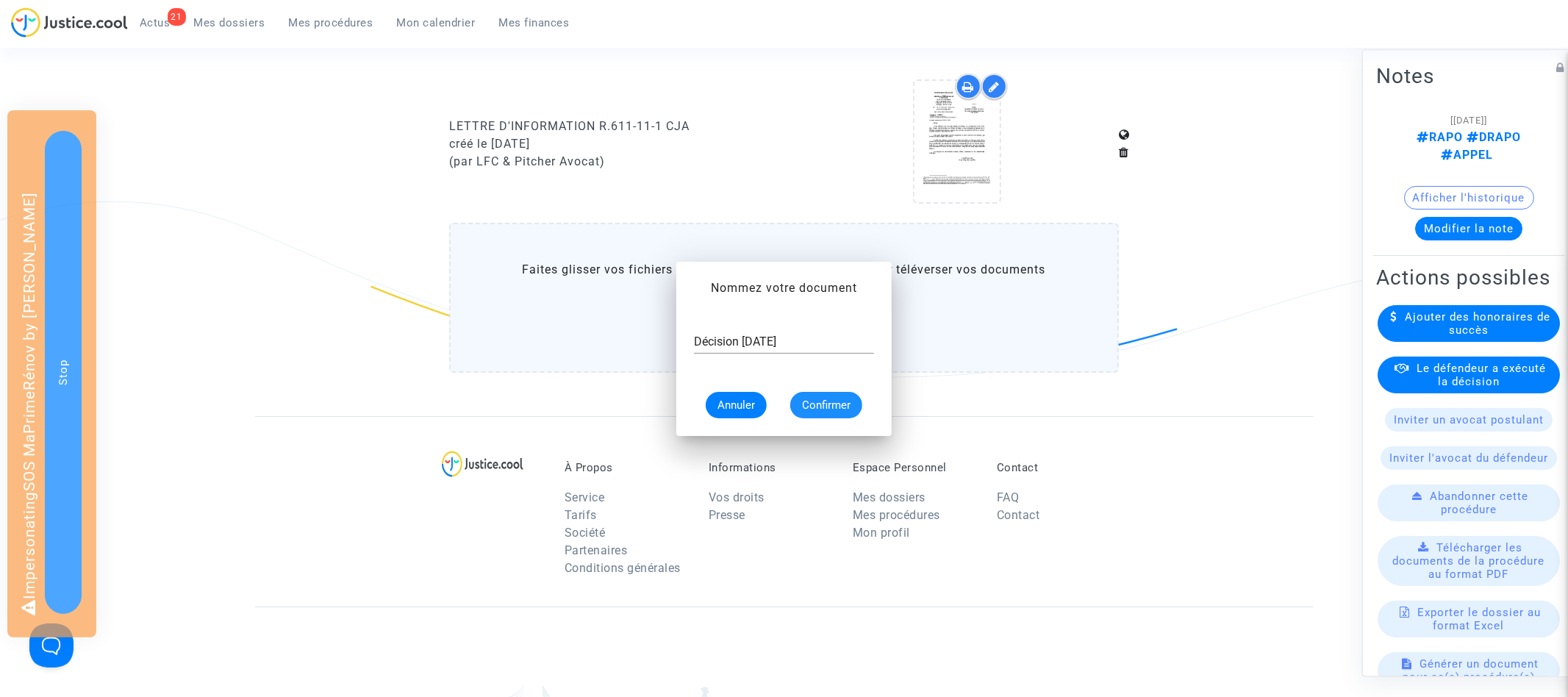
scroll to position [1104, 0]
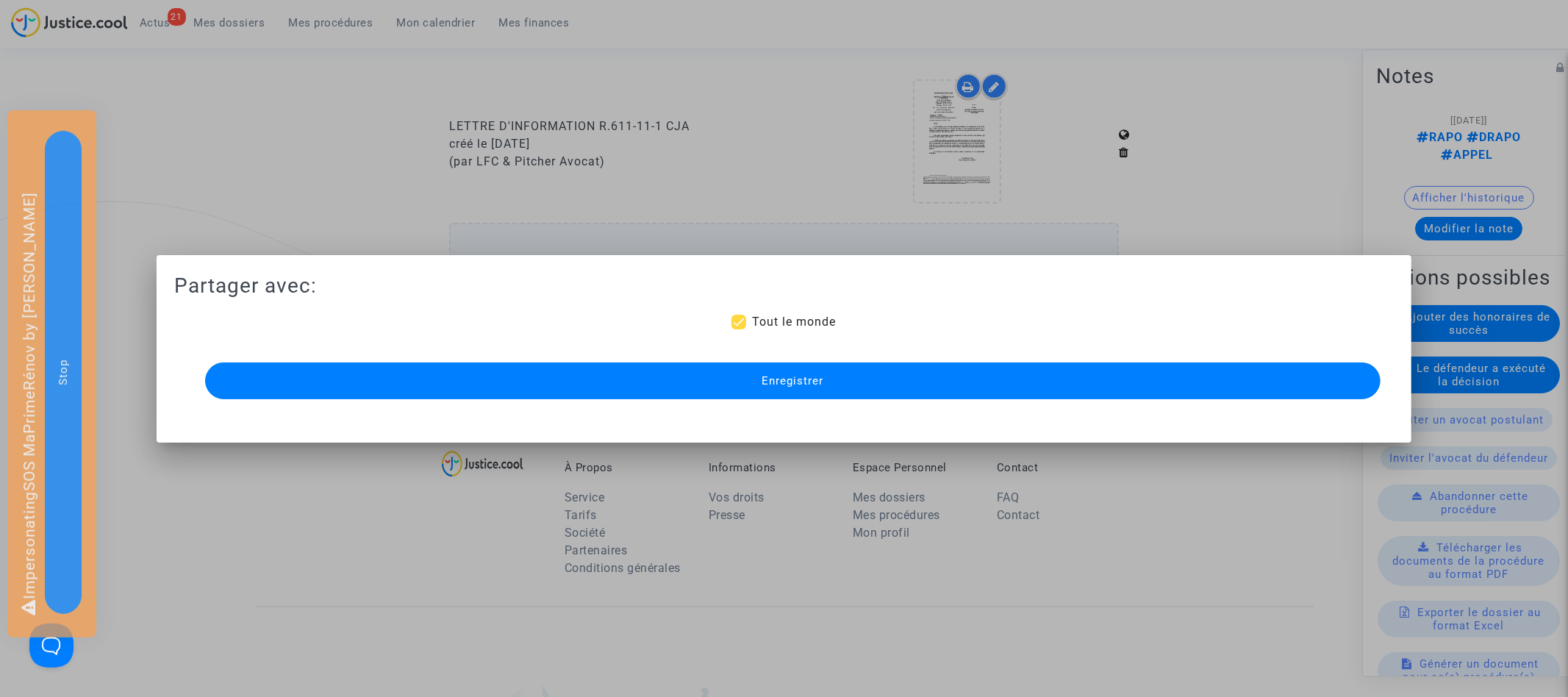
click at [769, 382] on span "Enregistrer" at bounding box center [792, 380] width 62 height 13
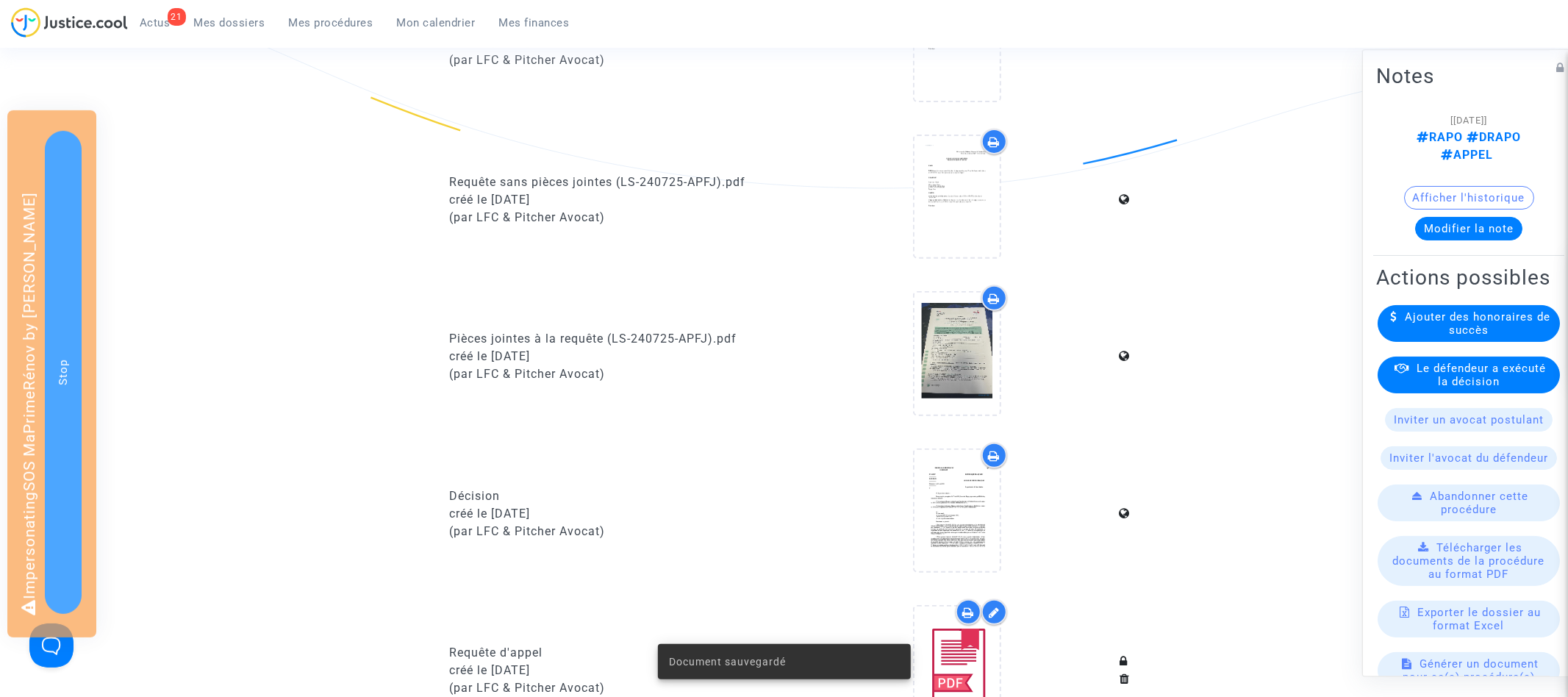
scroll to position [0, 0]
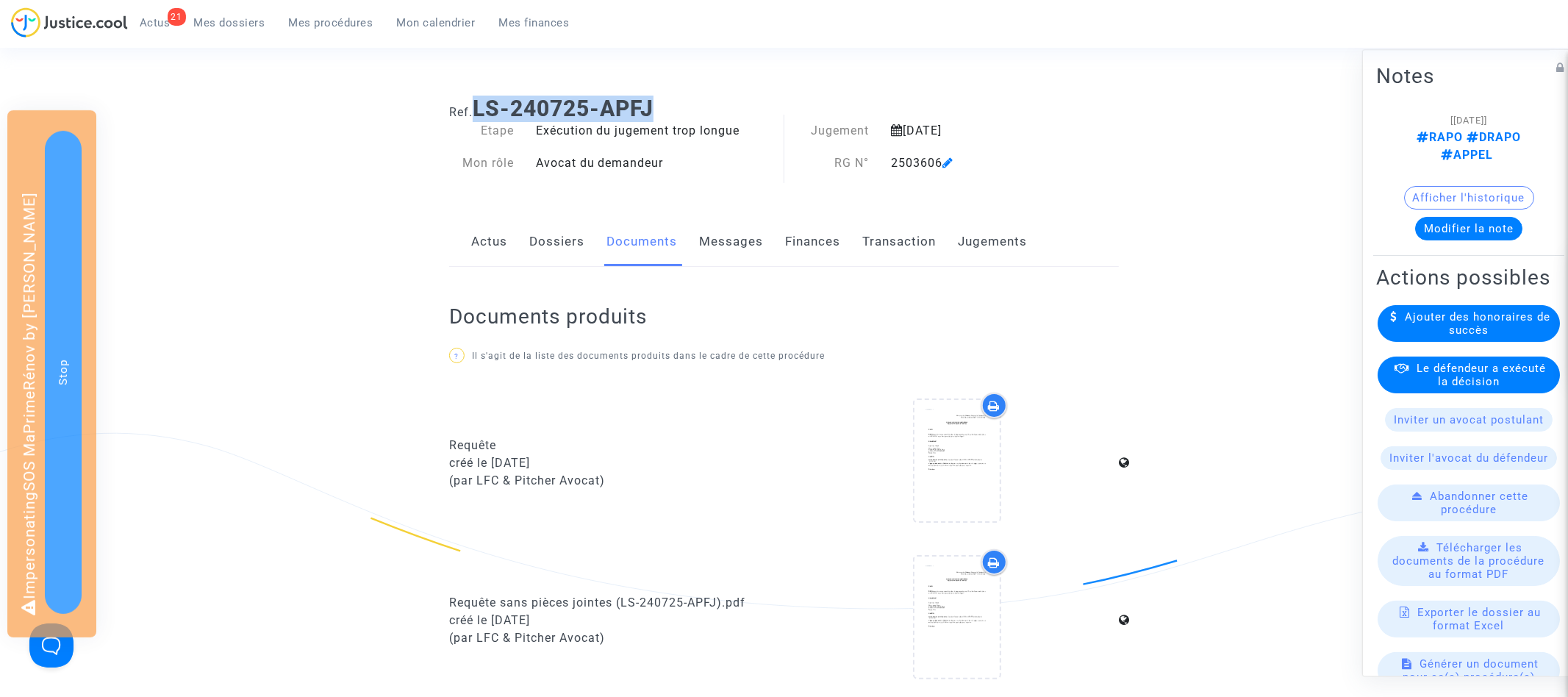
drag, startPoint x: 482, startPoint y: 103, endPoint x: 685, endPoint y: 103, distance: 203.0
click at [685, 103] on h1 "Ref. LS-240725-APFJ" at bounding box center [784, 109] width 670 height 26
copy b "LS-240725-APFJ"
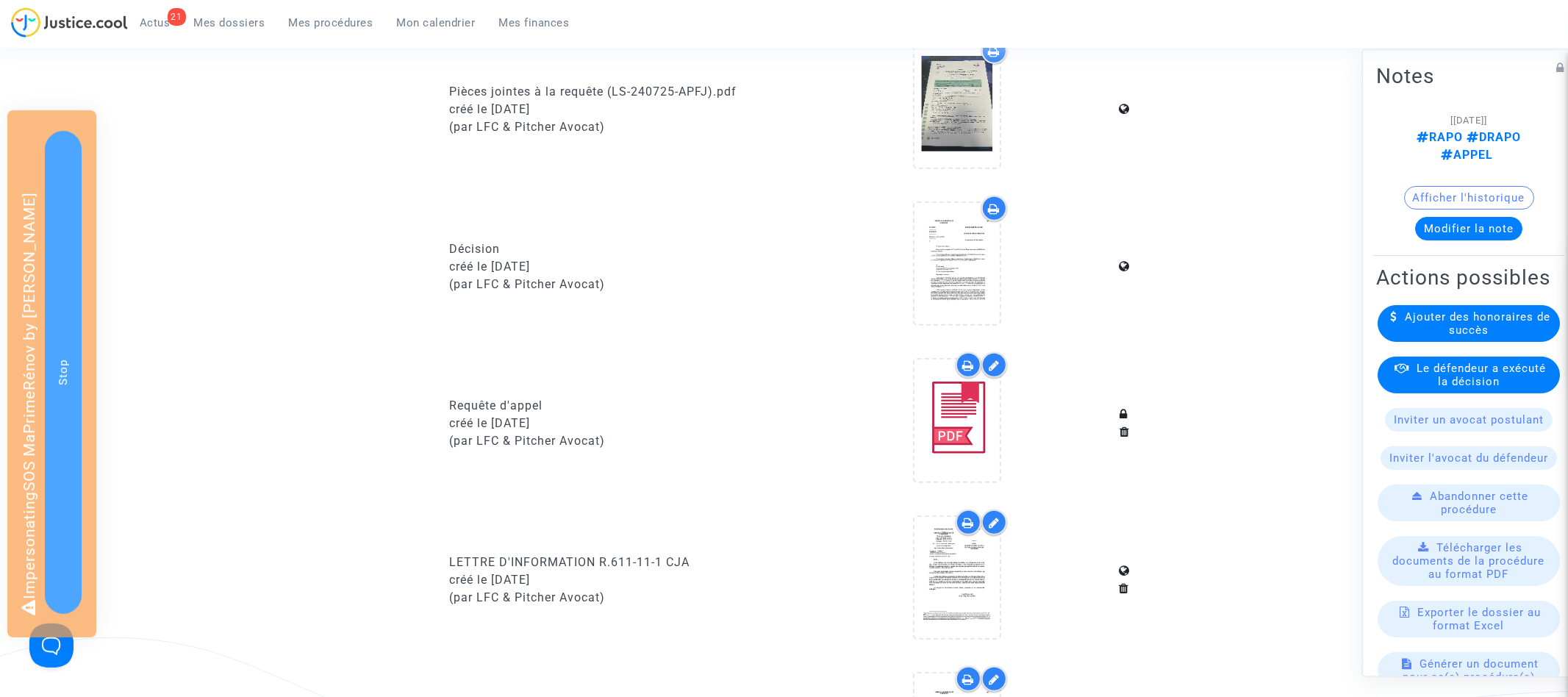
scroll to position [981, 0]
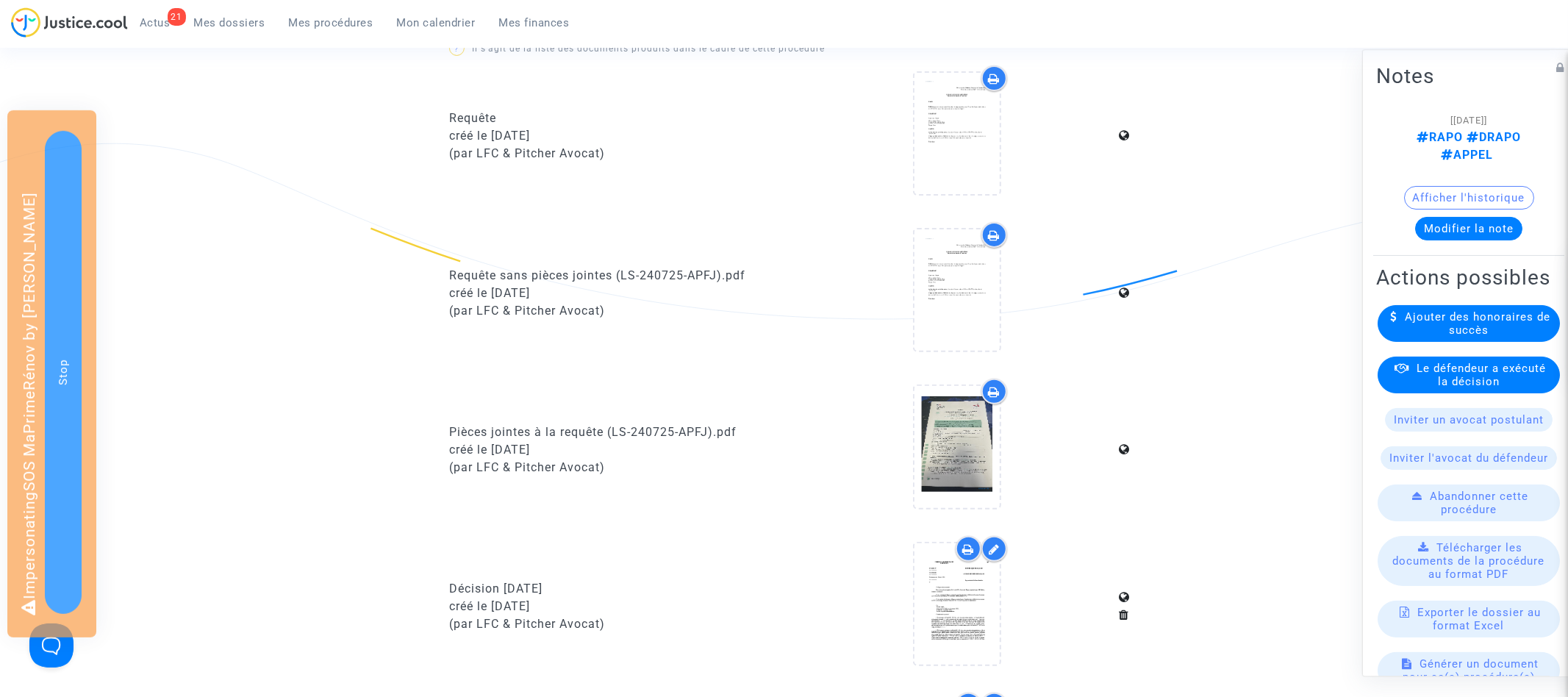
scroll to position [262, 0]
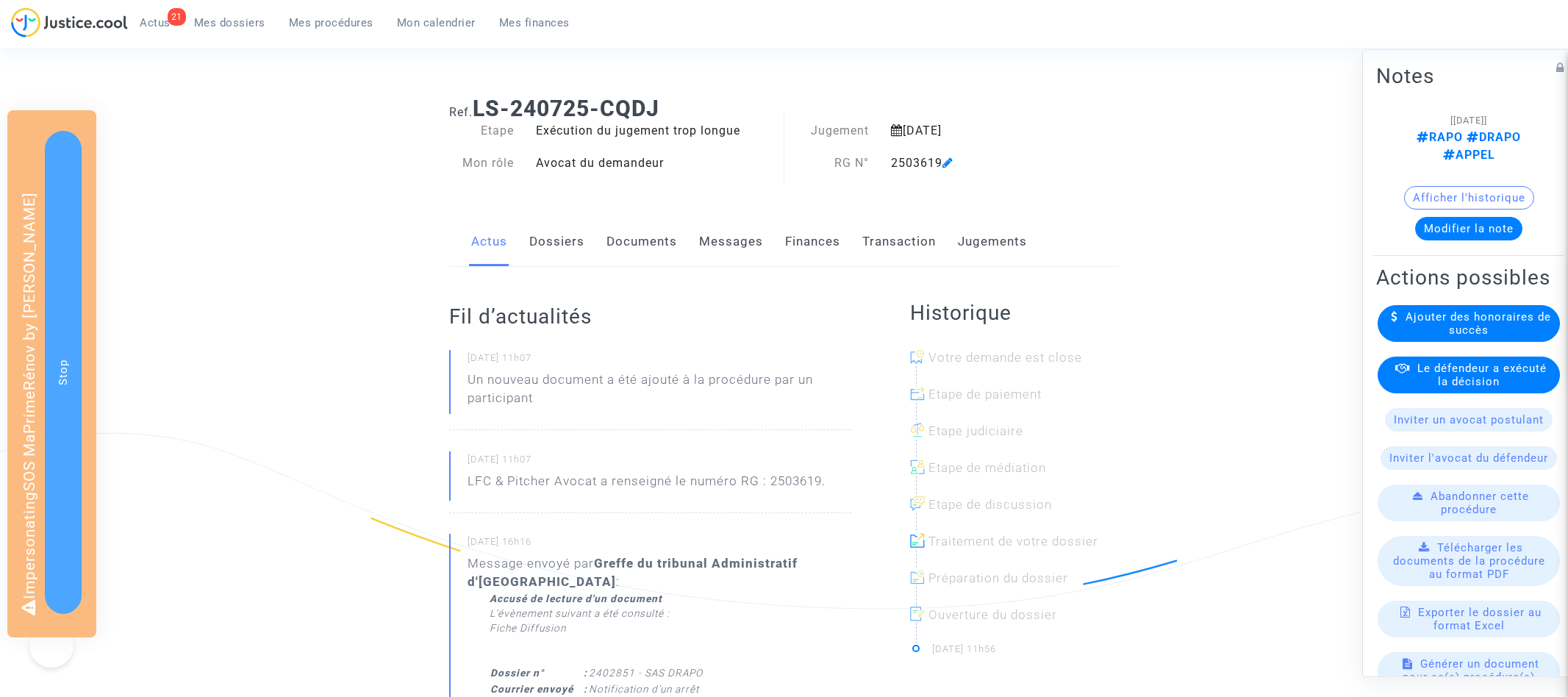
click at [650, 245] on link "Documents" at bounding box center [642, 241] width 70 height 48
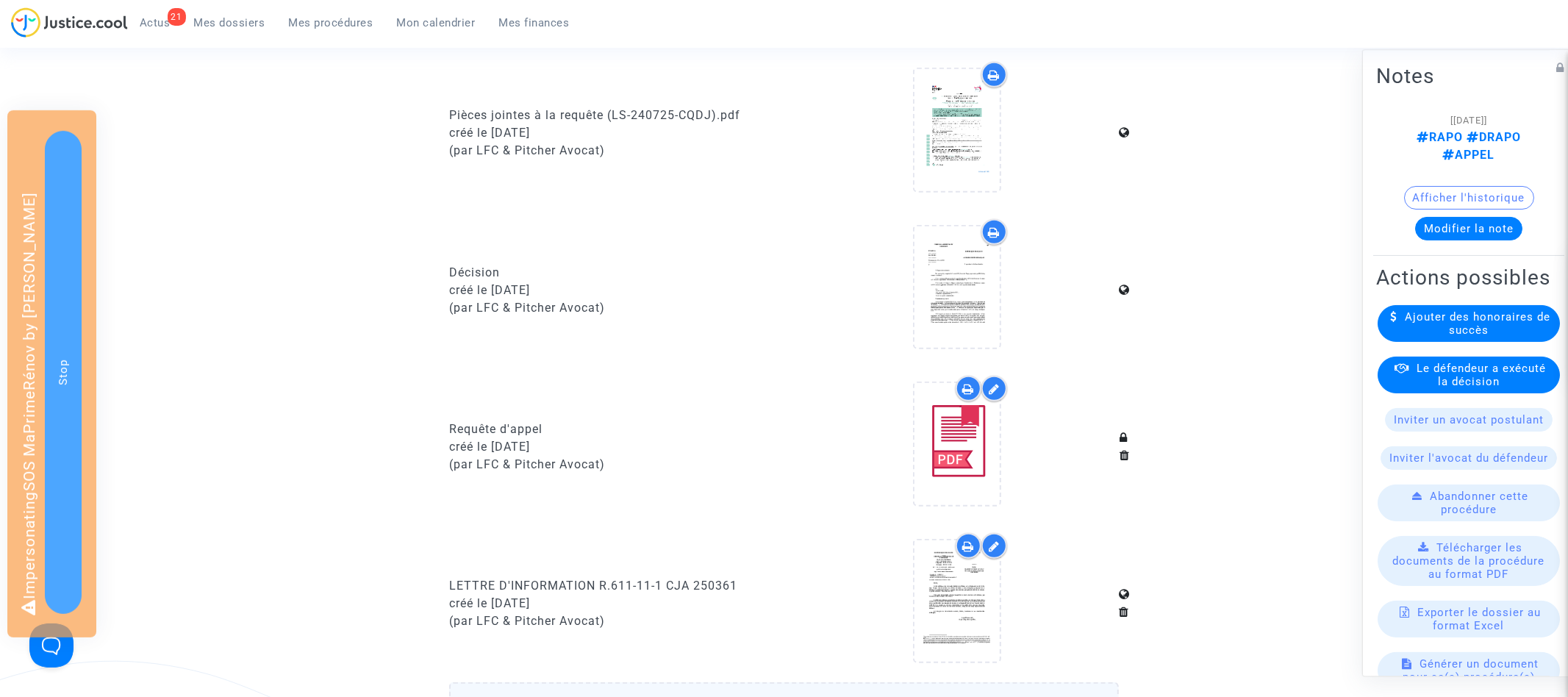
scroll to position [493, 0]
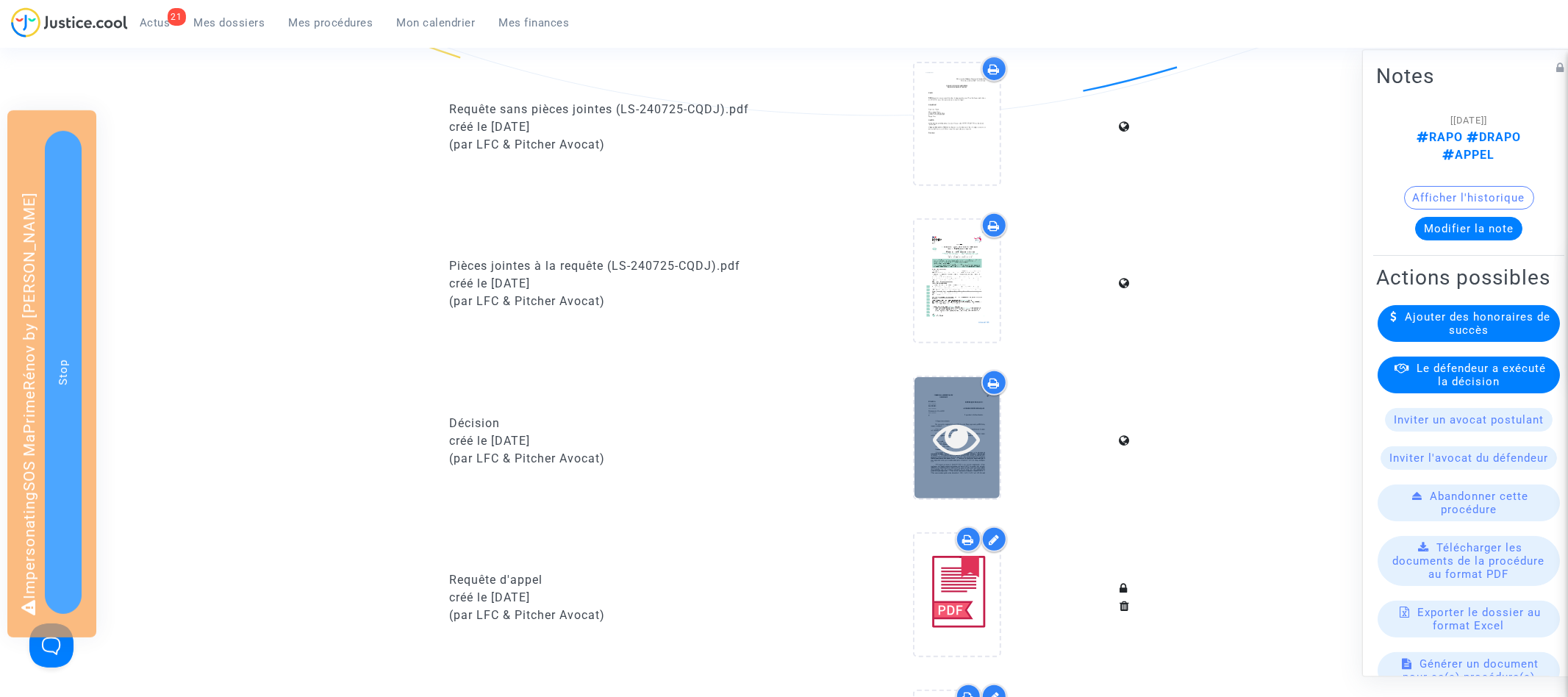
click at [960, 438] on icon at bounding box center [957, 437] width 48 height 47
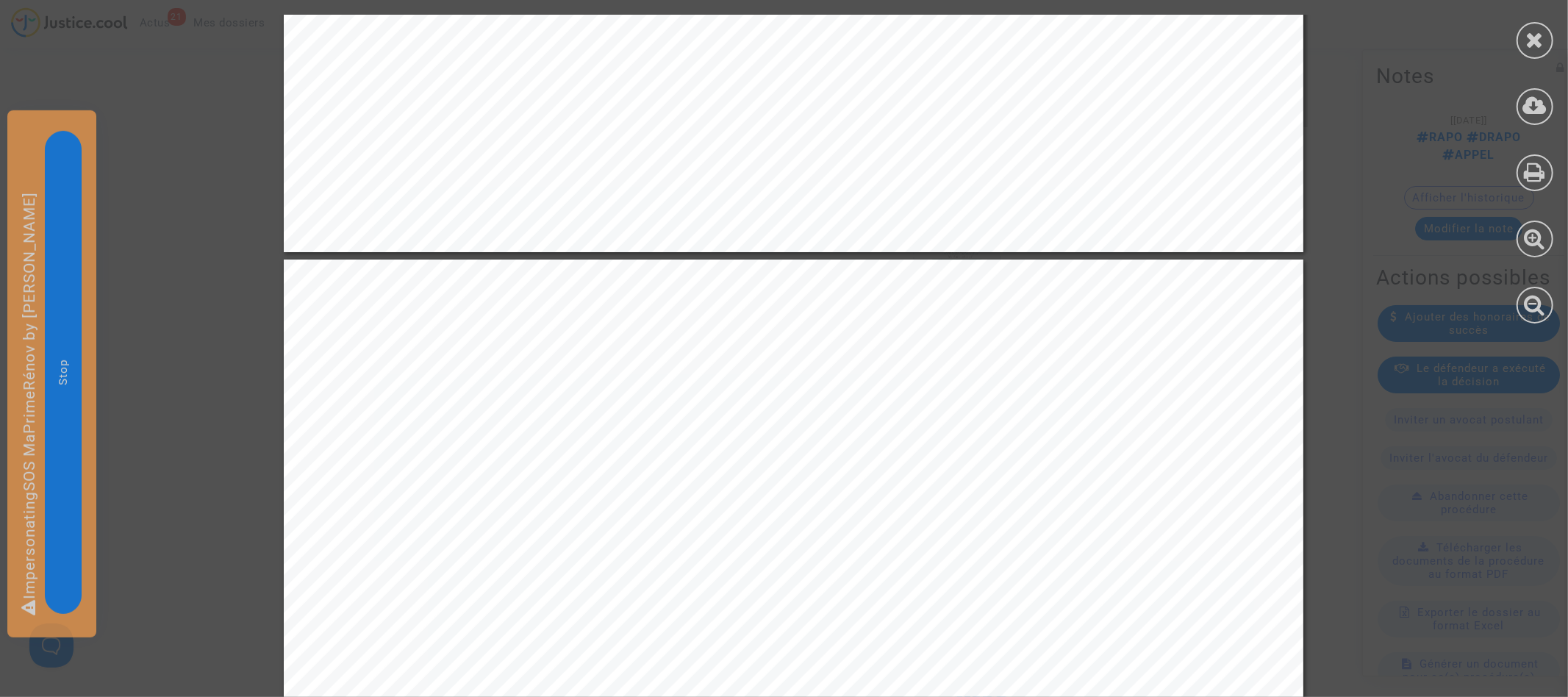
scroll to position [0, 0]
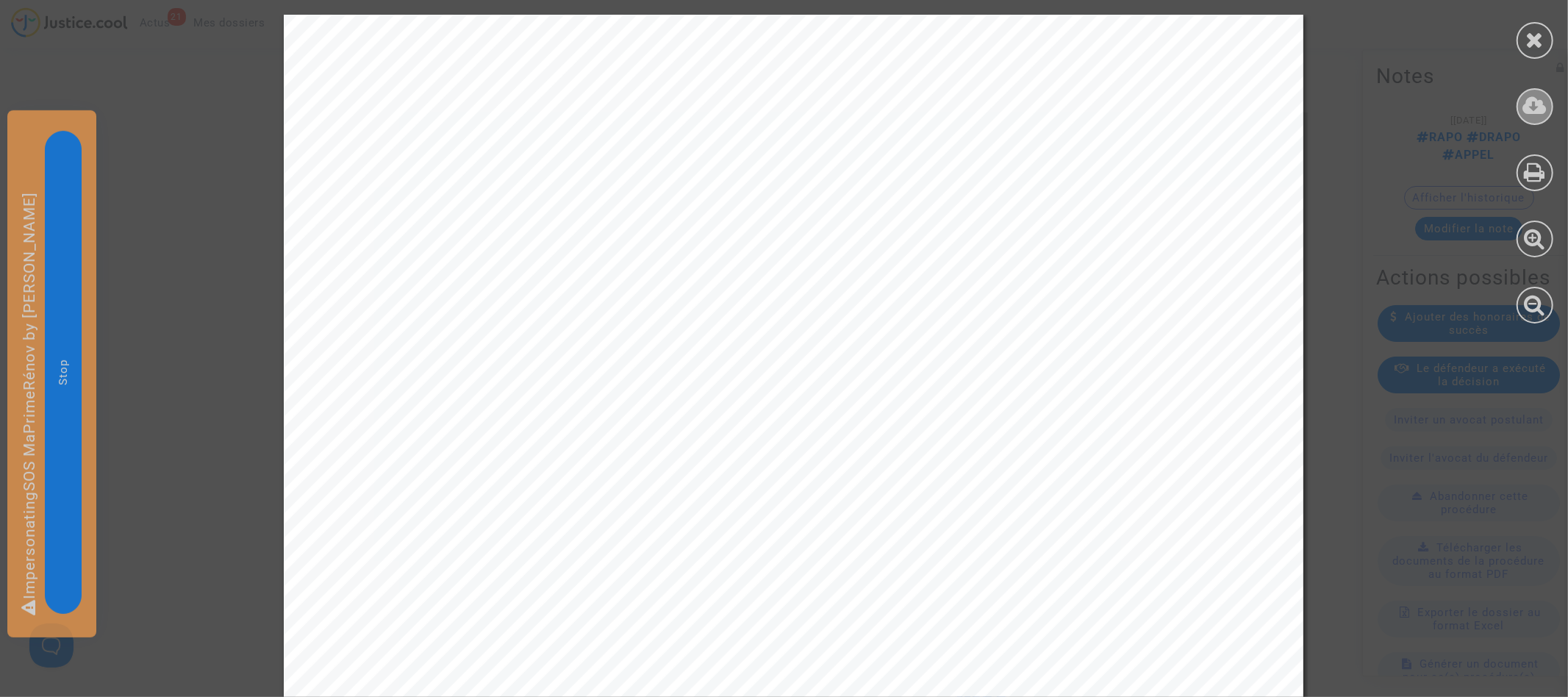
click at [1534, 111] on icon at bounding box center [1535, 106] width 25 height 22
click at [1542, 40] on icon at bounding box center [1535, 40] width 18 height 22
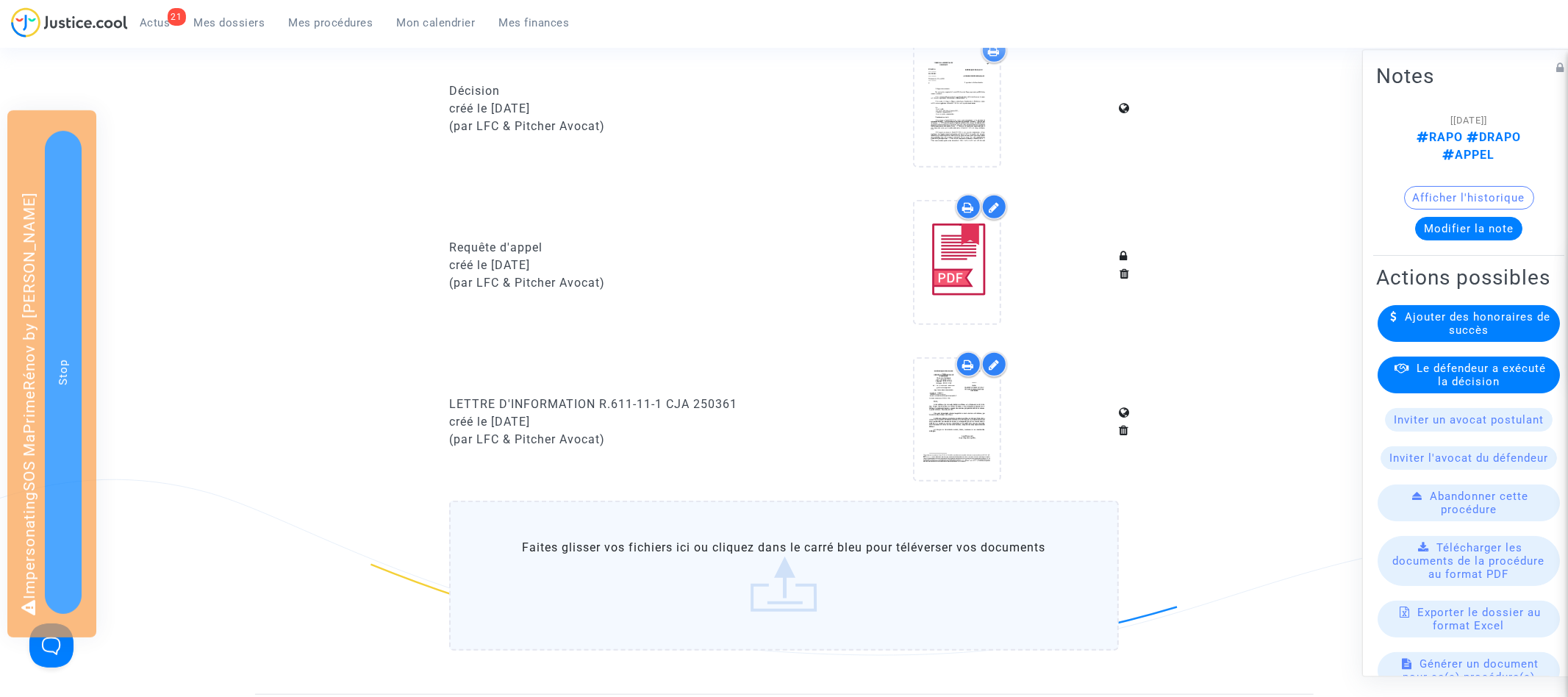
scroll to position [985, 0]
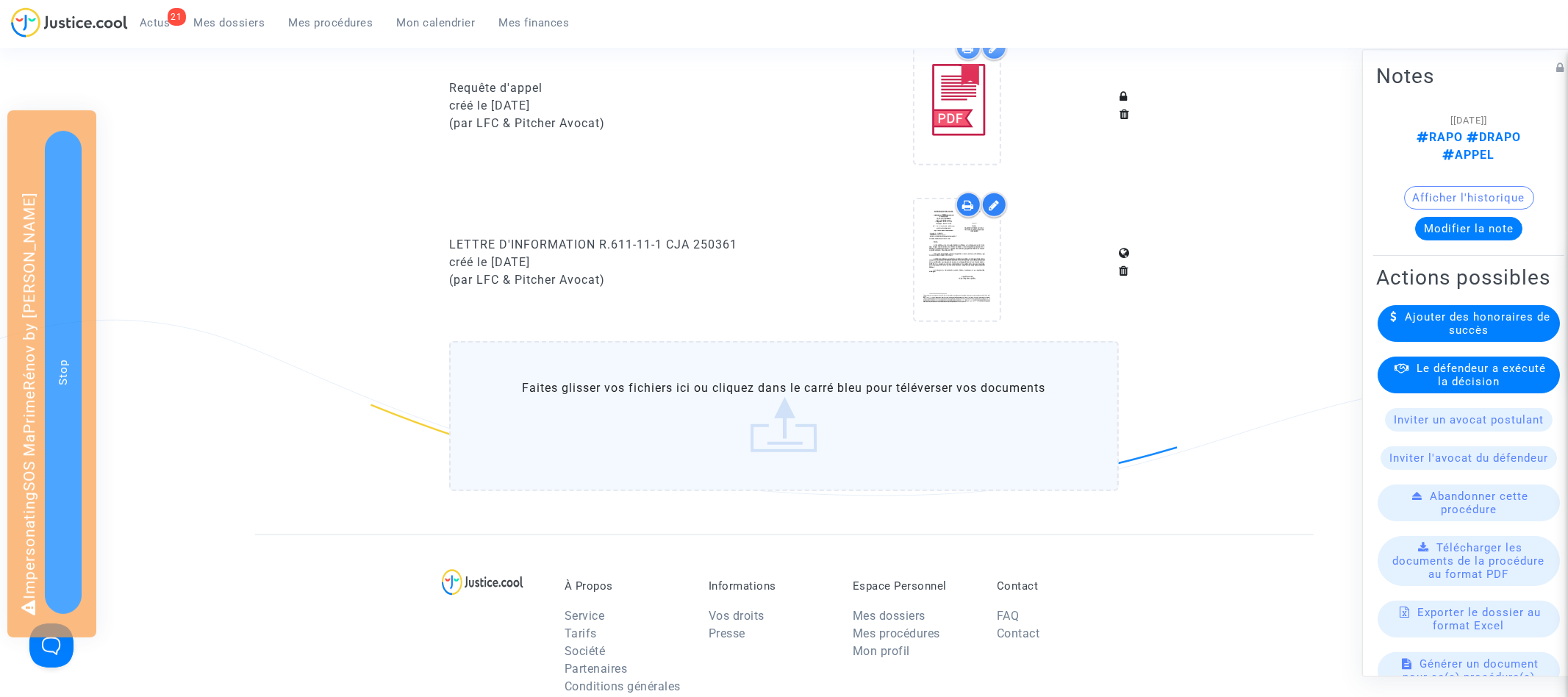
click at [783, 417] on label "Faites glisser vos fichiers ici ou cliquez dans le carré bleu pour téléverser v…" at bounding box center [784, 416] width 670 height 150
click at [0, 0] on input "Faites glisser vos fichiers ici ou cliquez dans le carré bleu pour téléverser v…" at bounding box center [0, 0] width 0 height 0
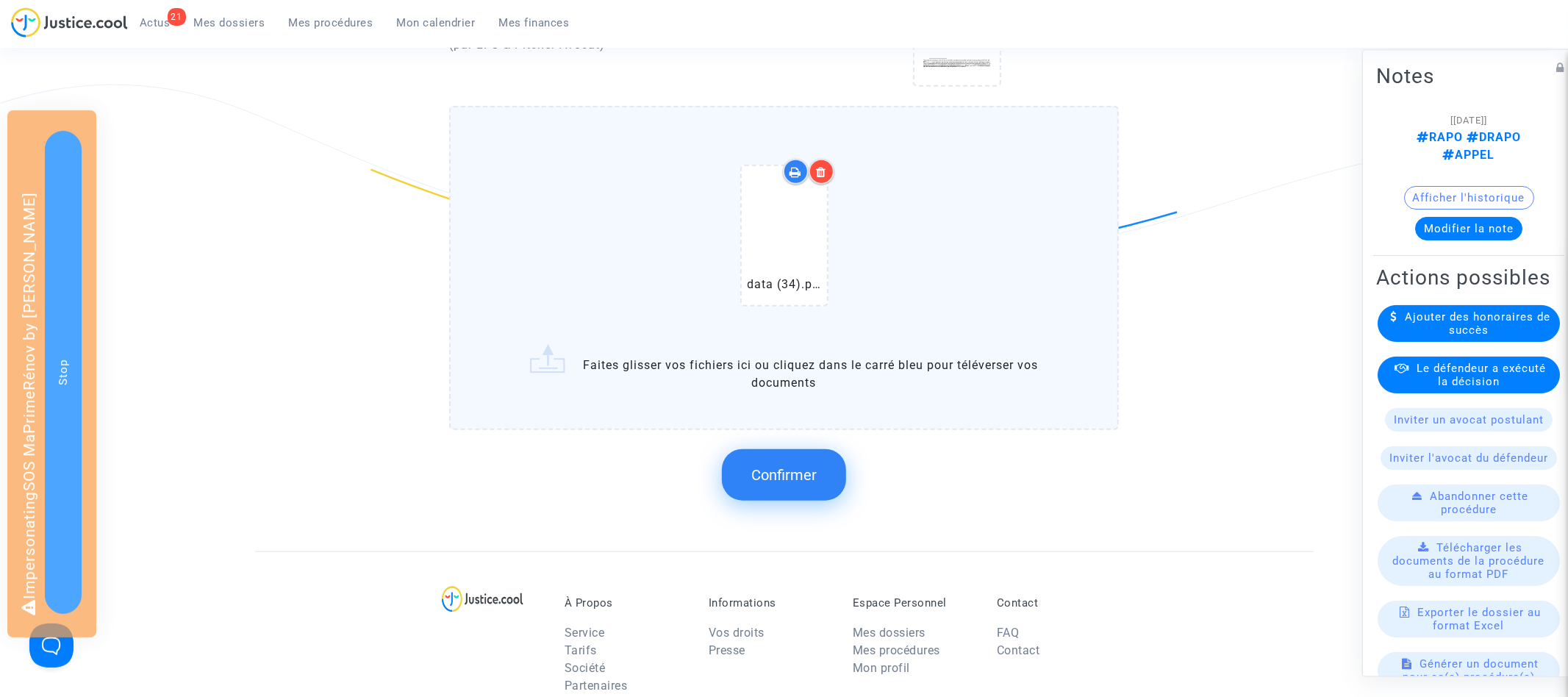
scroll to position [1242, 0]
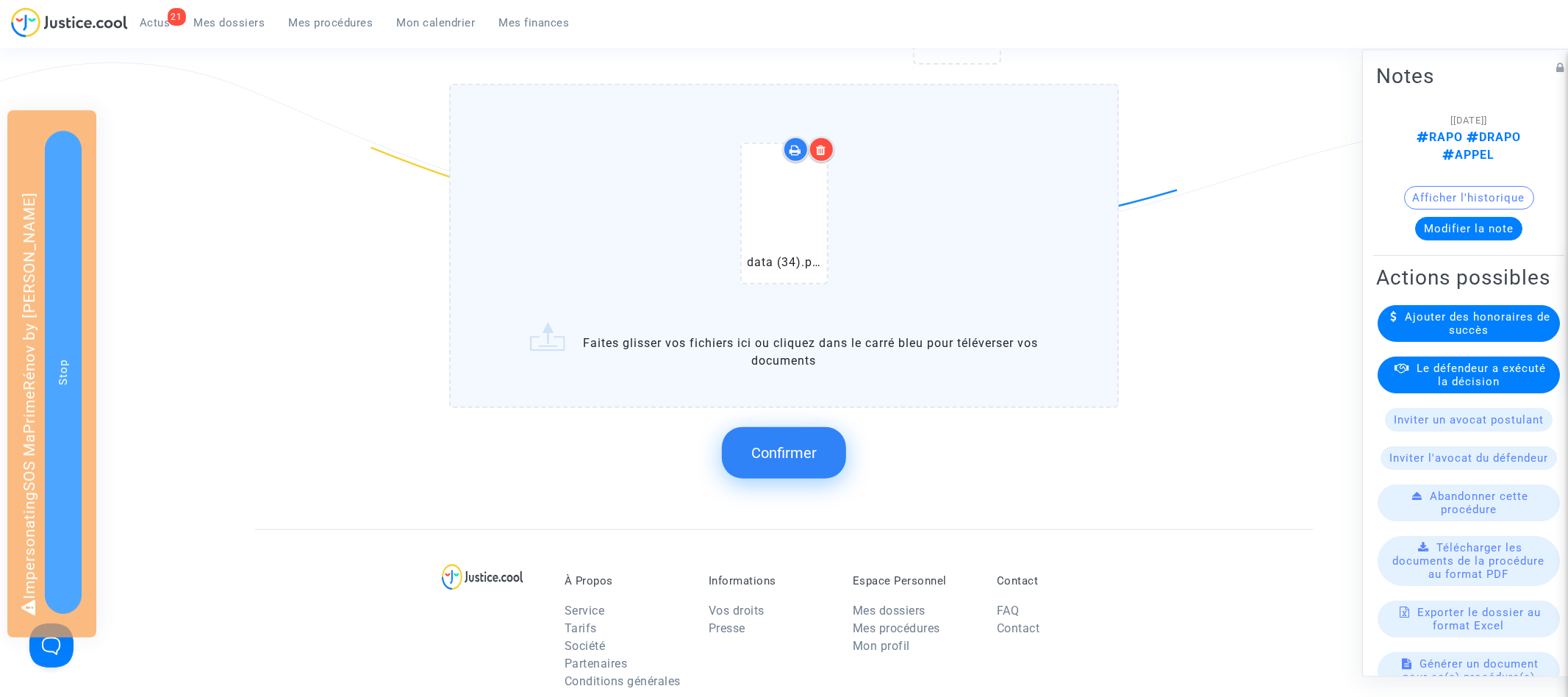
click at [769, 430] on button "Confirmer" at bounding box center [784, 452] width 124 height 51
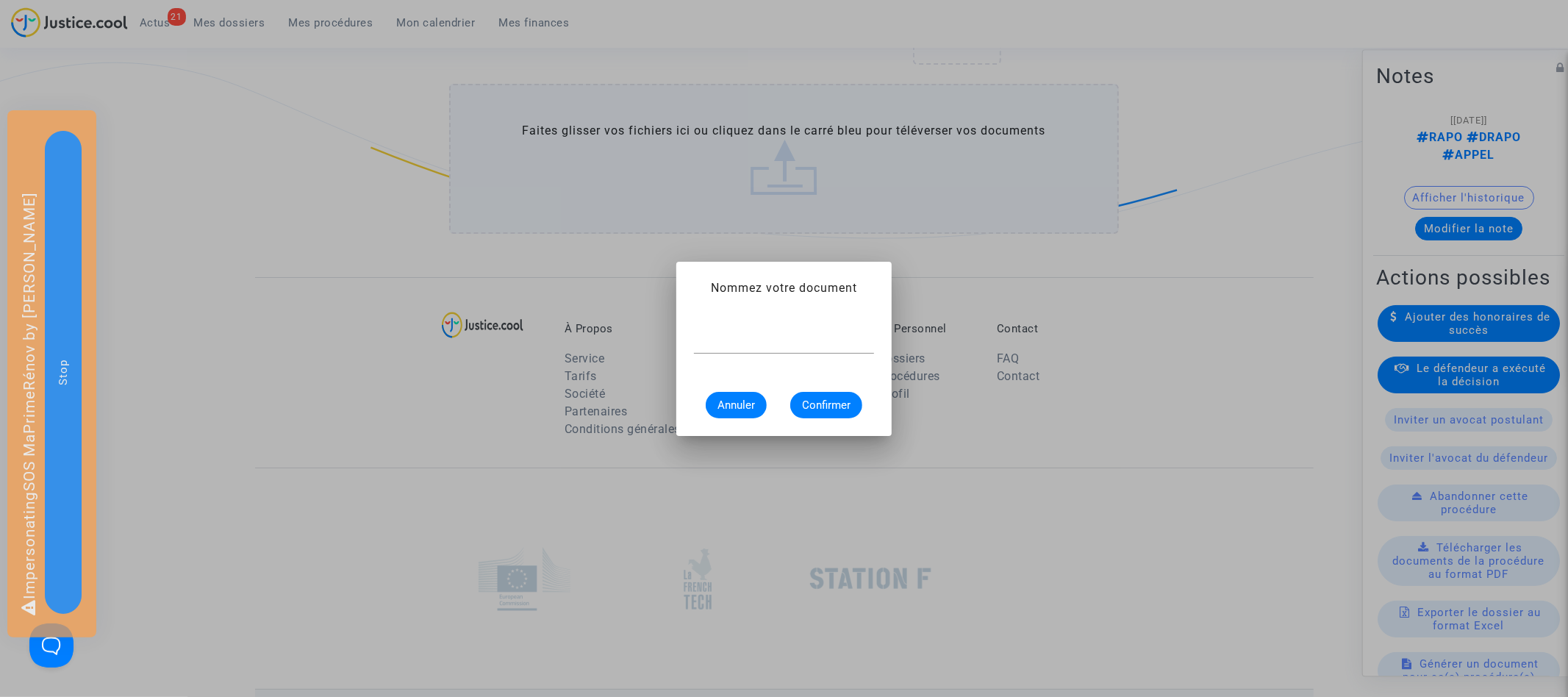
scroll to position [0, 0]
type input "Décision [DATE]"
click at [822, 400] on span "Confirmer" at bounding box center [826, 405] width 48 height 13
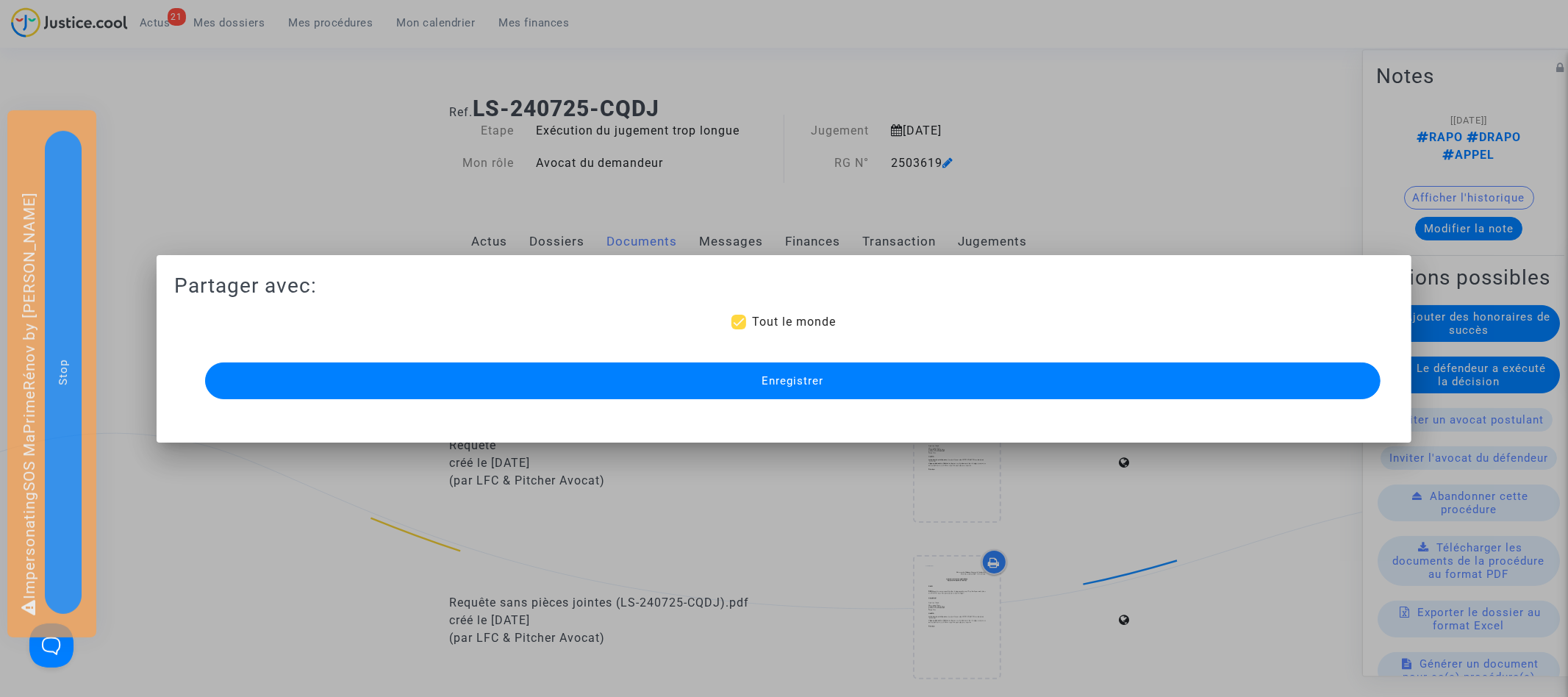
scroll to position [1242, 0]
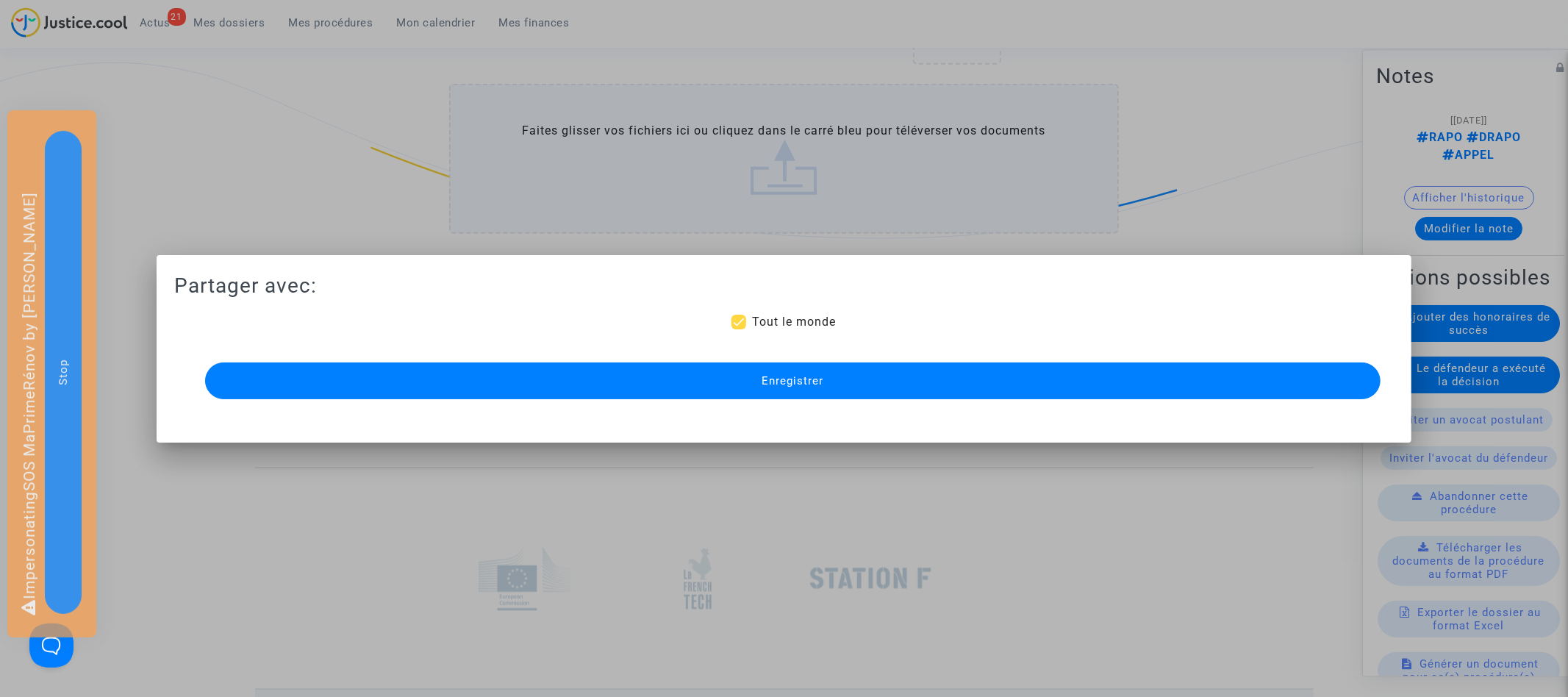
click at [753, 393] on button "Enregistrer" at bounding box center [792, 381] width 1175 height 37
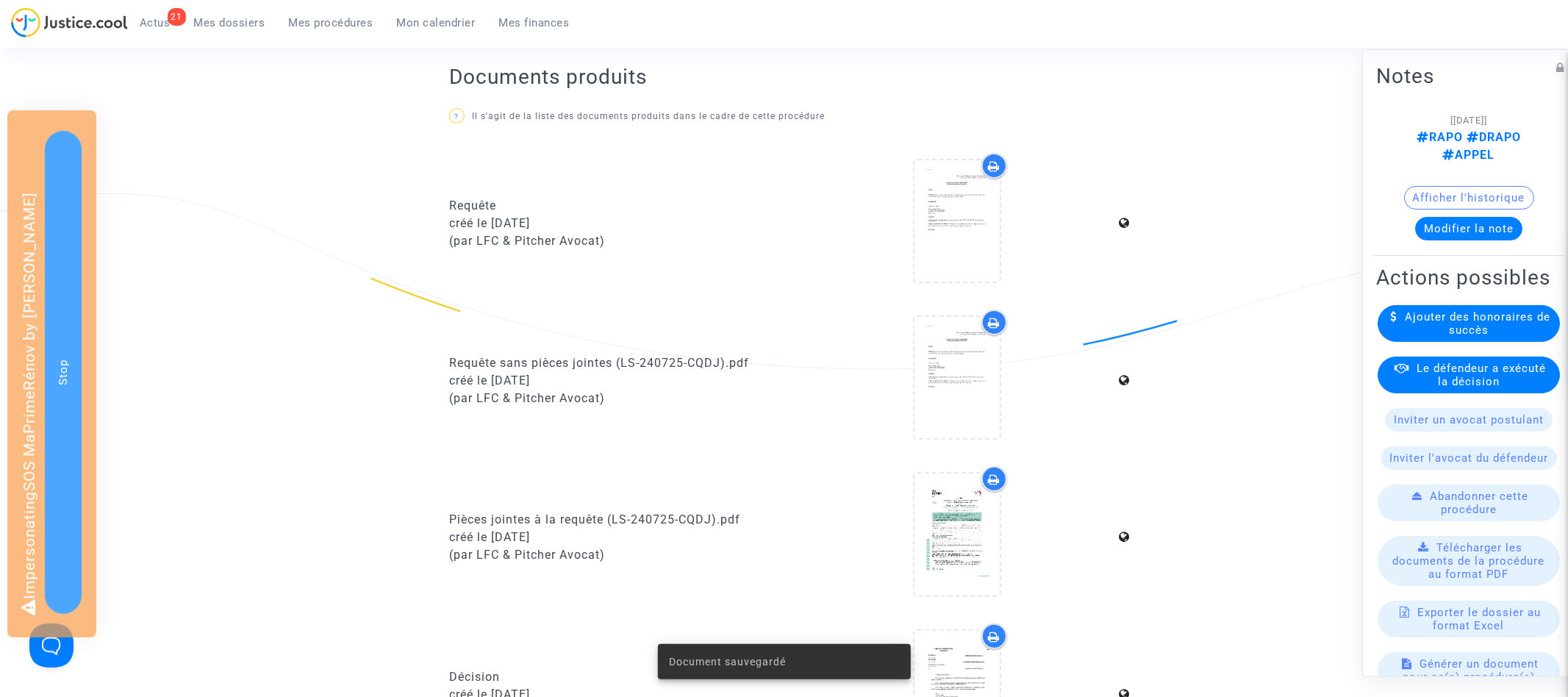
scroll to position [0, 0]
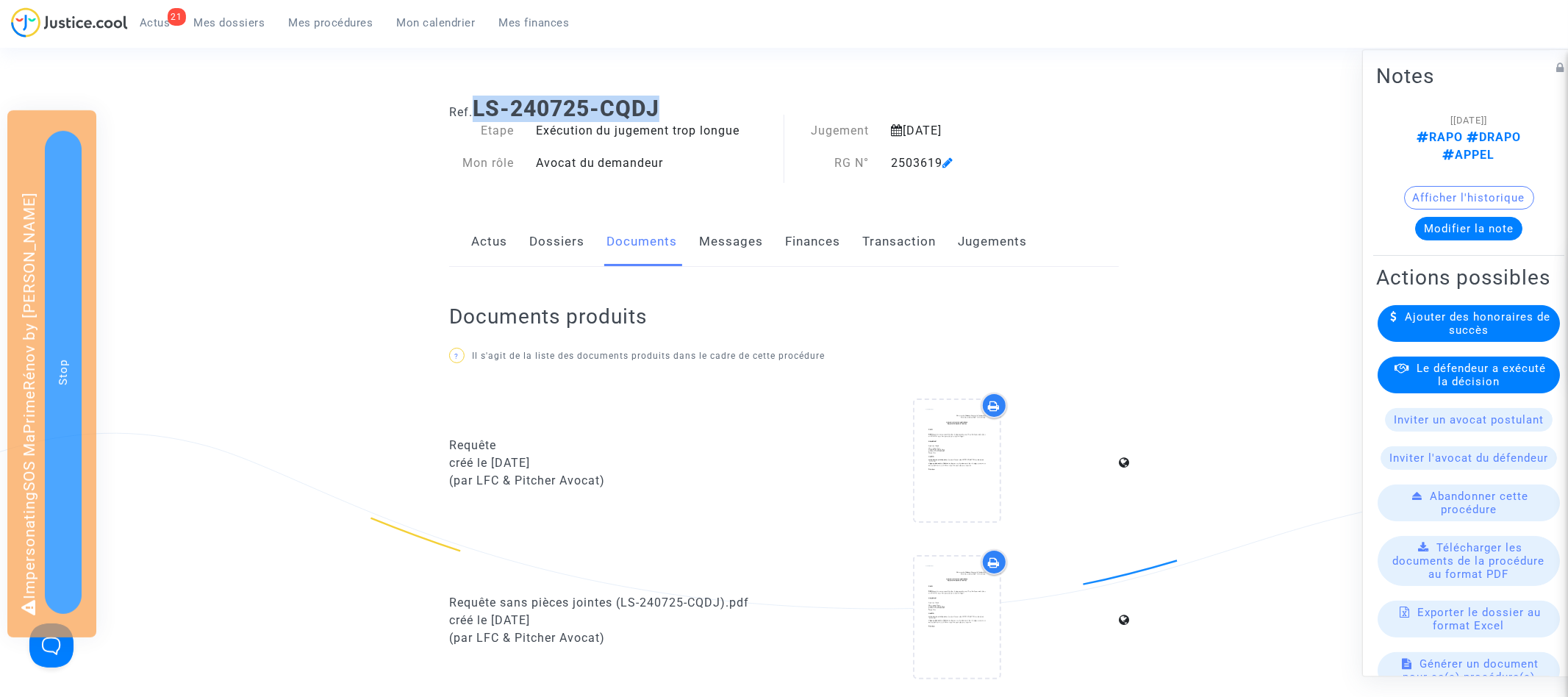
drag, startPoint x: 477, startPoint y: 106, endPoint x: 754, endPoint y: 105, distance: 277.0
click at [754, 105] on h1 "Ref. LS-240725-CQDJ" at bounding box center [784, 109] width 670 height 26
copy b "LS-240725-CQDJ"
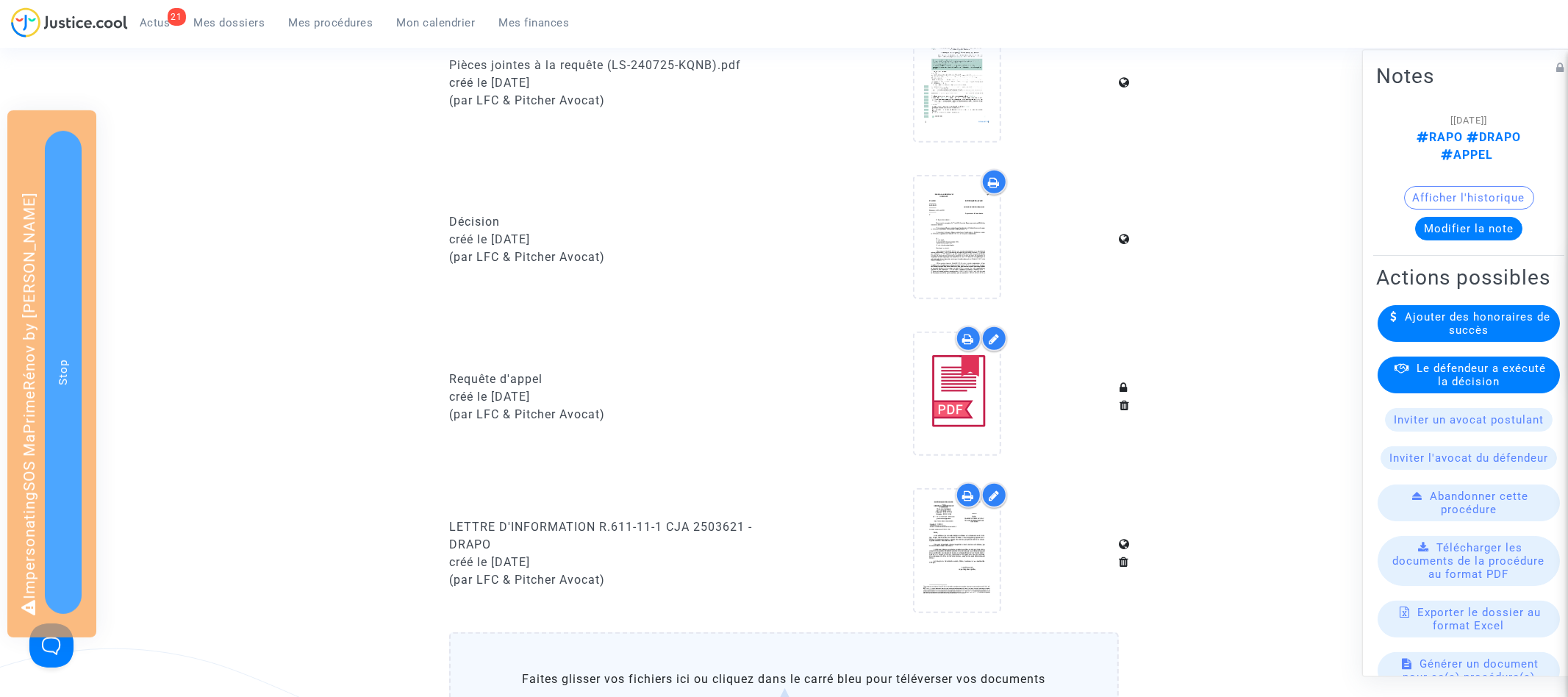
scroll to position [635, 0]
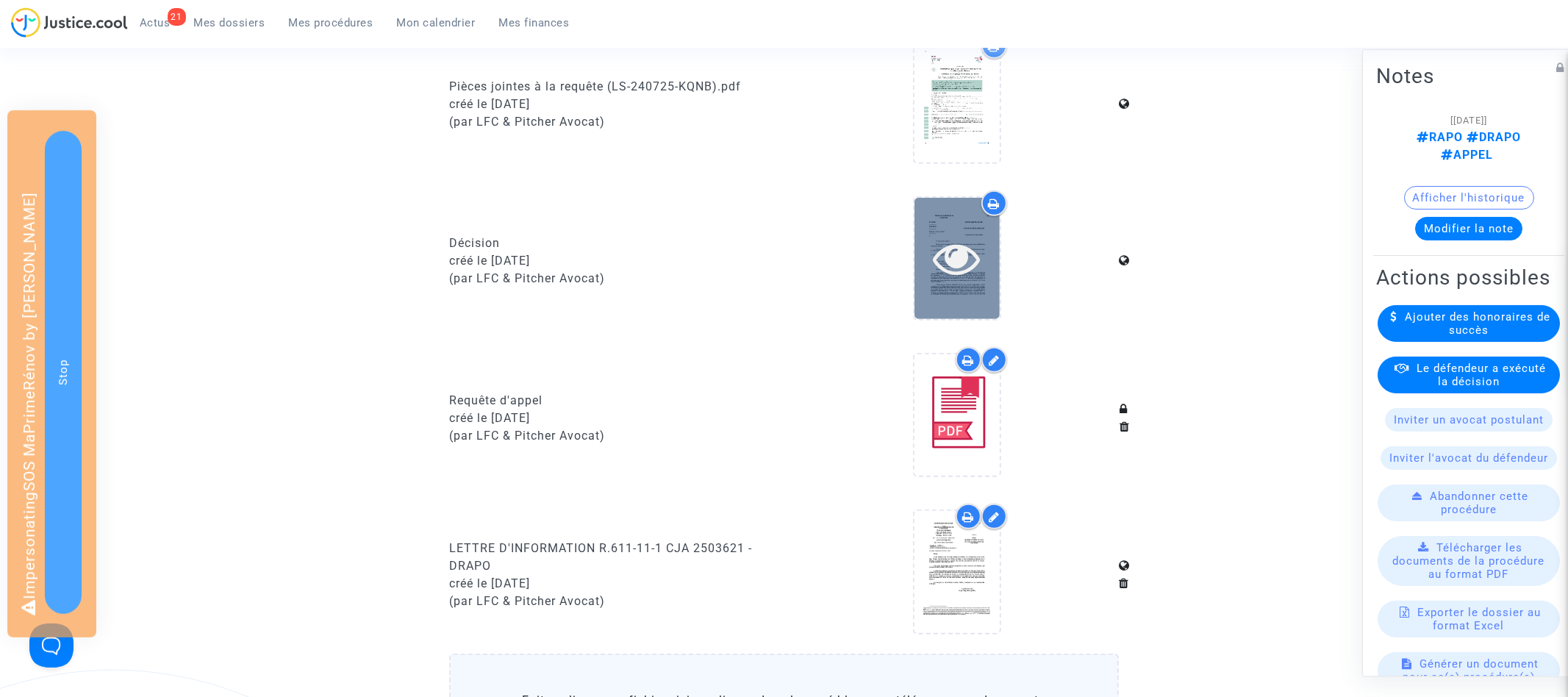
click at [975, 282] on icon at bounding box center [957, 257] width 48 height 47
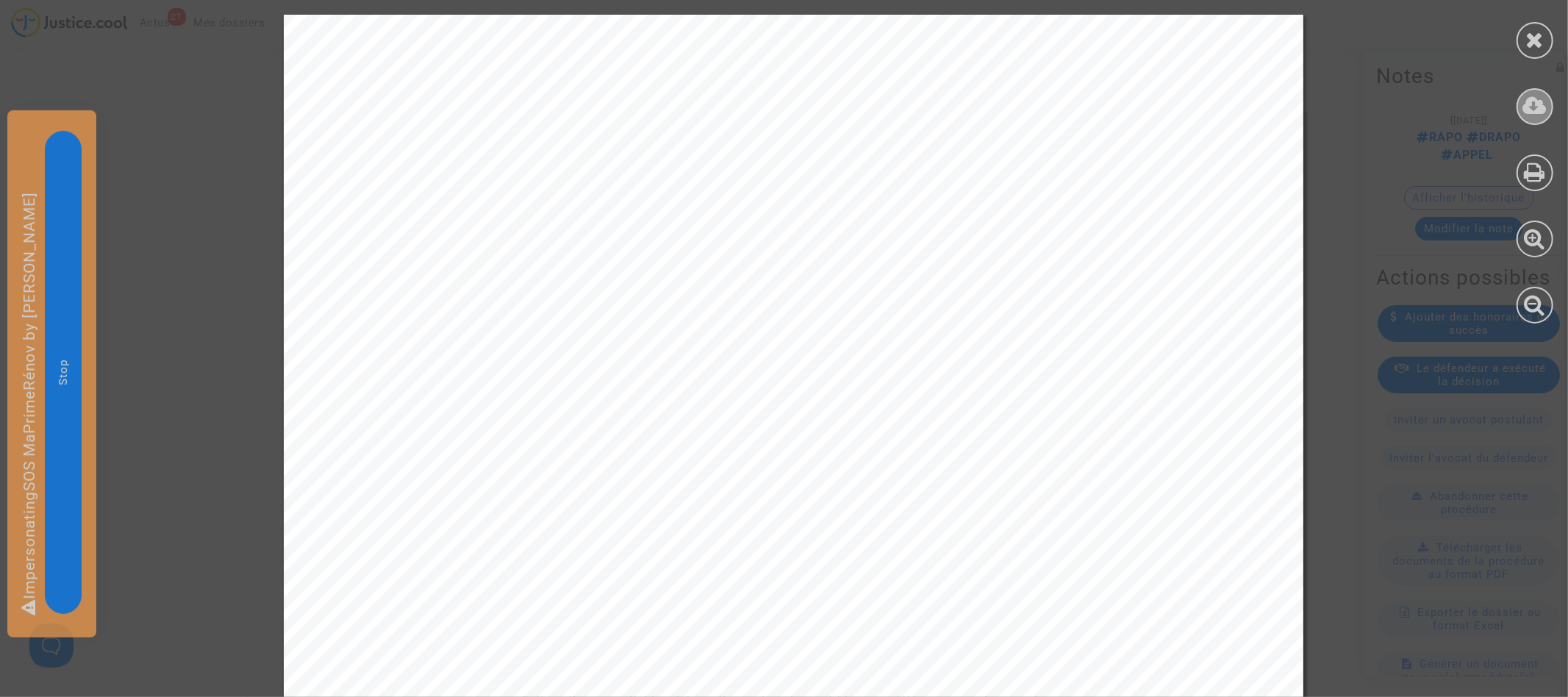
click at [1540, 110] on icon at bounding box center [1535, 106] width 25 height 22
click at [1533, 42] on icon at bounding box center [1535, 40] width 18 height 22
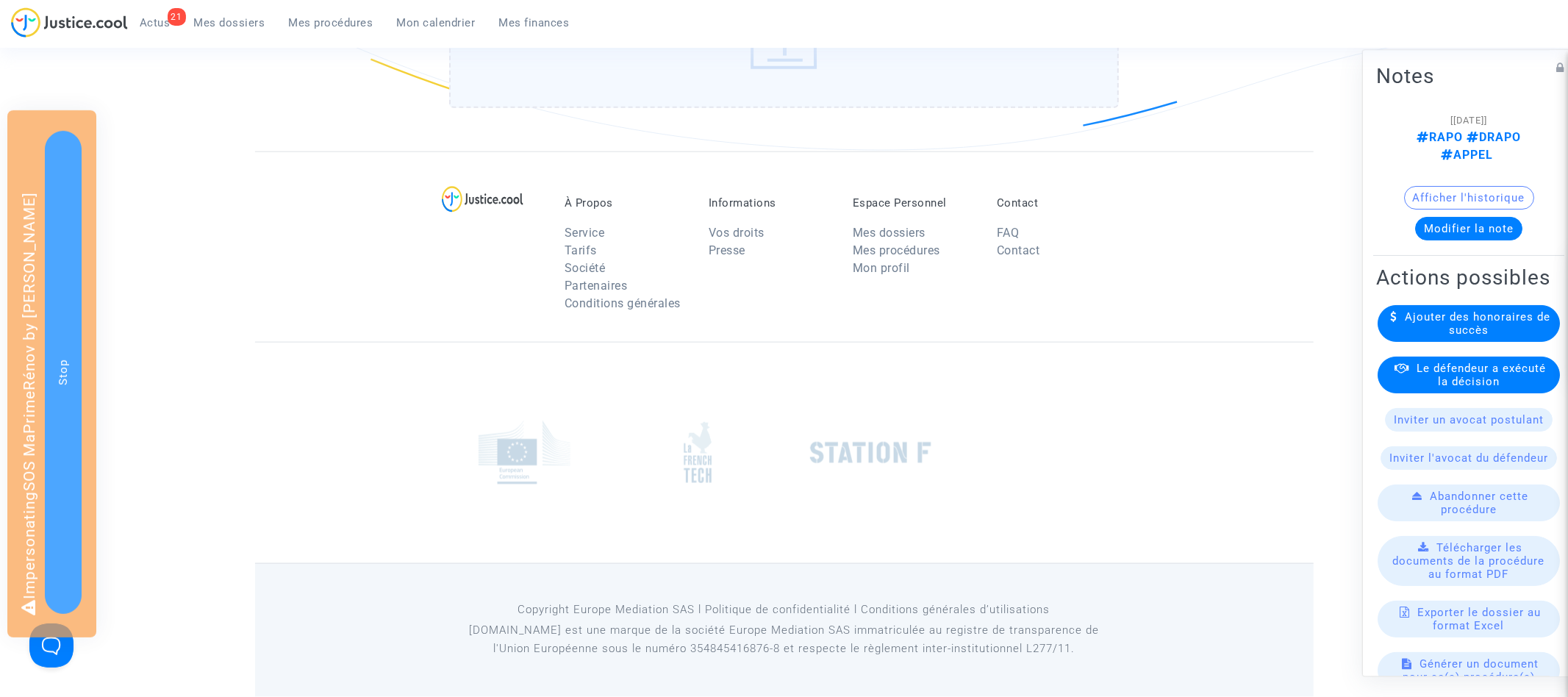
scroll to position [1125, 0]
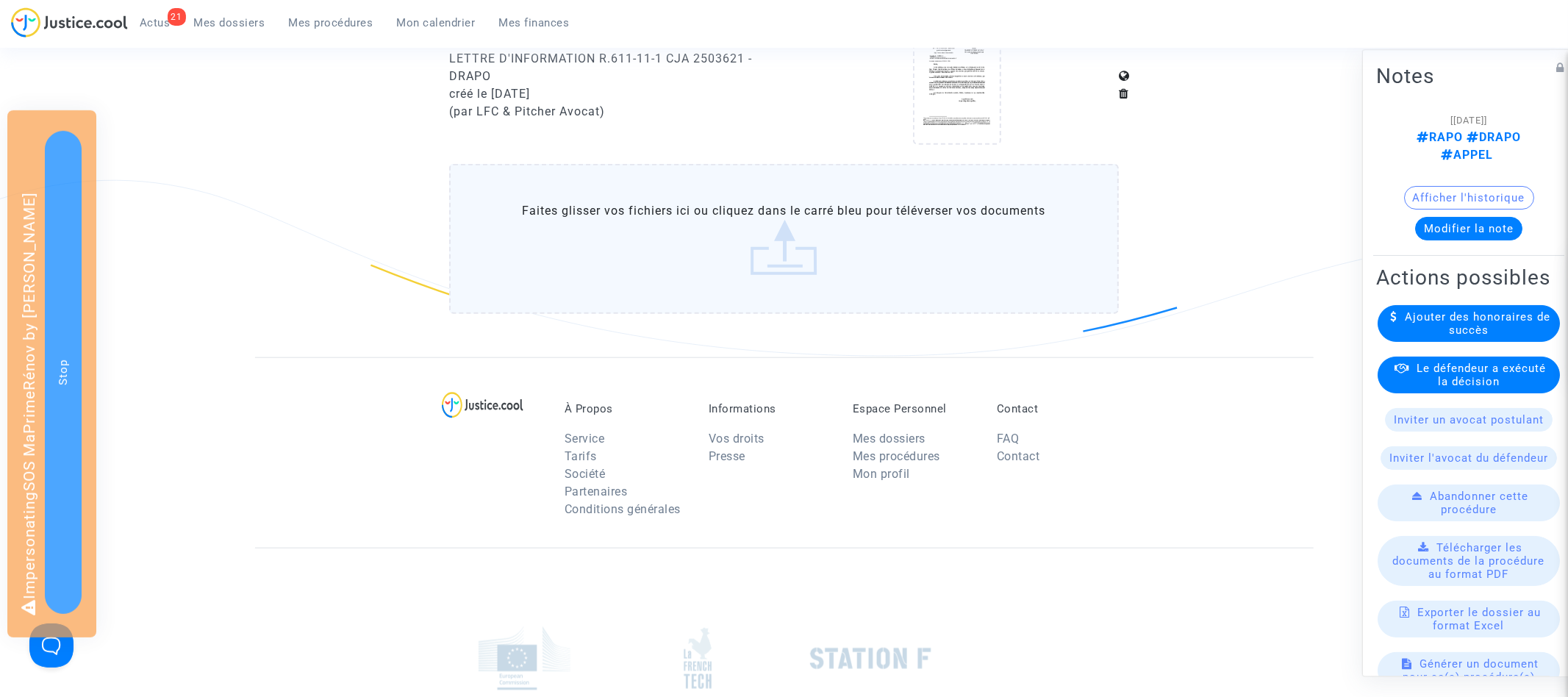
click at [746, 275] on label "Faites glisser vos fichiers ici ou cliquez dans le carré bleu pour téléverser v…" at bounding box center [784, 238] width 670 height 150
click at [0, 0] on input "Faites glisser vos fichiers ici ou cliquez dans le carré bleu pour téléverser v…" at bounding box center [0, 0] width 0 height 0
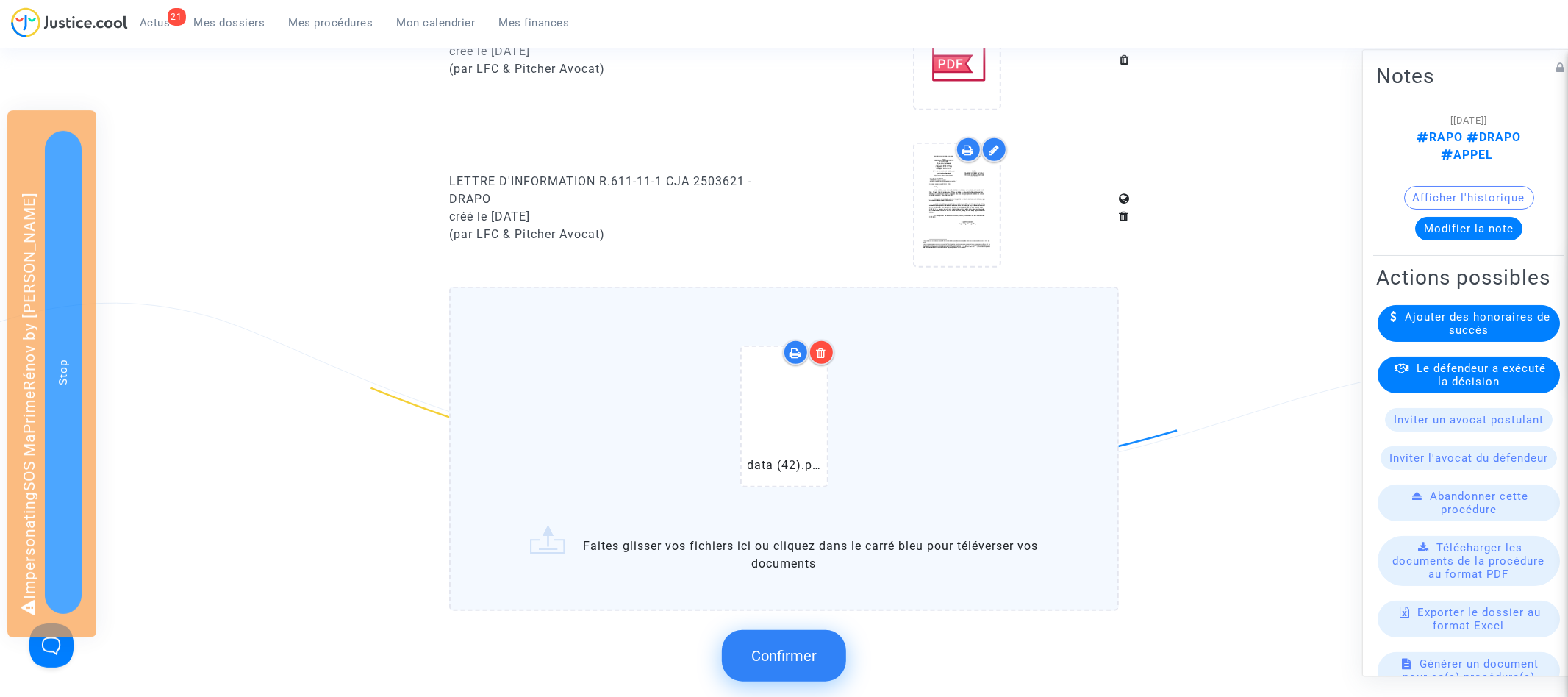
scroll to position [1060, 0]
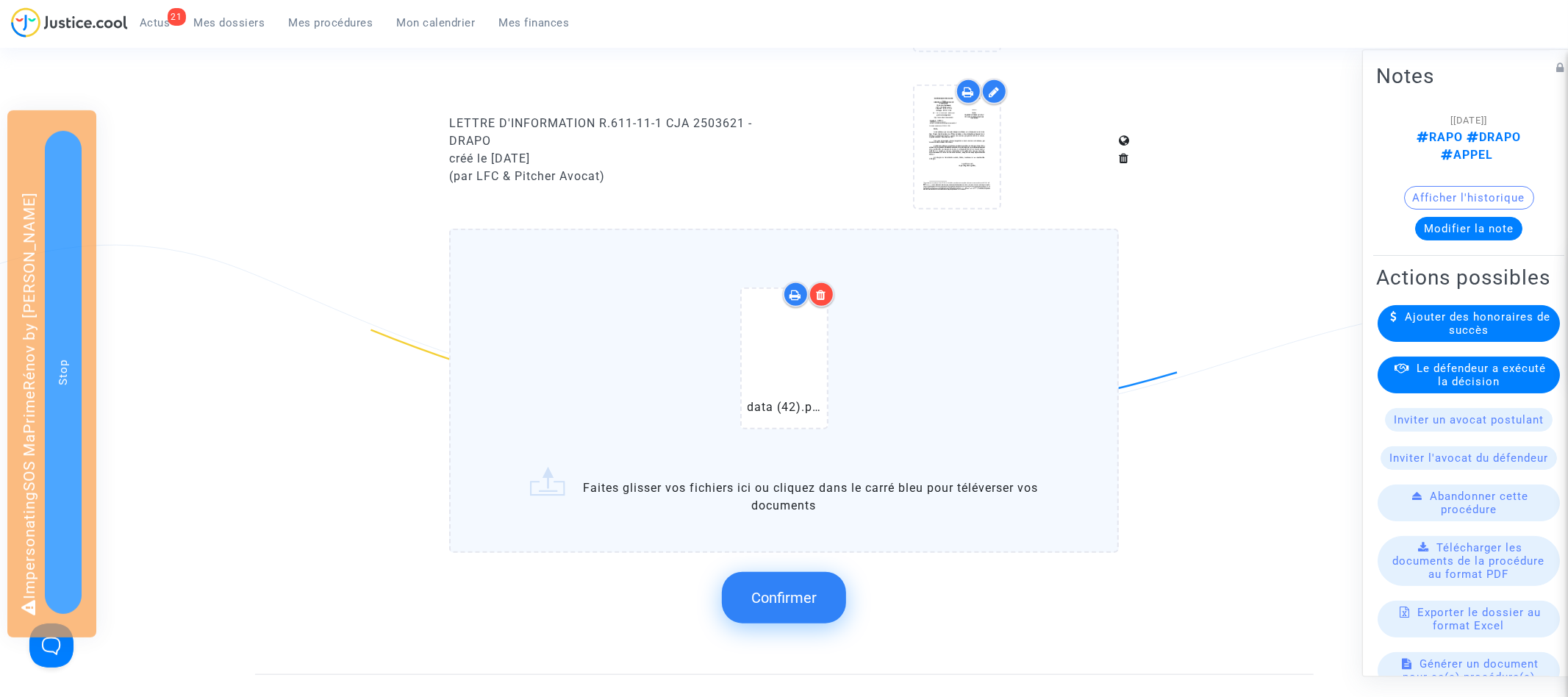
click at [777, 613] on button "Confirmer" at bounding box center [784, 598] width 124 height 51
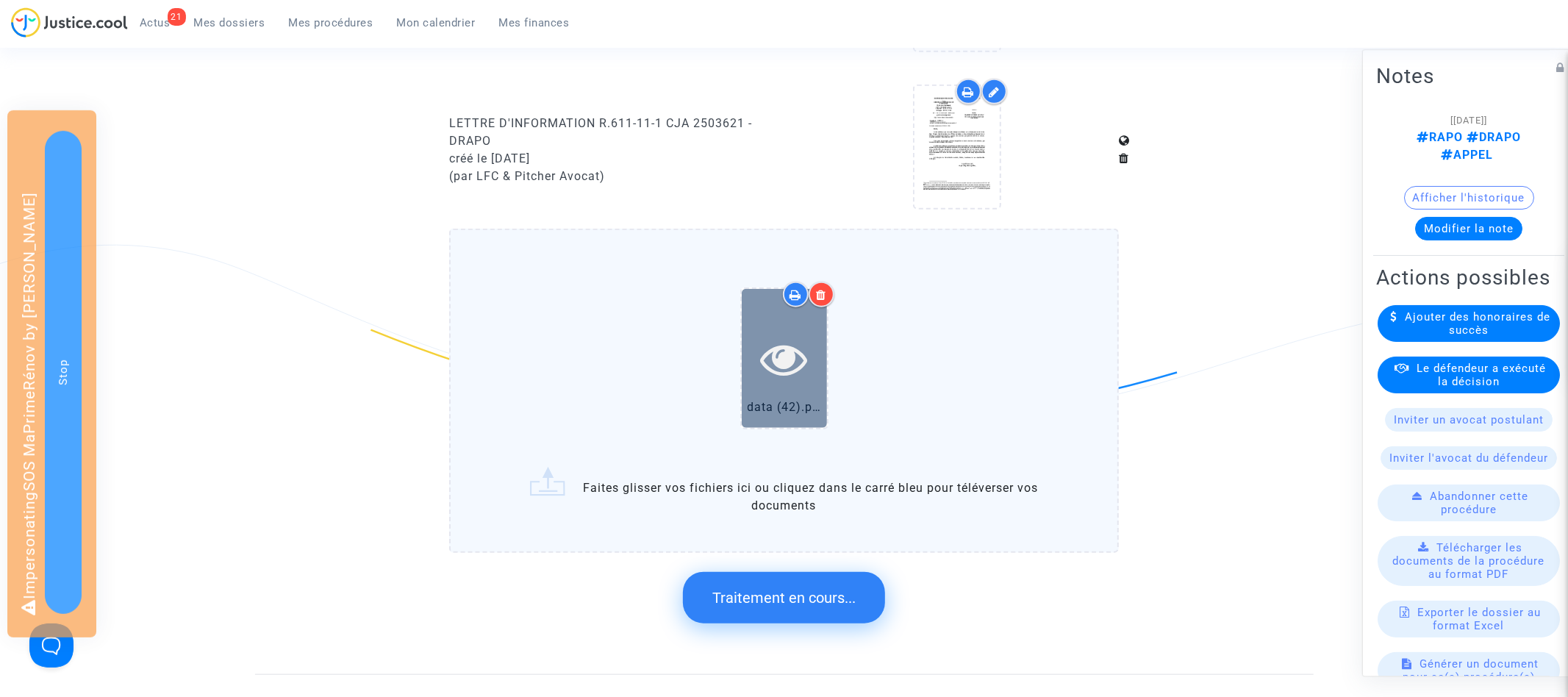
scroll to position [0, 0]
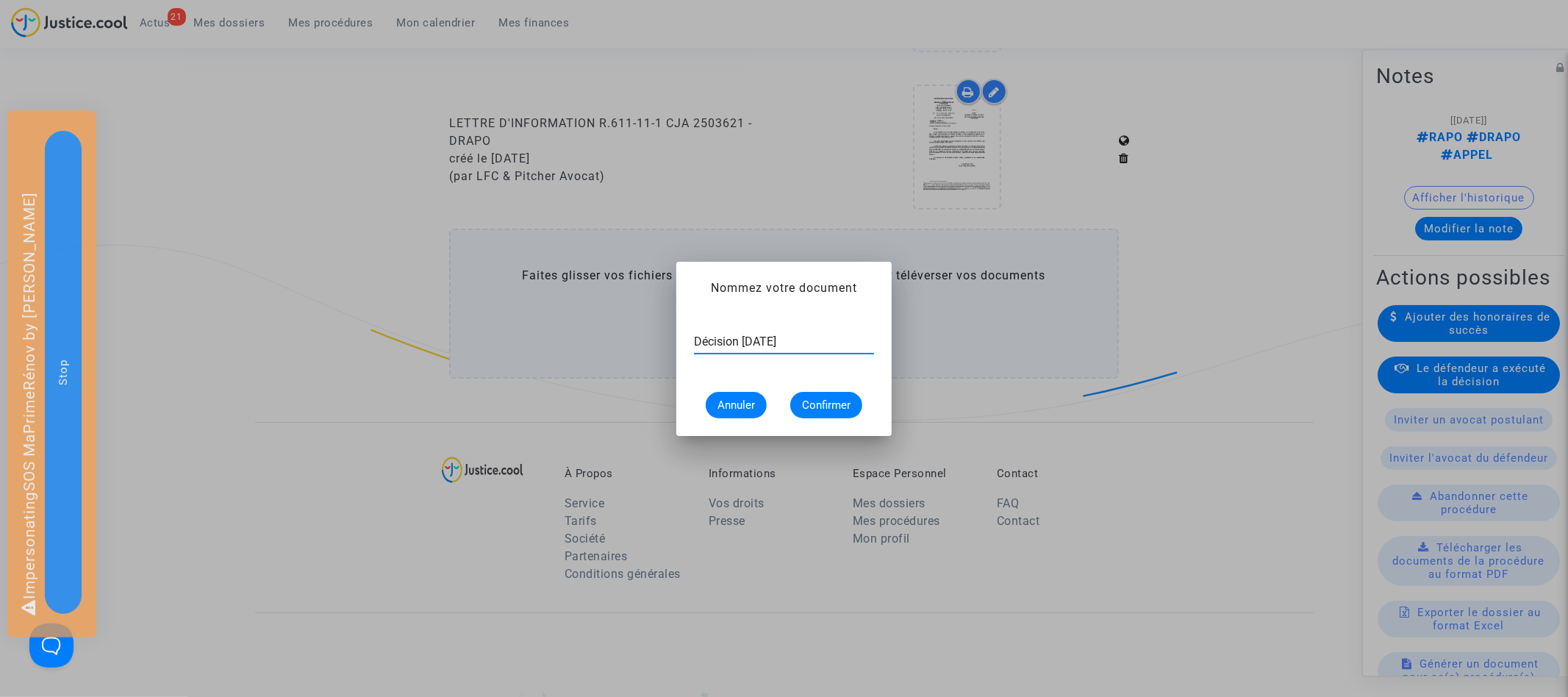
type input "Décision [DATE]"
click at [824, 403] on span "Confirmer" at bounding box center [826, 405] width 48 height 13
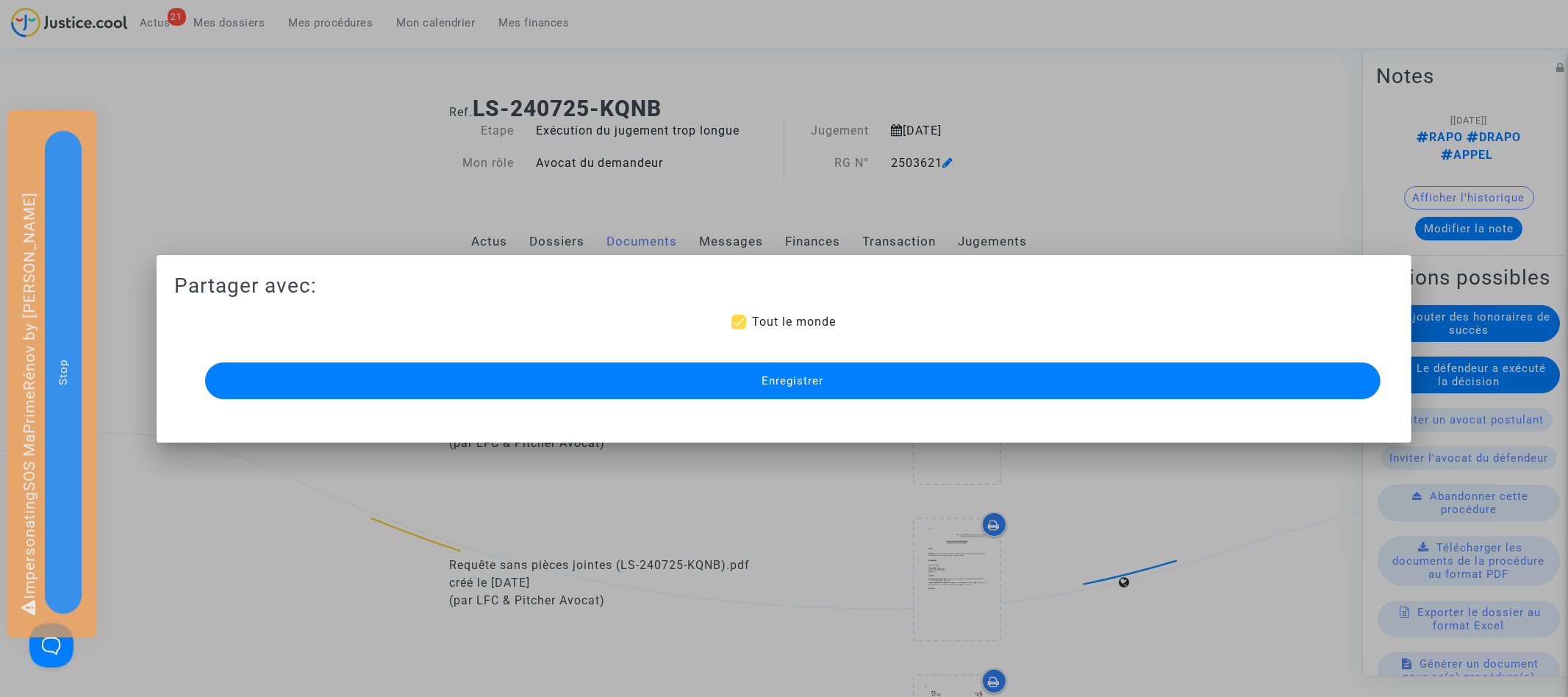
scroll to position [1060, 0]
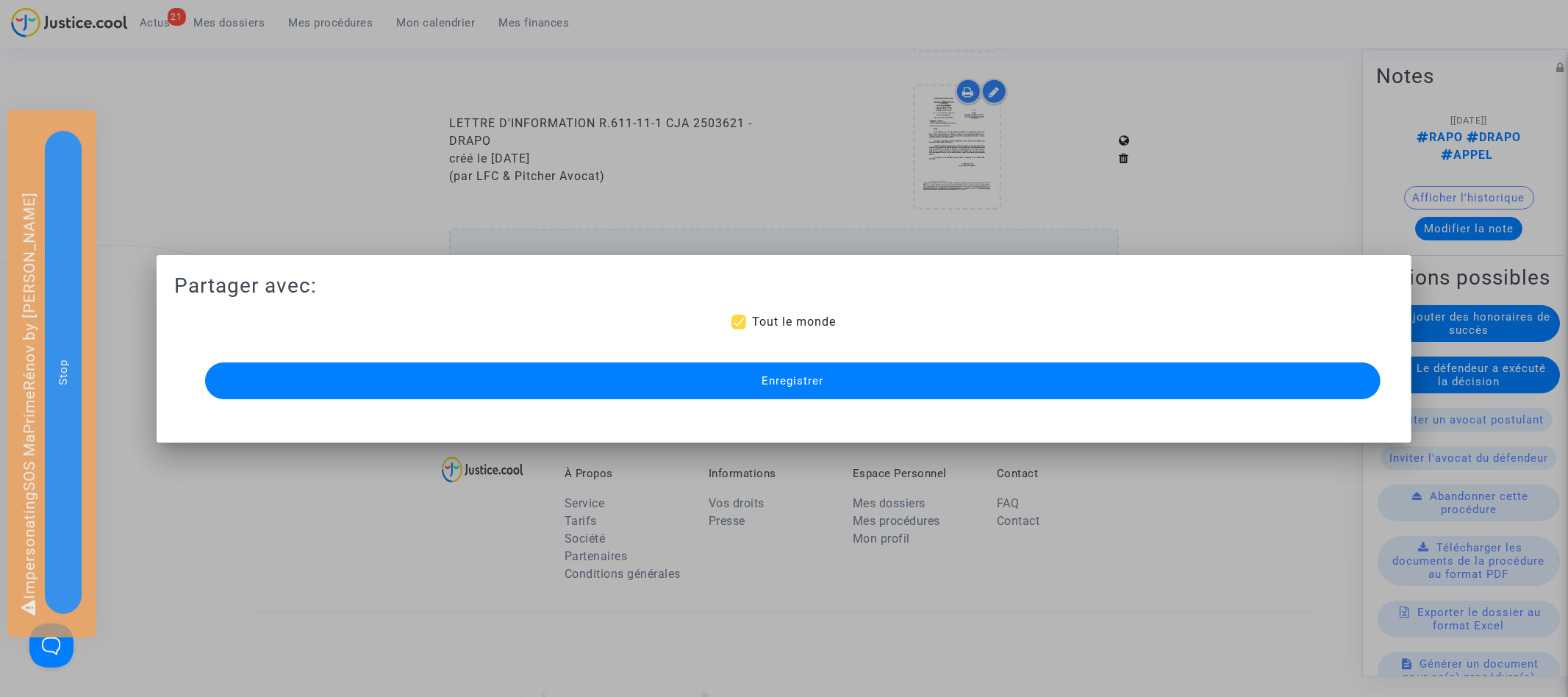
click at [795, 377] on span "Enregistrer" at bounding box center [792, 380] width 62 height 13
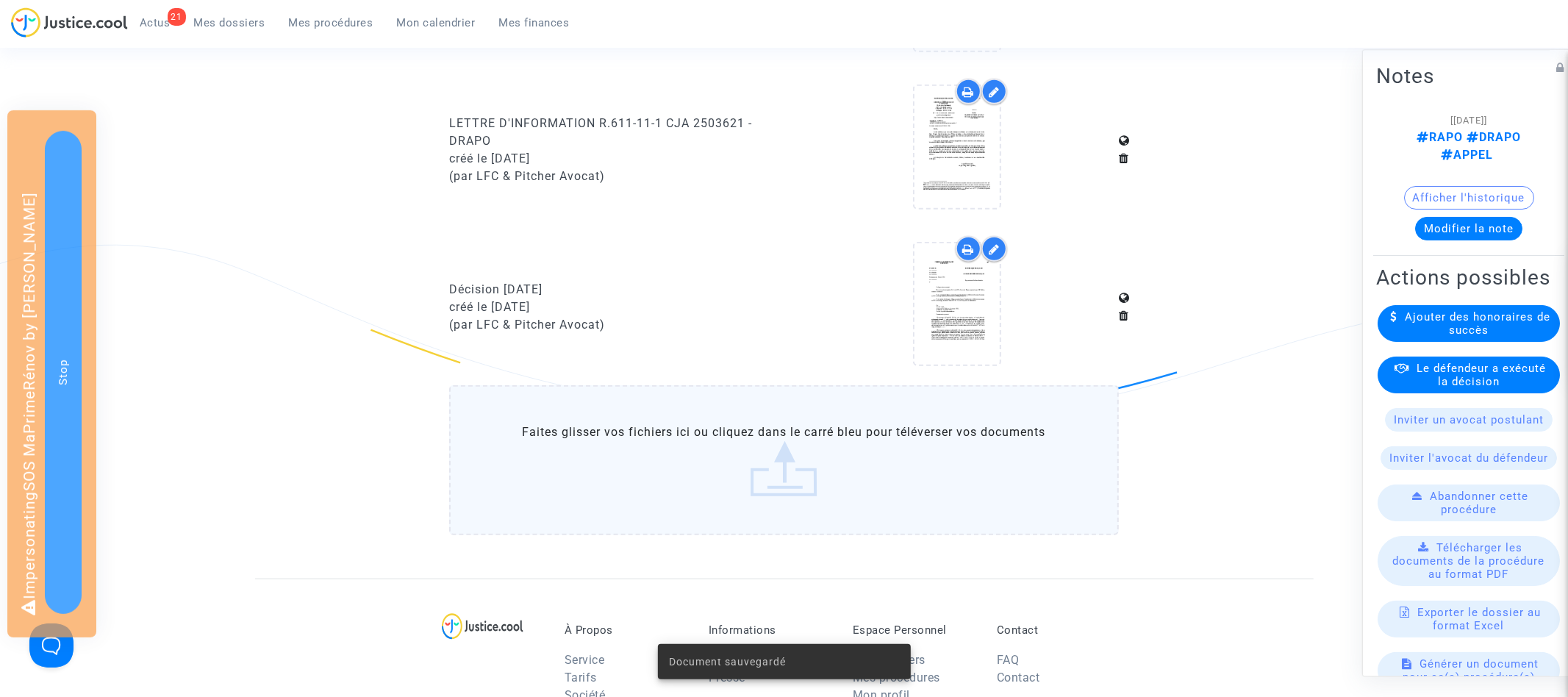
scroll to position [0, 0]
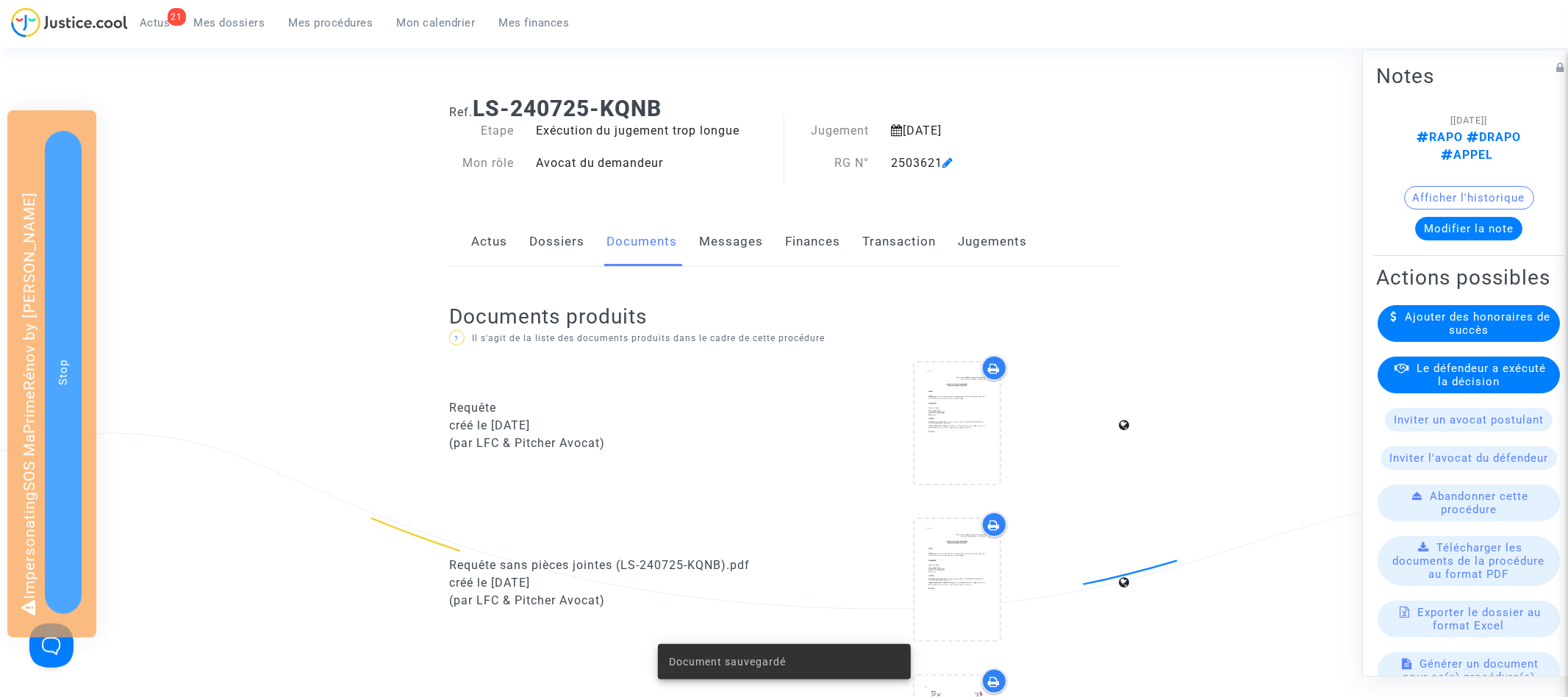
click at [474, 101] on h1 "Ref. LS-240725-KQNB" at bounding box center [784, 109] width 670 height 26
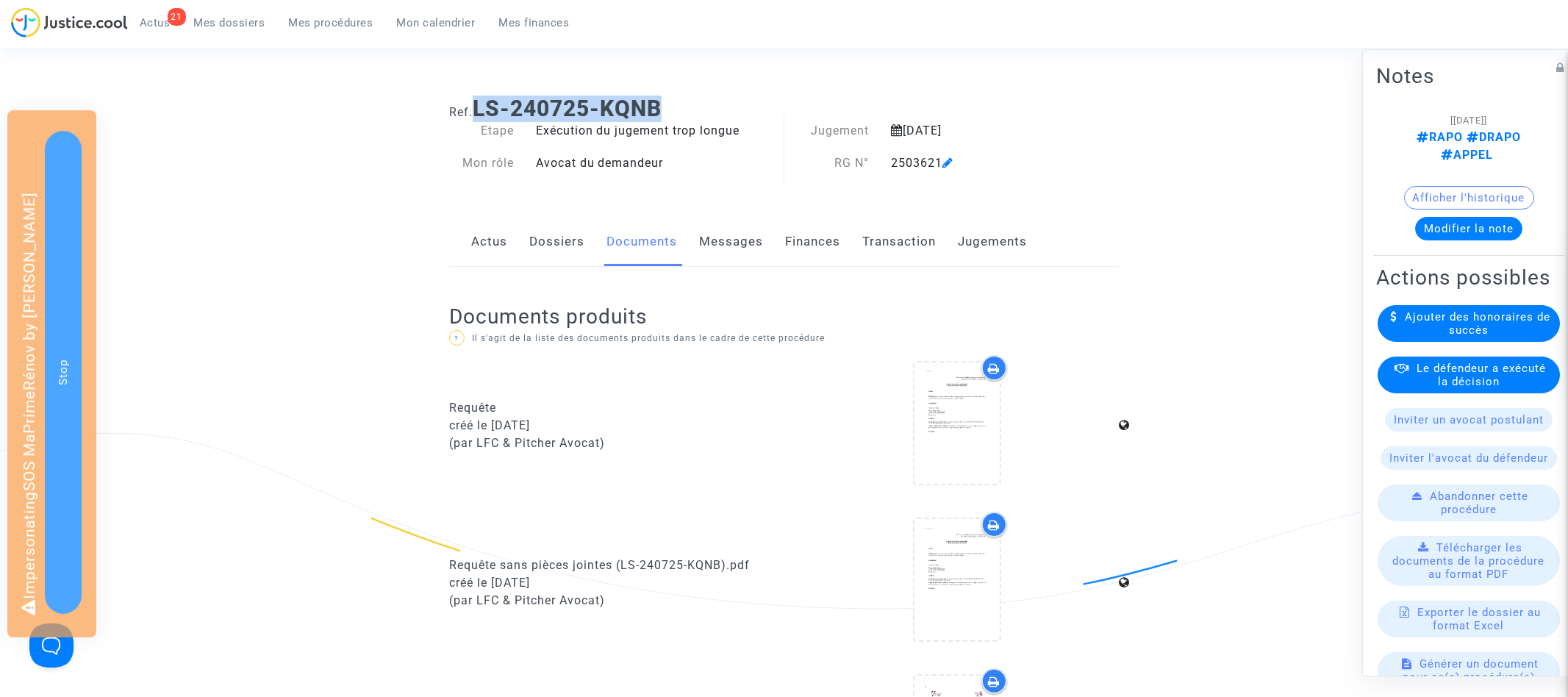
drag, startPoint x: 477, startPoint y: 101, endPoint x: 666, endPoint y: 101, distance: 189.0
click at [666, 101] on h1 "Ref. LS-240725-KQNB" at bounding box center [784, 109] width 670 height 26
copy b "LS-240725-KQNB"
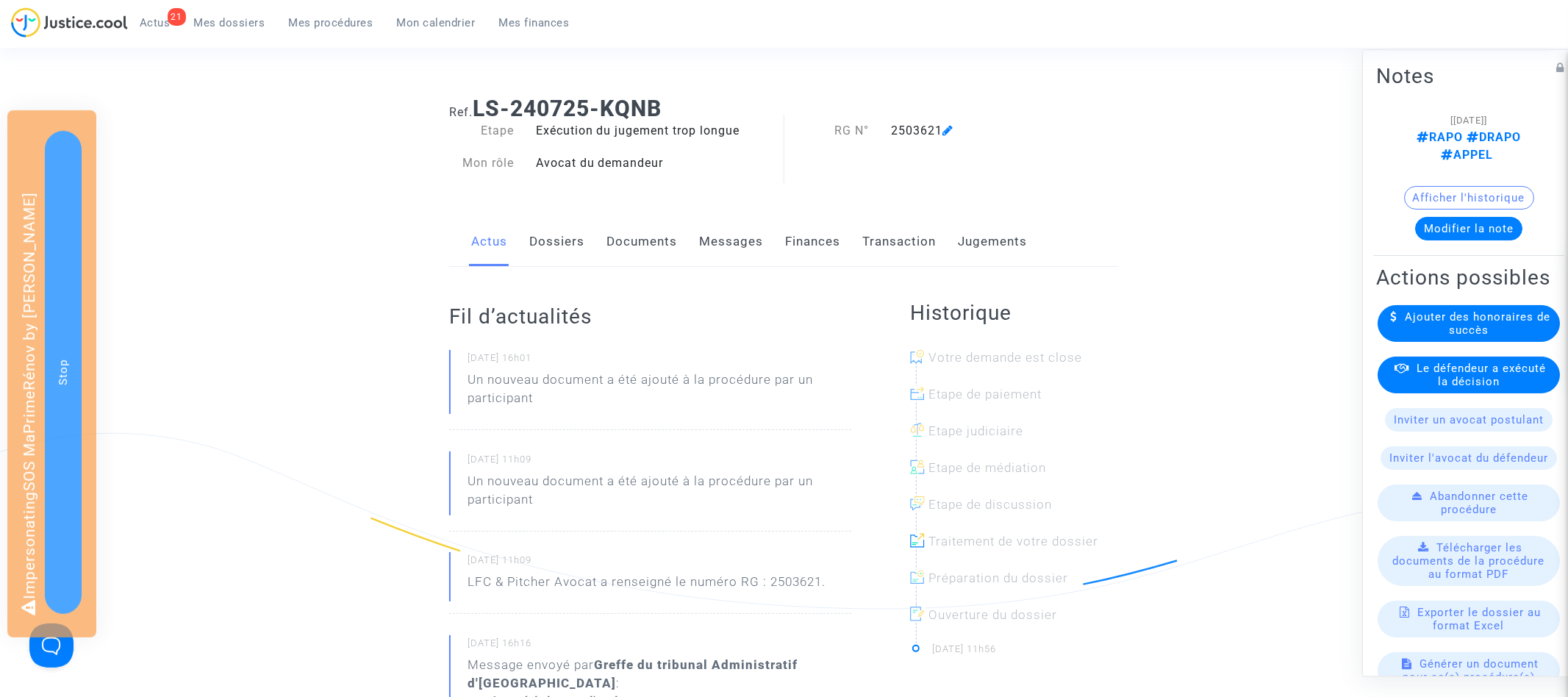
click at [577, 228] on link "Dossiers" at bounding box center [556, 241] width 55 height 48
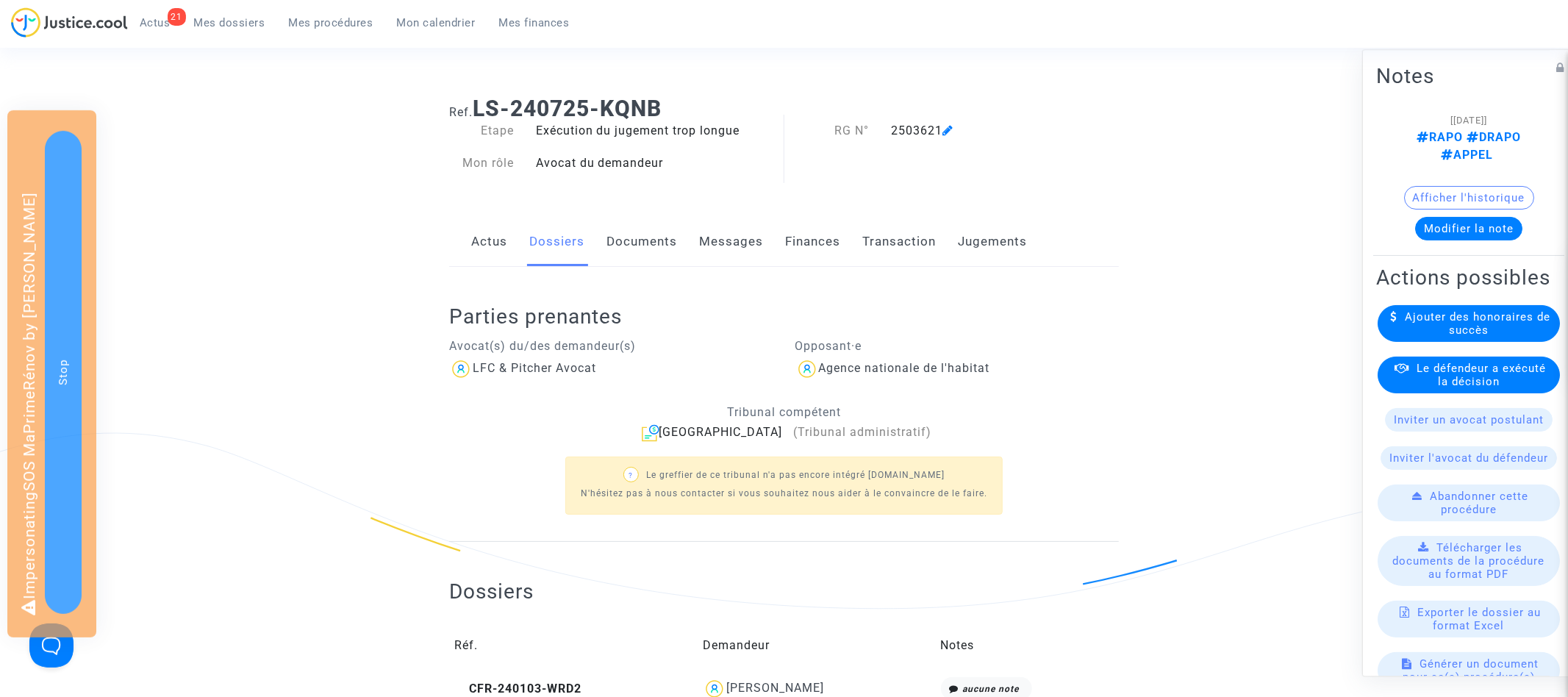
click at [632, 237] on link "Documents" at bounding box center [642, 241] width 70 height 48
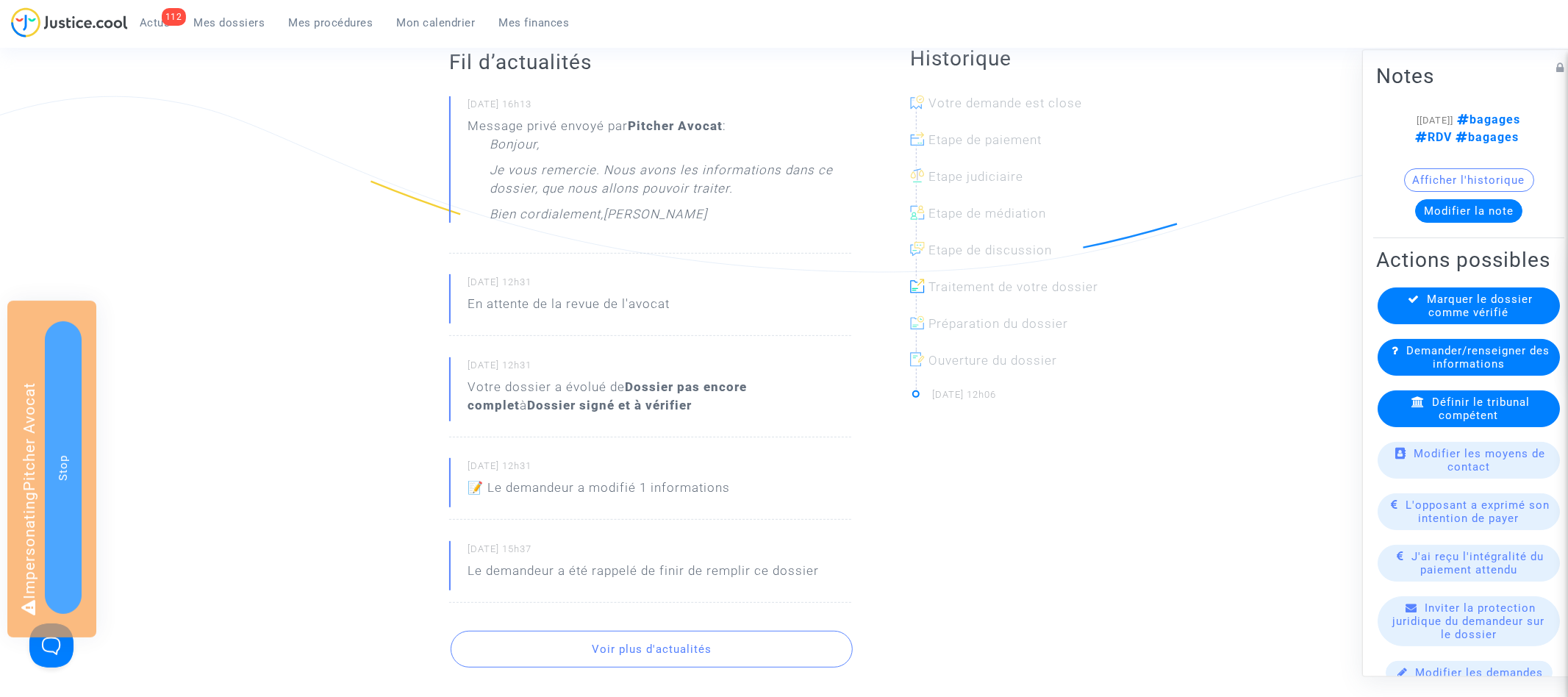
scroll to position [533, 0]
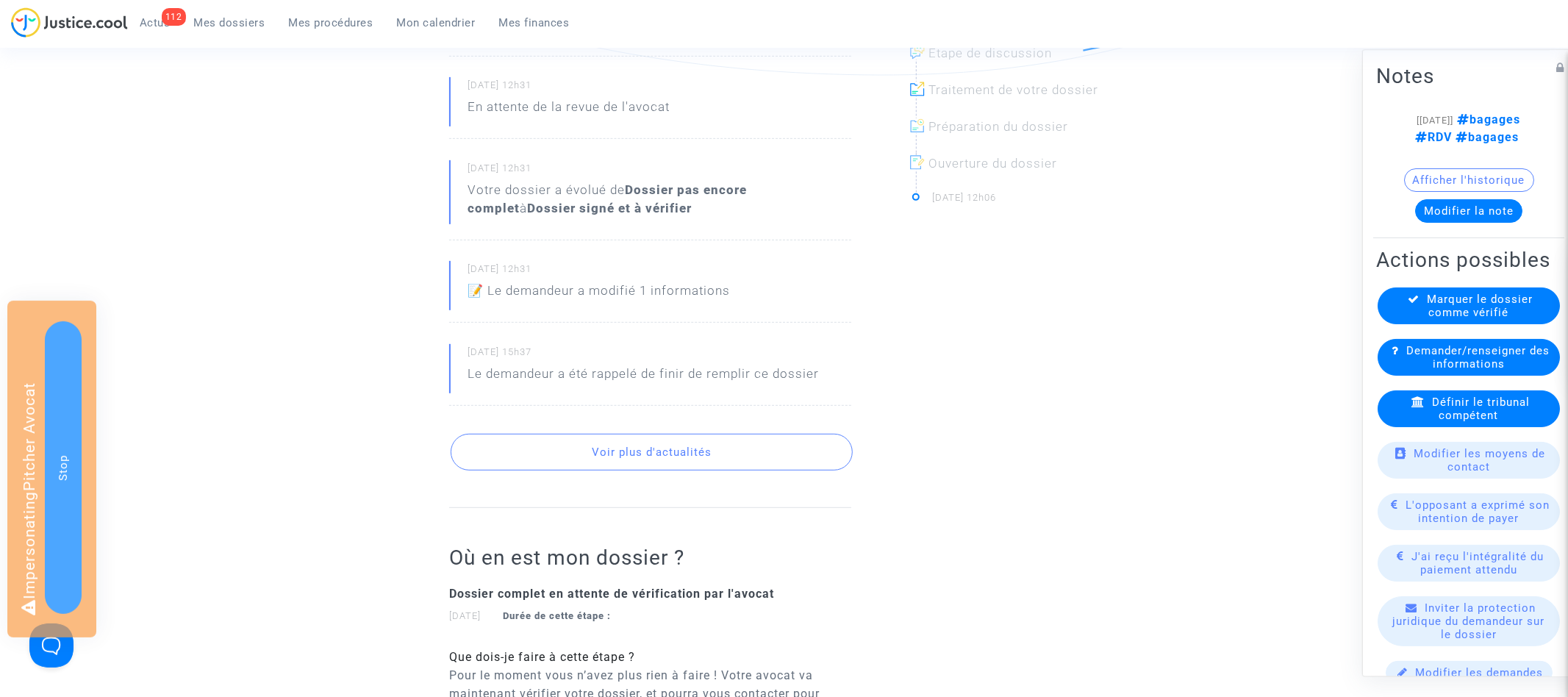
click at [605, 452] on button "Voir plus d'actualités" at bounding box center [651, 452] width 402 height 37
